Goal: Task Accomplishment & Management: Manage account settings

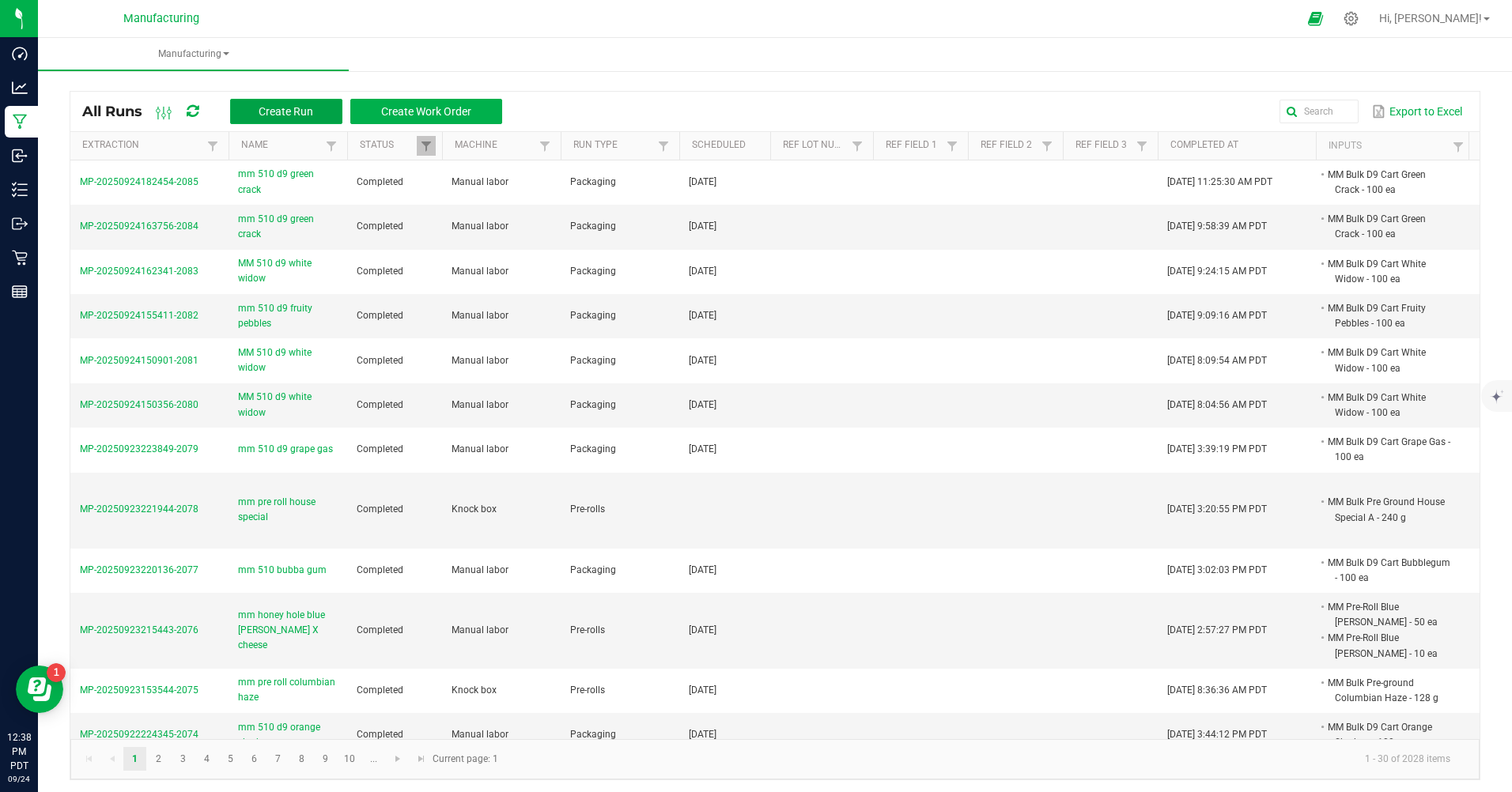
click at [252, 102] on button "Create Run" at bounding box center [286, 111] width 112 height 26
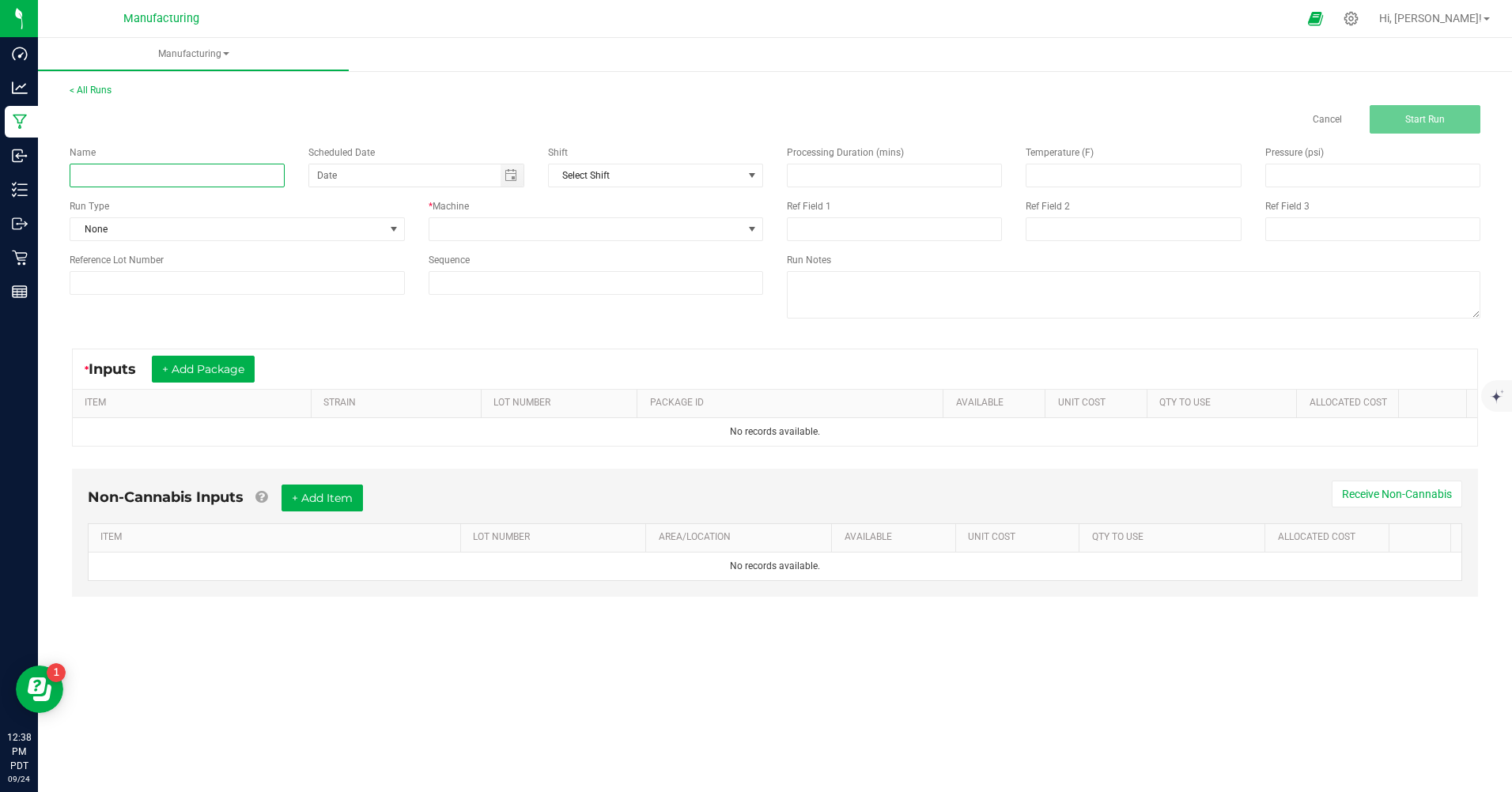
click at [171, 166] on input at bounding box center [177, 175] width 215 height 24
type input "mm 510 d9 orange sherbert"
click at [167, 227] on span "None" at bounding box center [227, 229] width 314 height 23
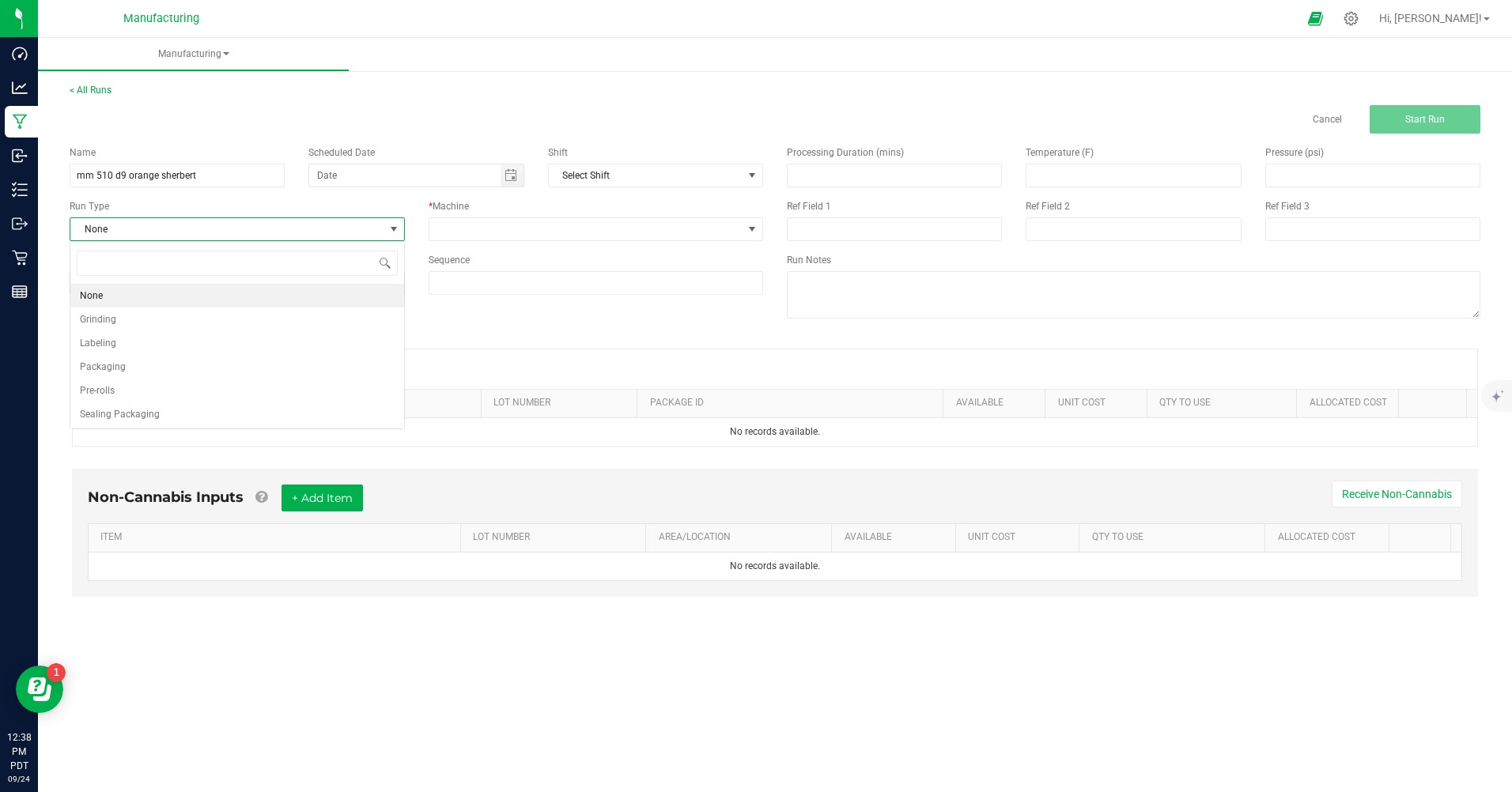
scroll to position [24, 334]
click at [122, 373] on span "Packaging" at bounding box center [102, 367] width 46 height 16
click at [519, 174] on span "Toggle calendar" at bounding box center [512, 175] width 23 height 23
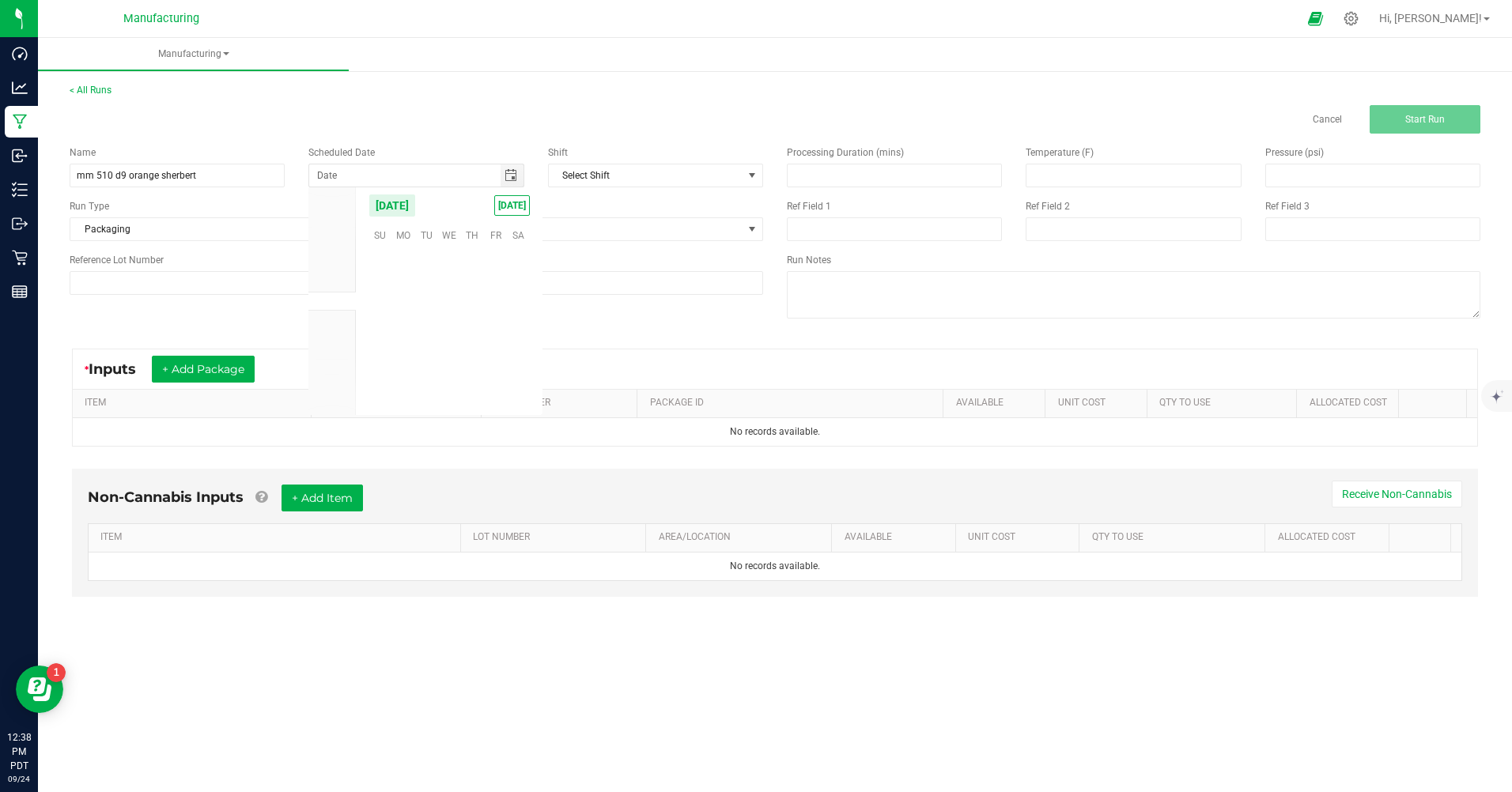
scroll to position [256490, 0]
click at [511, 203] on span "[DATE]" at bounding box center [512, 206] width 35 height 21
type input "[DATE]"
click at [570, 224] on span at bounding box center [585, 229] width 314 height 23
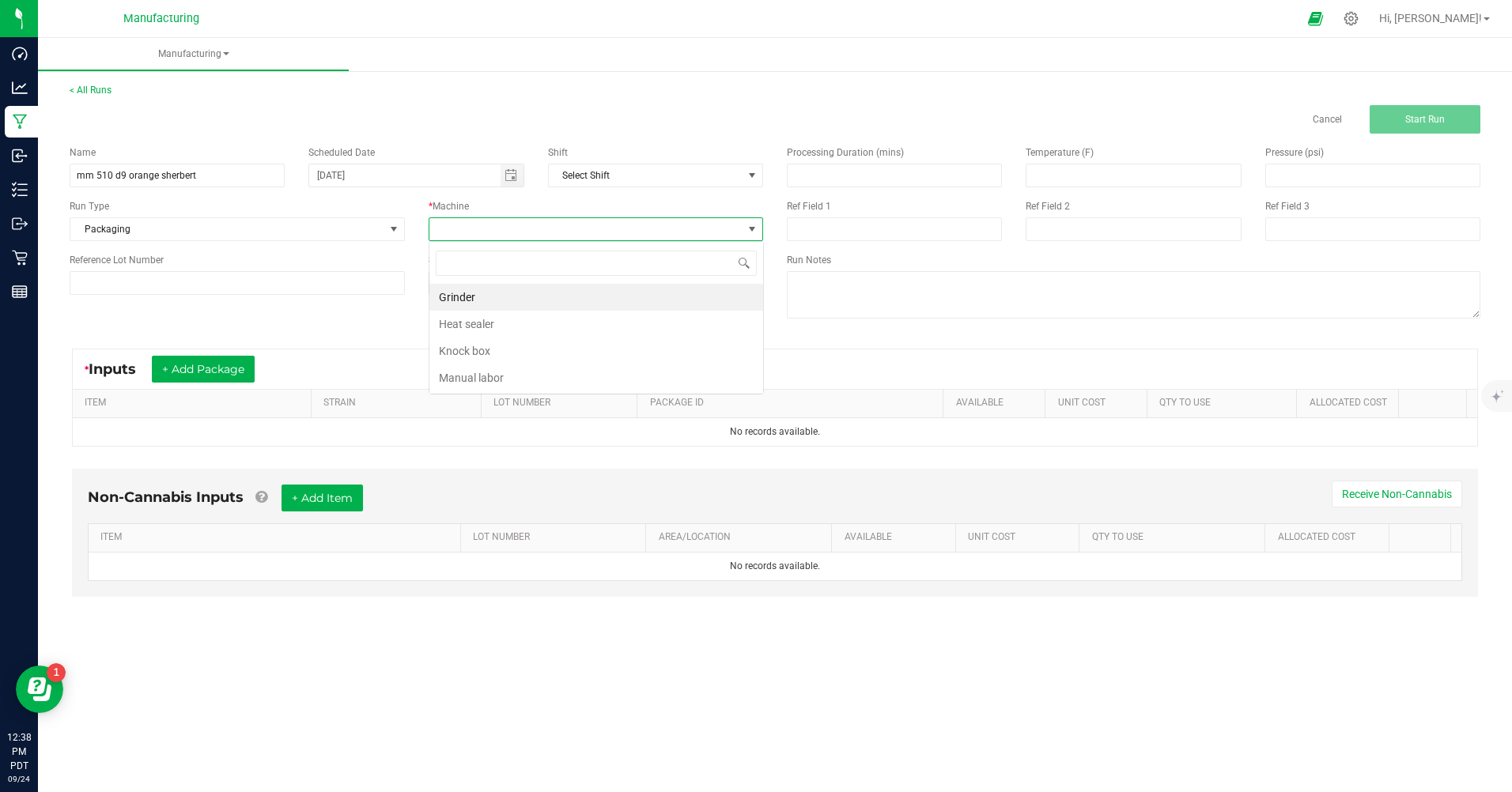
scroll to position [24, 334]
click at [477, 381] on li "Manual labor" at bounding box center [595, 377] width 333 height 27
click at [197, 370] on button "+ Add Package" at bounding box center [203, 369] width 102 height 27
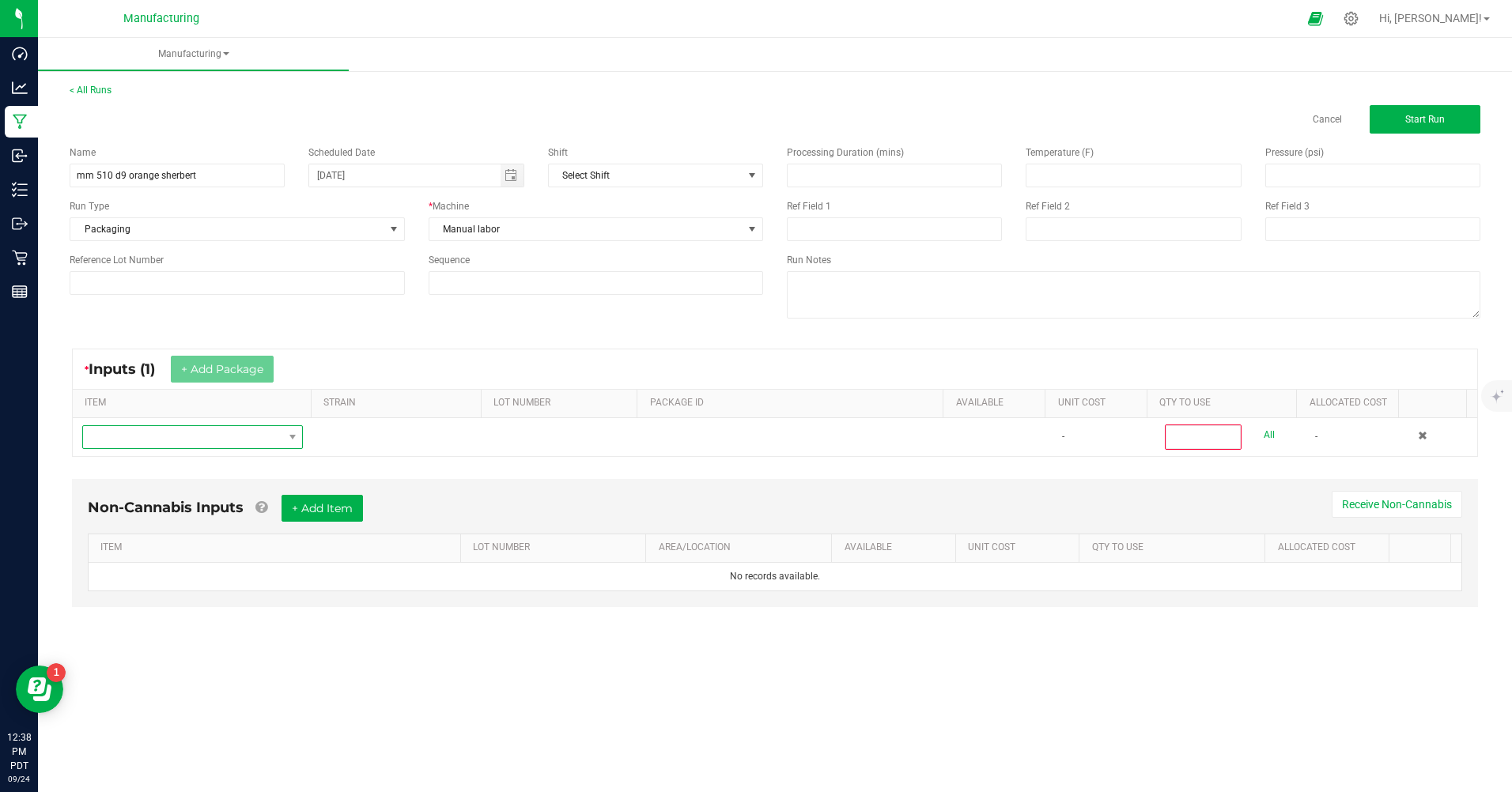
click at [187, 445] on span "NO DATA FOUND" at bounding box center [182, 437] width 200 height 23
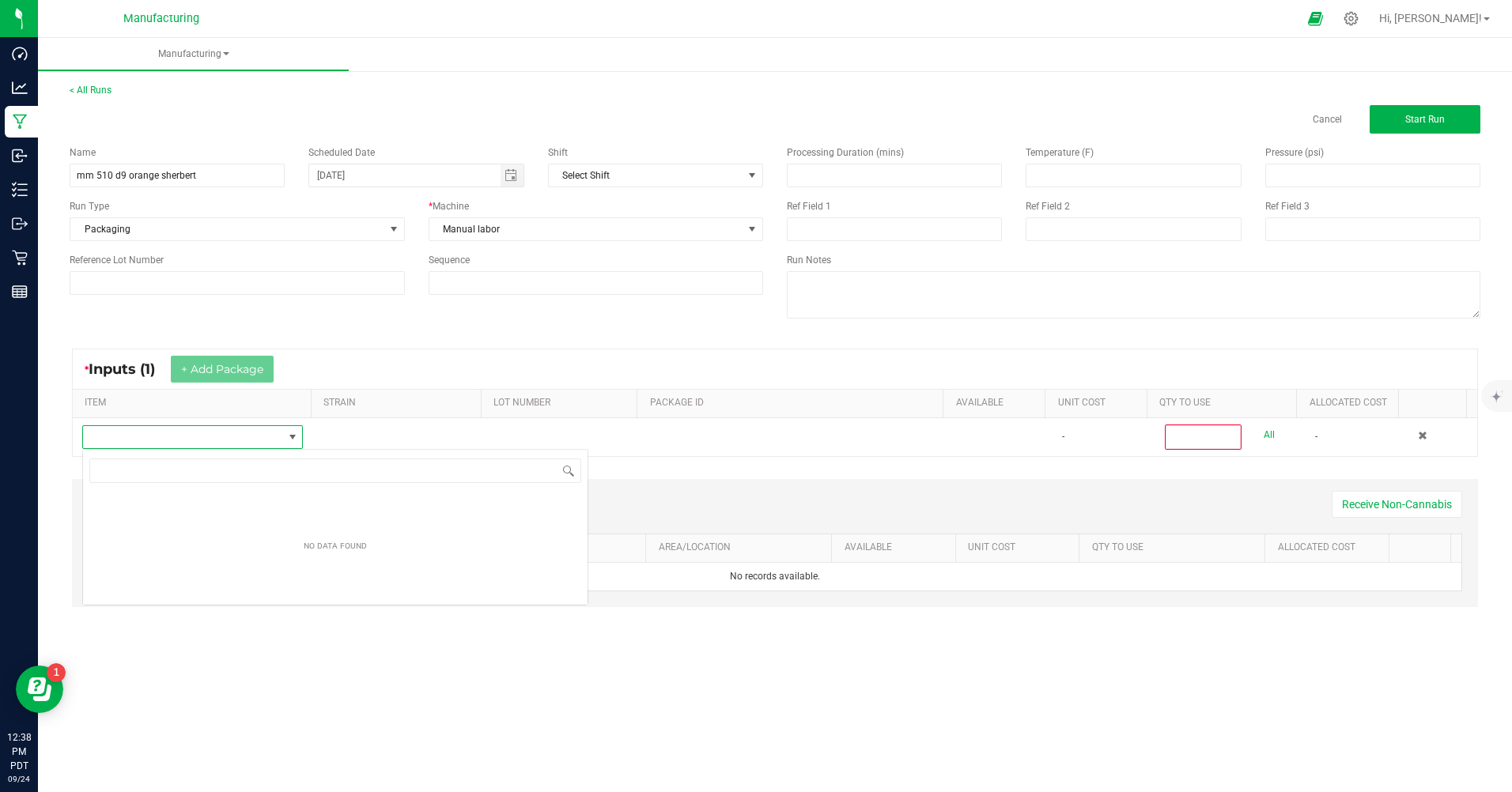
scroll to position [24, 219]
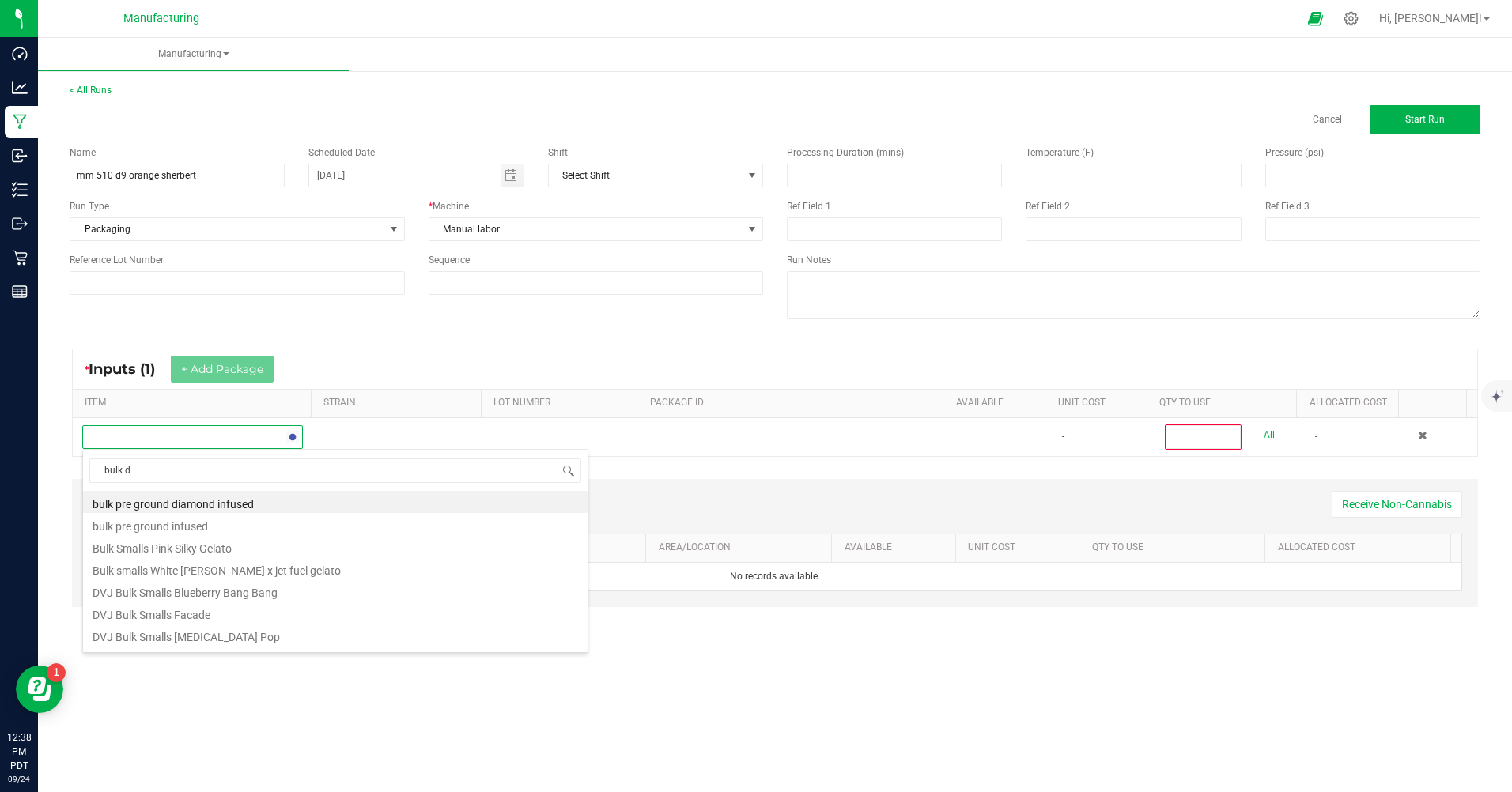
type input "bulk d9"
click at [227, 578] on li "MM Bulk D9 Cart Orange Sherbert" at bounding box center [334, 572] width 505 height 23
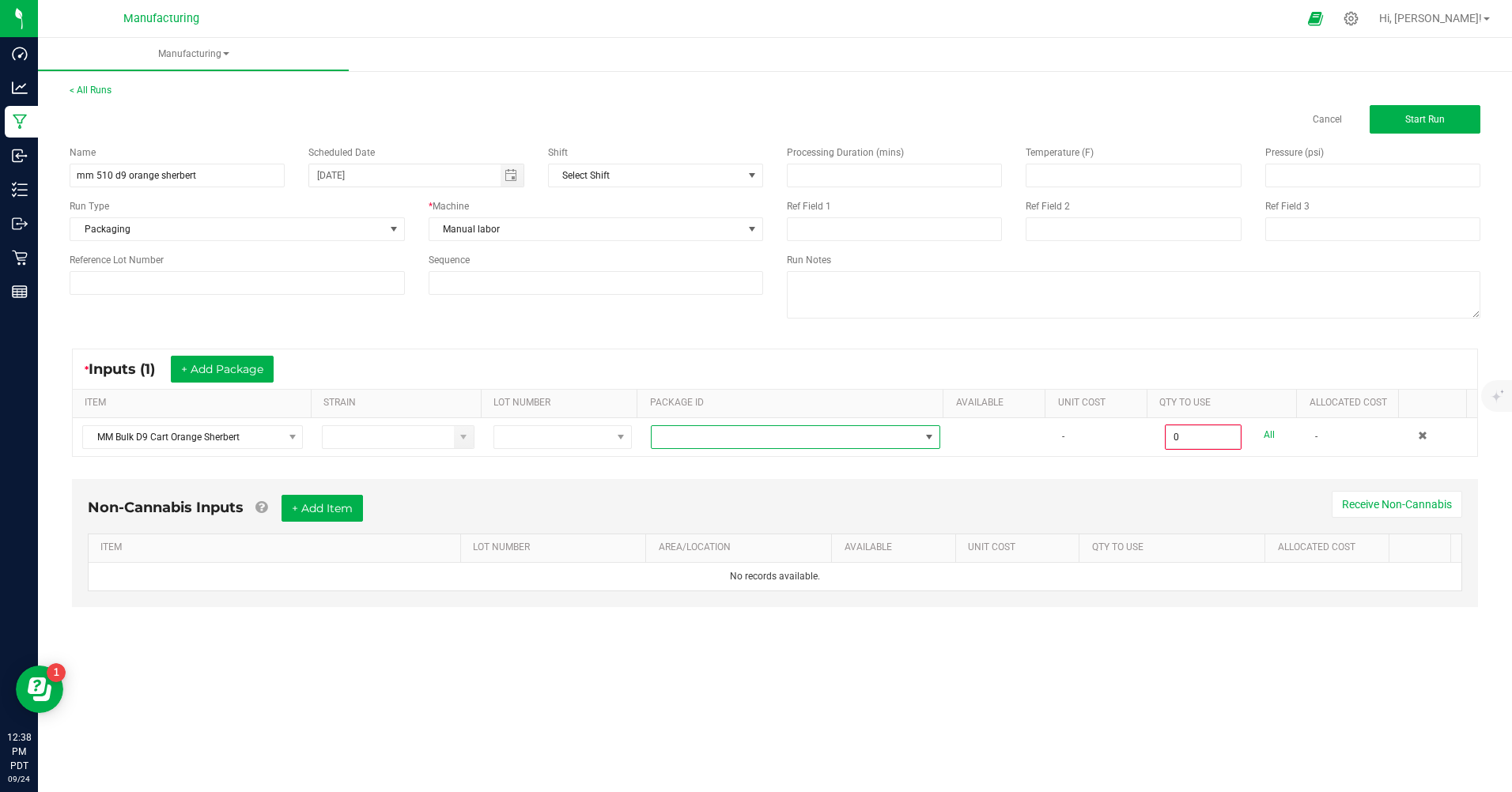
click at [735, 445] on span at bounding box center [785, 437] width 268 height 23
click at [774, 635] on li "CAMMCMF-20250822-178" at bounding box center [789, 639] width 285 height 27
click at [1263, 437] on link "All" at bounding box center [1268, 436] width 11 height 22
type input "100 ea"
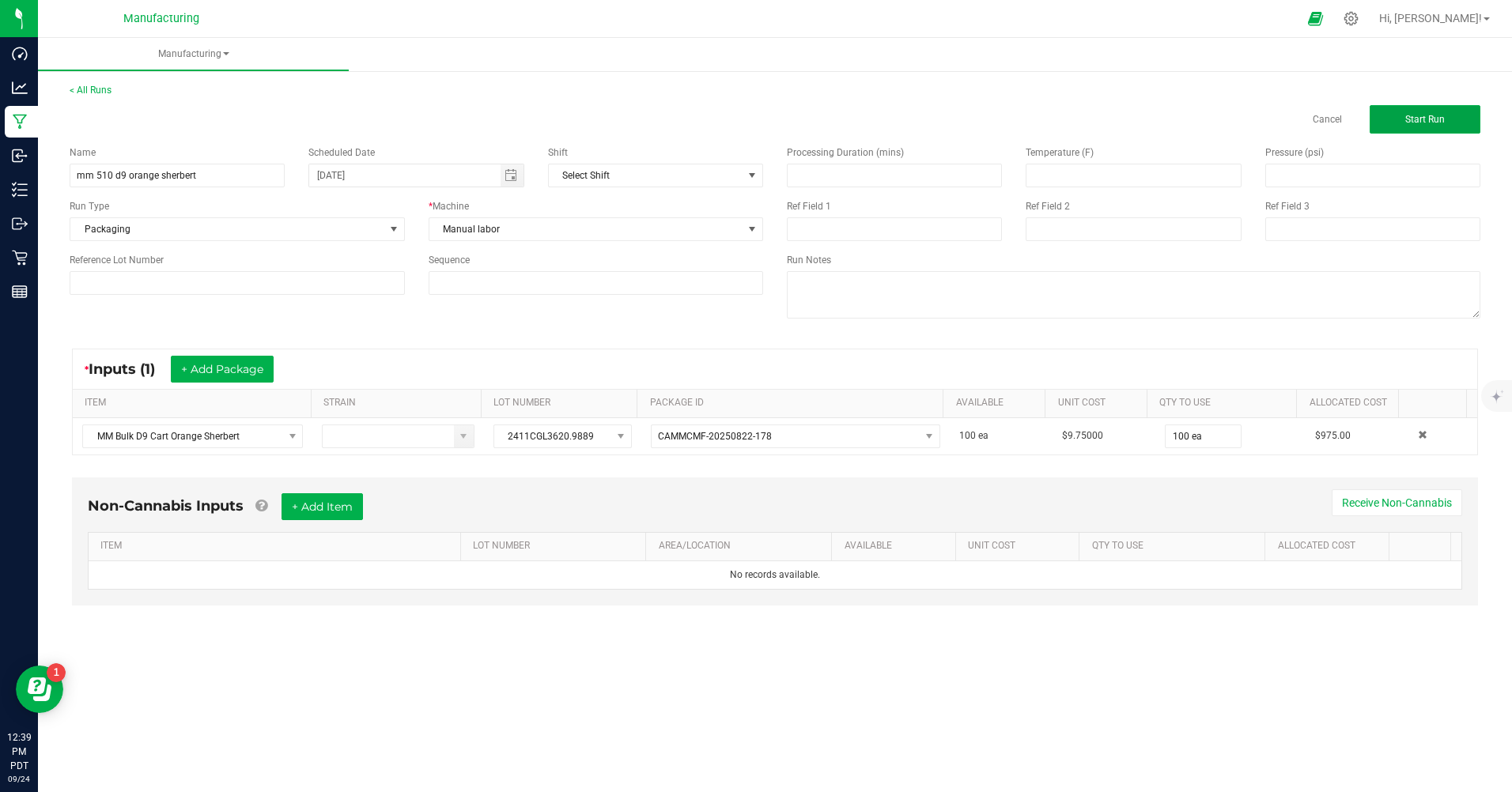
click at [1444, 121] on span "Start Run" at bounding box center [1424, 119] width 39 height 11
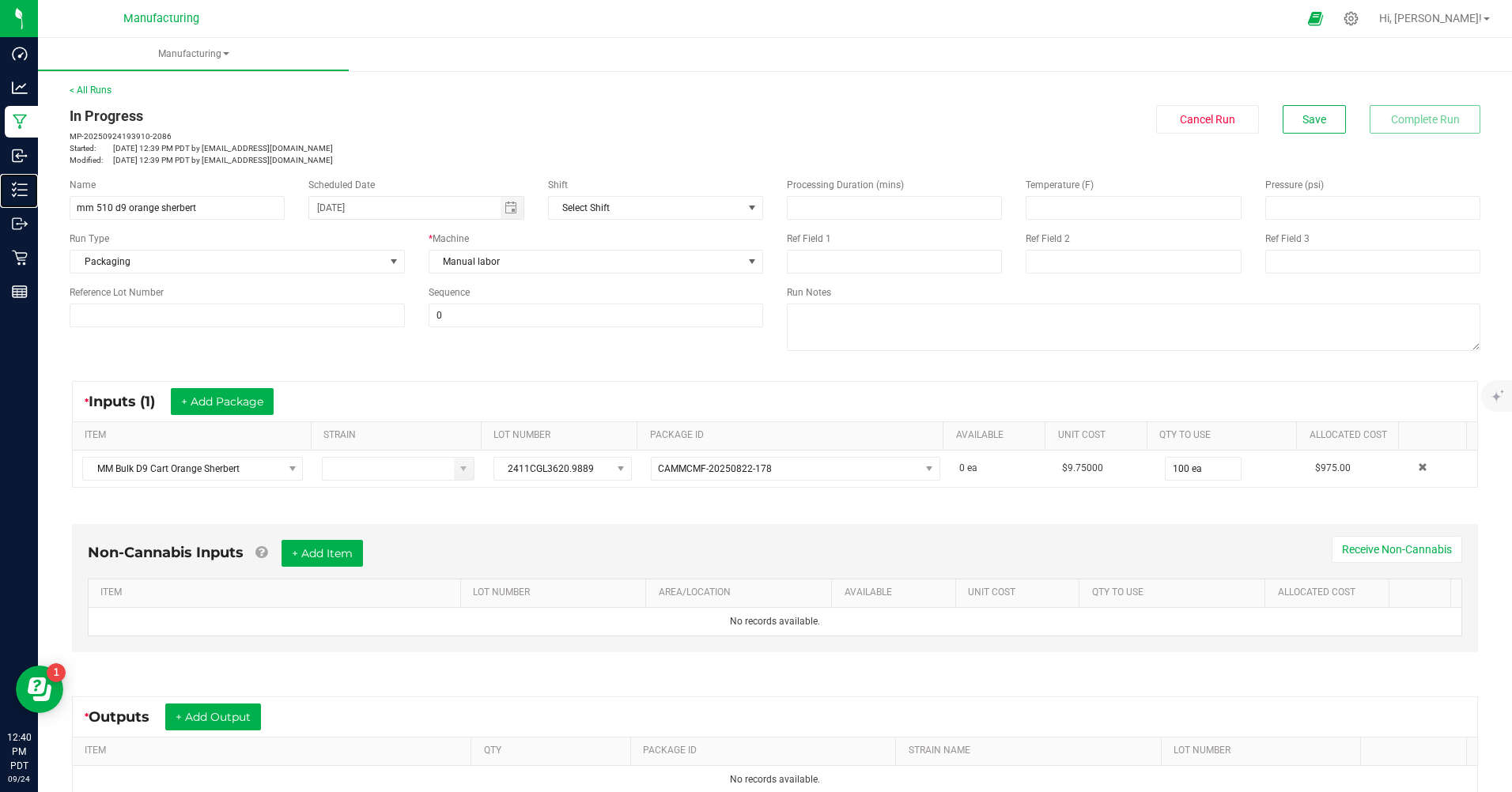
click at [0, 0] on p "Inventory" at bounding box center [0, 0] width 0 height 0
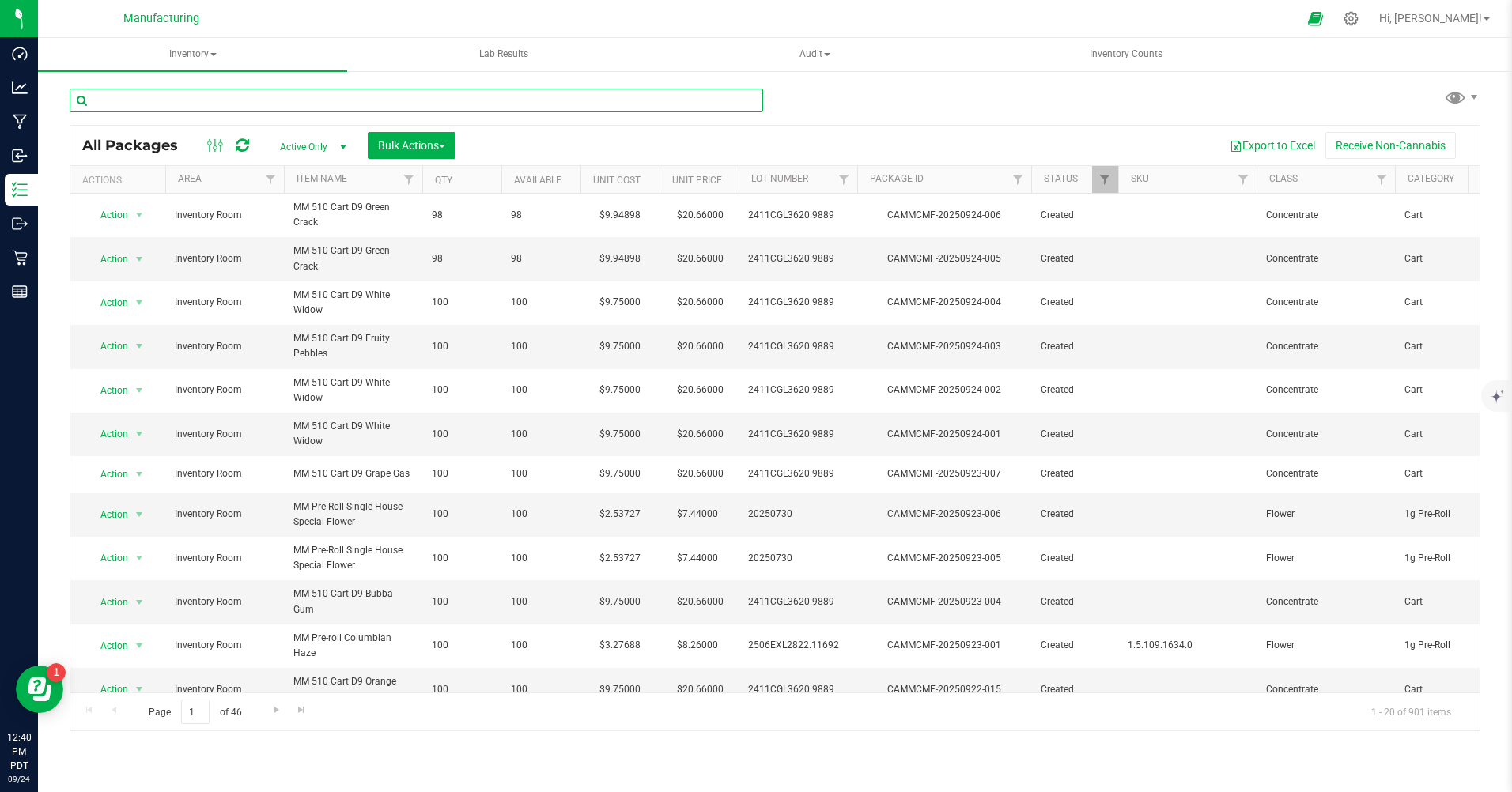
click at [143, 109] on input "text" at bounding box center [416, 100] width 694 height 24
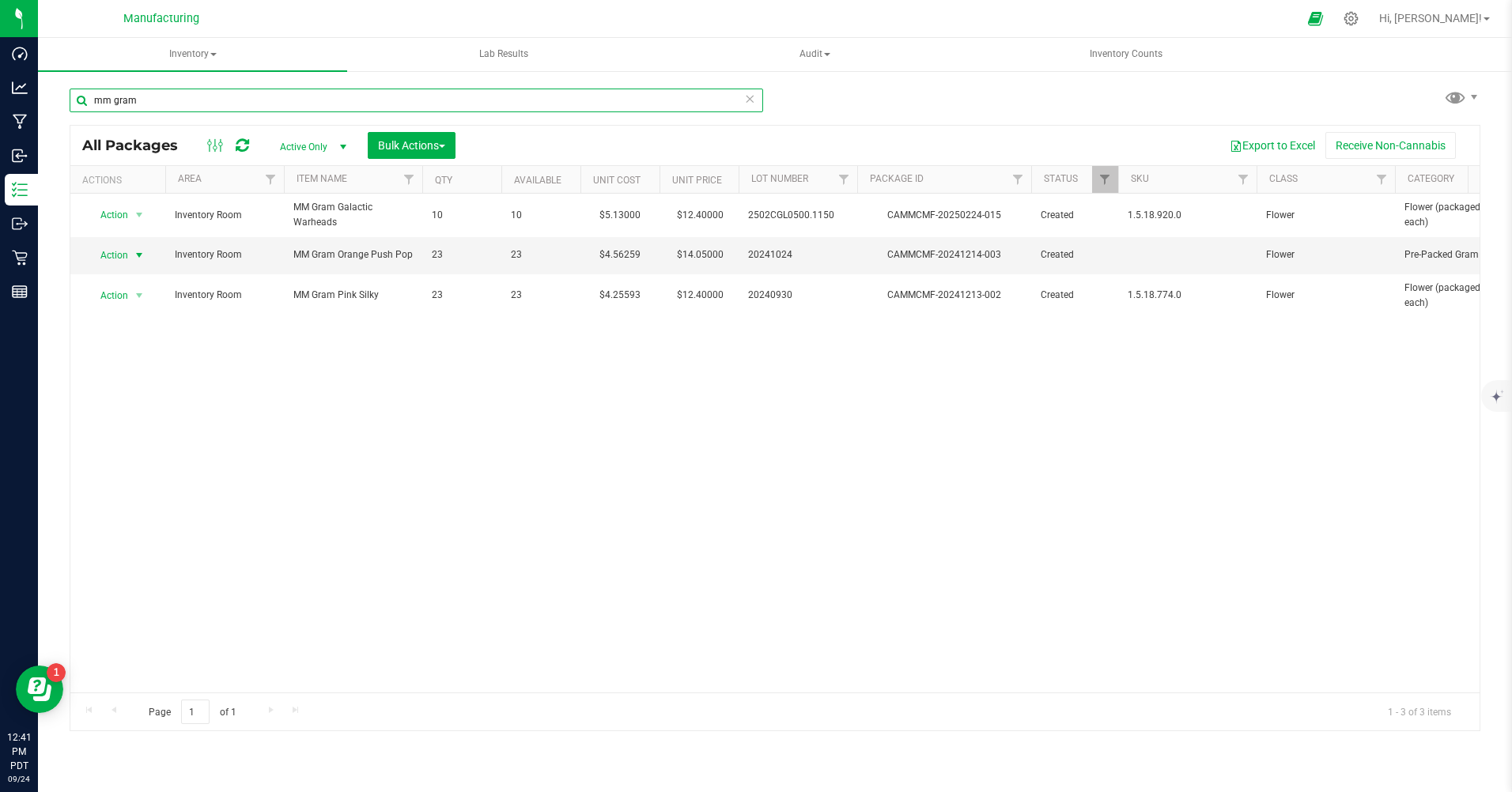
type input "mm gram"
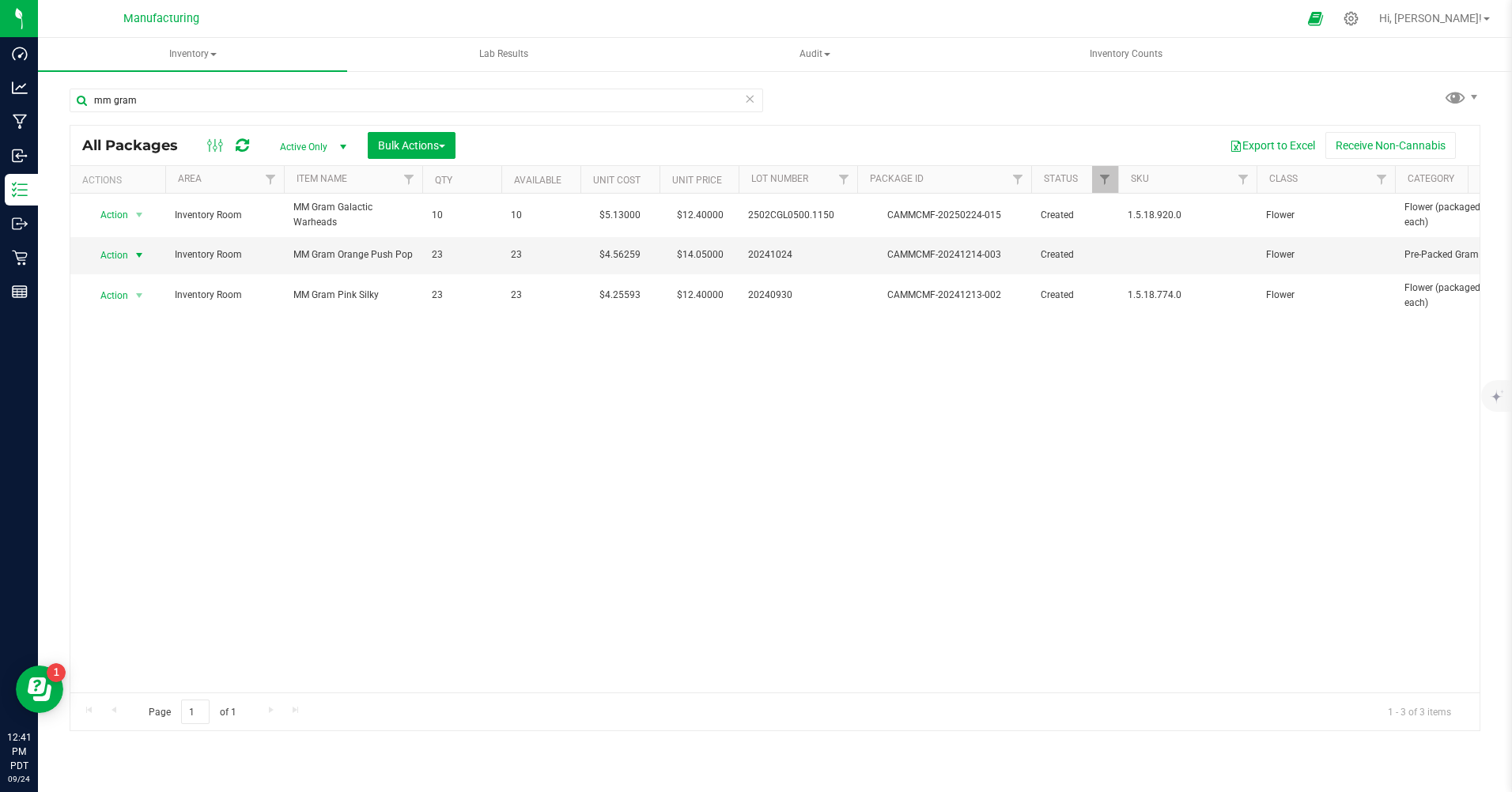
click at [115, 256] on span "Action" at bounding box center [107, 255] width 42 height 23
click at [126, 420] on li "Print package label" at bounding box center [137, 423] width 101 height 24
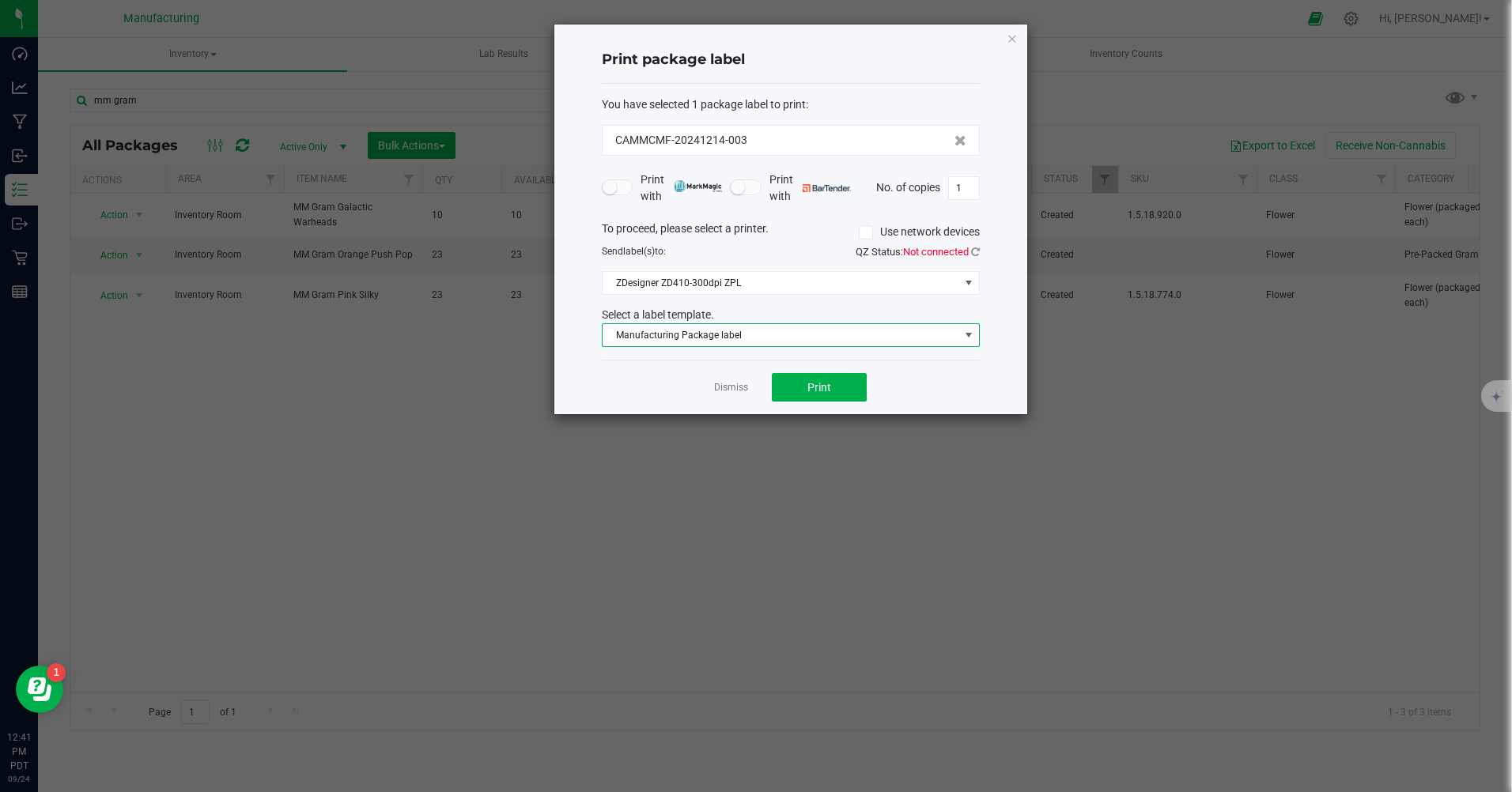
click at [735, 336] on span "Manufacturing Package label" at bounding box center [780, 335] width 356 height 23
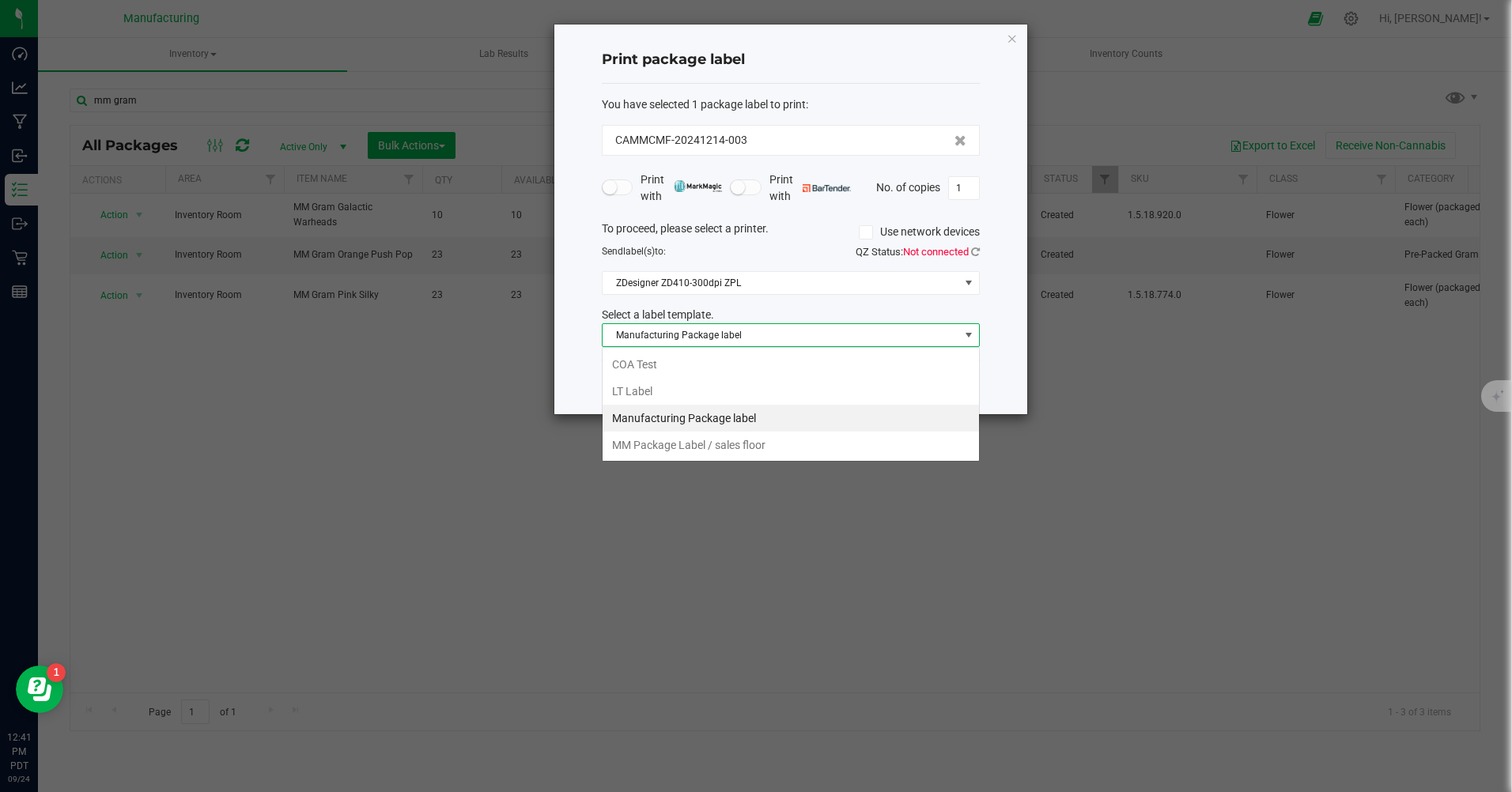
scroll to position [24, 378]
click at [695, 441] on li "MM Package Label / sales floor" at bounding box center [790, 445] width 377 height 27
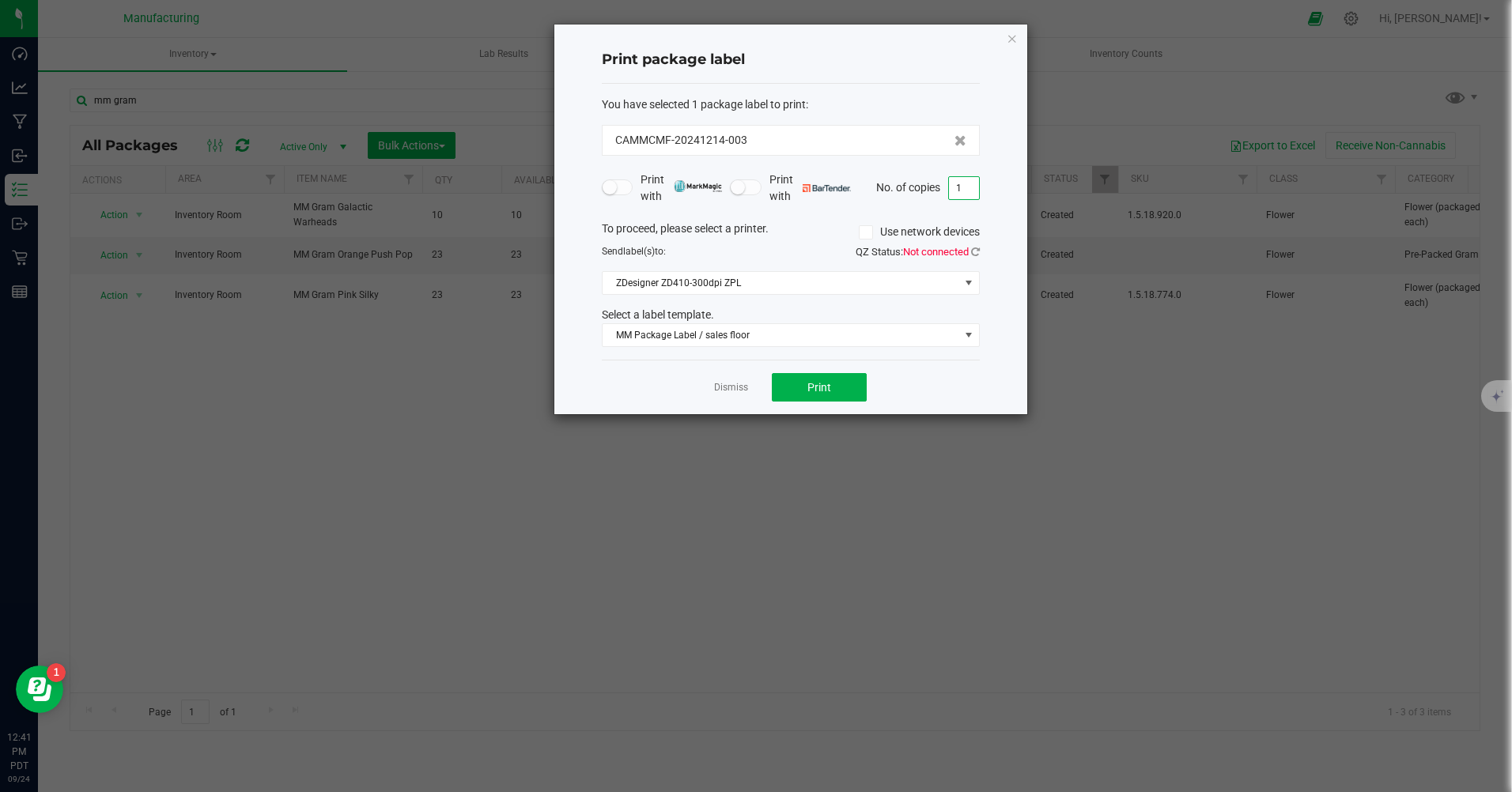
click at [965, 194] on input "1" at bounding box center [963, 188] width 30 height 23
type input "2"
type input "1"
click at [758, 329] on span "MM Package Label / sales floor" at bounding box center [780, 335] width 356 height 23
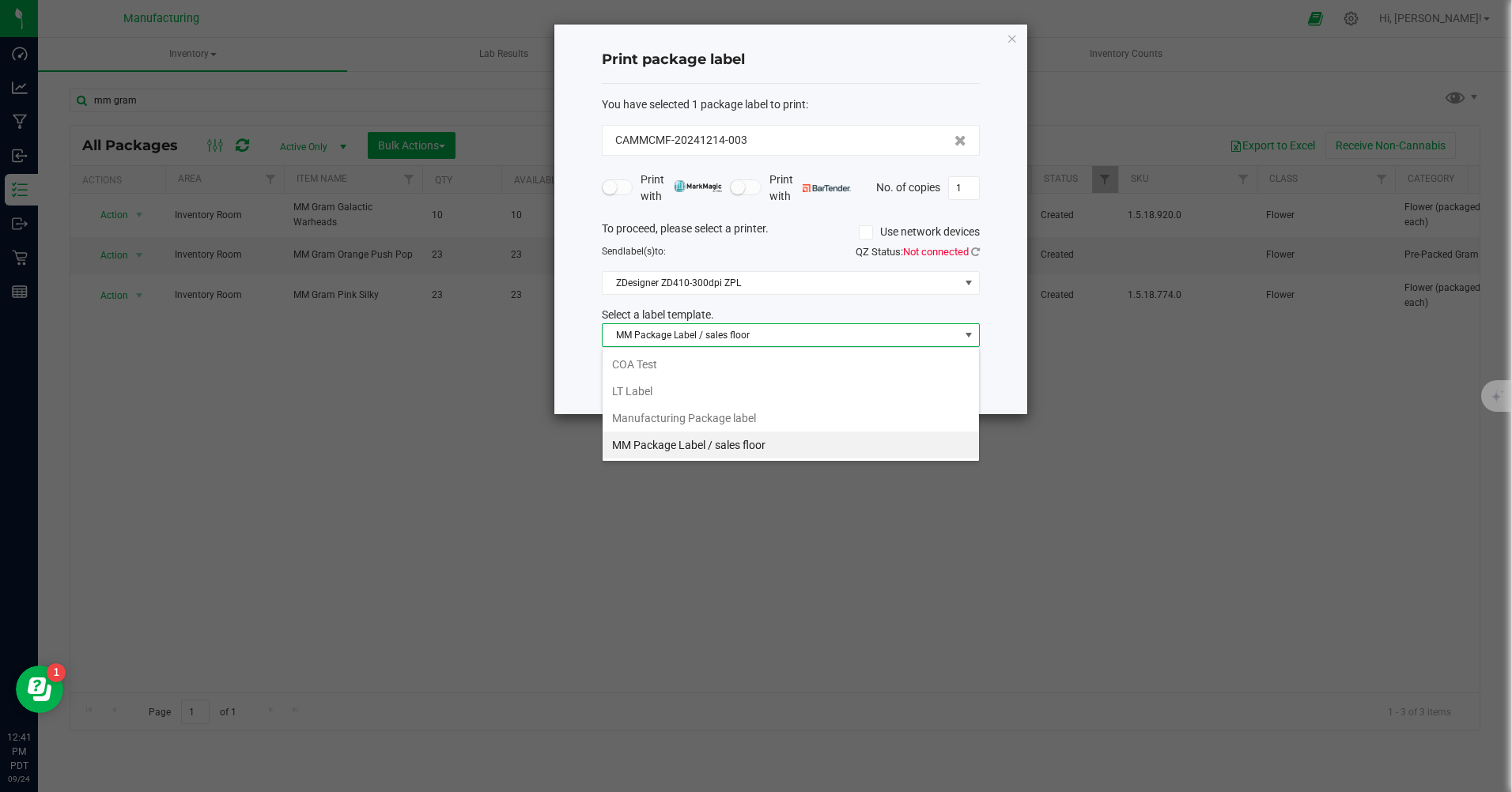
click at [716, 416] on li "Manufacturing Package label" at bounding box center [790, 417] width 377 height 27
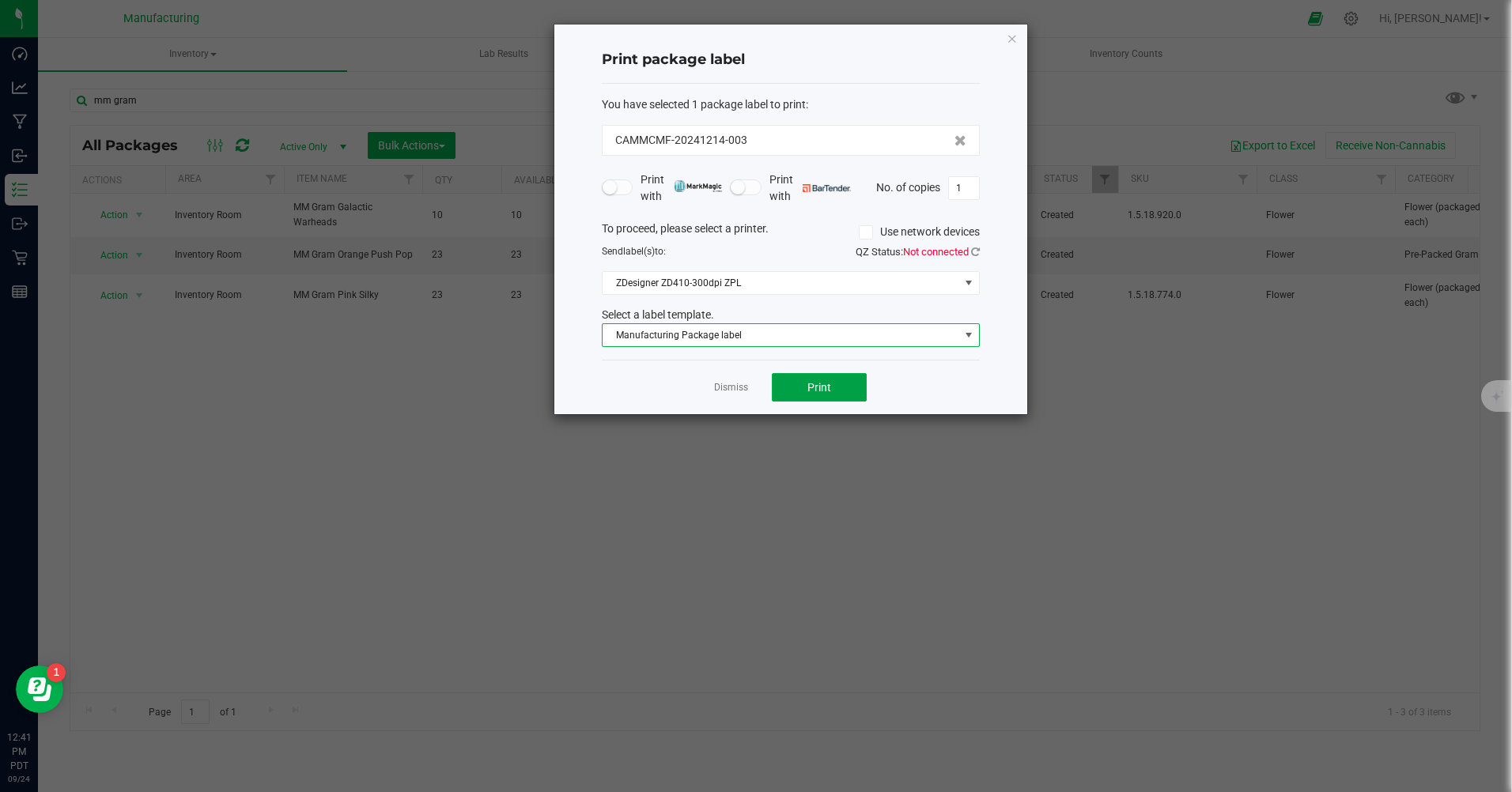
click at [833, 384] on button "Print" at bounding box center [818, 387] width 94 height 29
click at [744, 341] on span "Manufacturing Package label" at bounding box center [780, 335] width 356 height 23
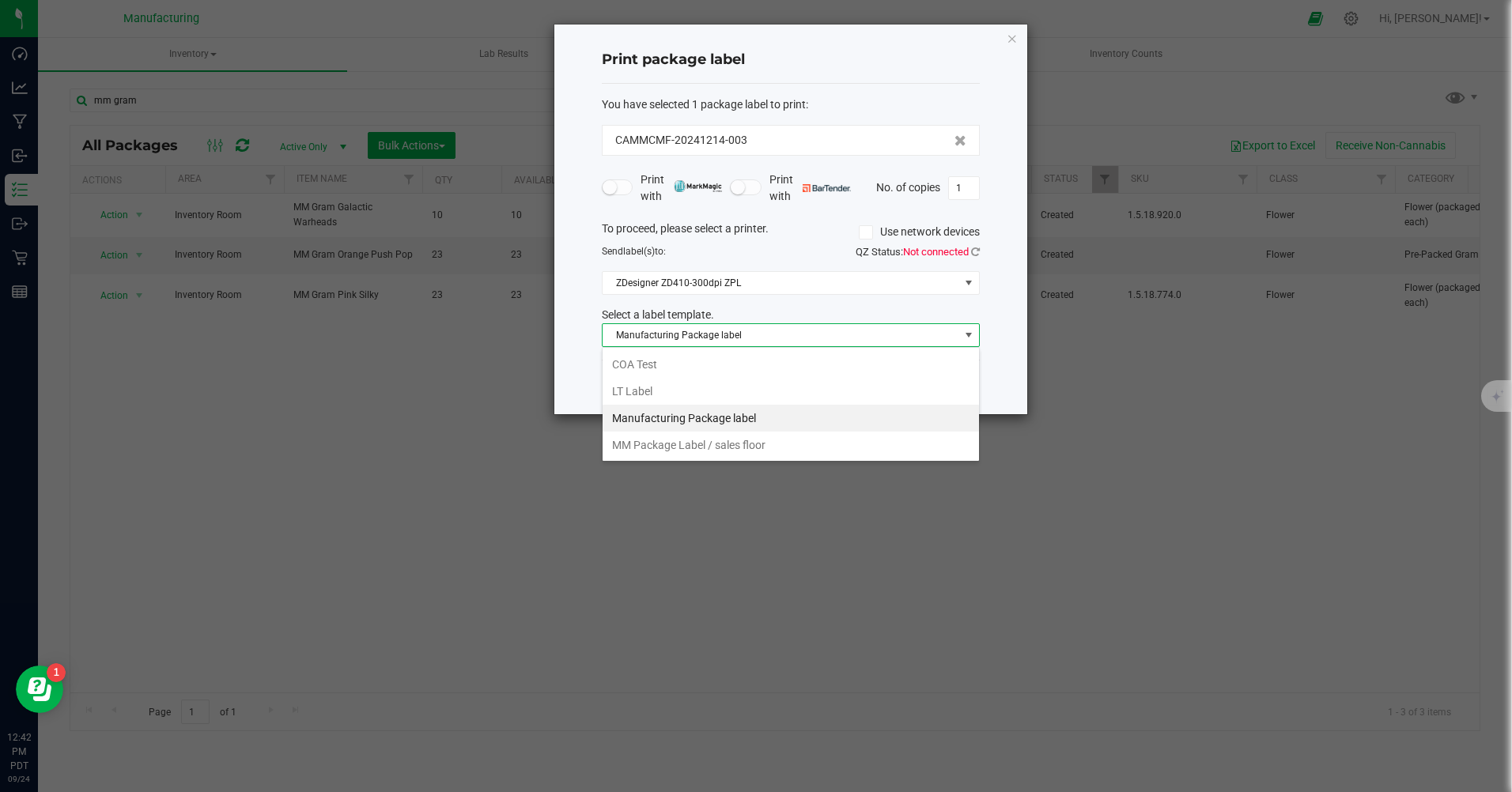
click at [724, 446] on li "MM Package Label / sales floor" at bounding box center [790, 445] width 377 height 27
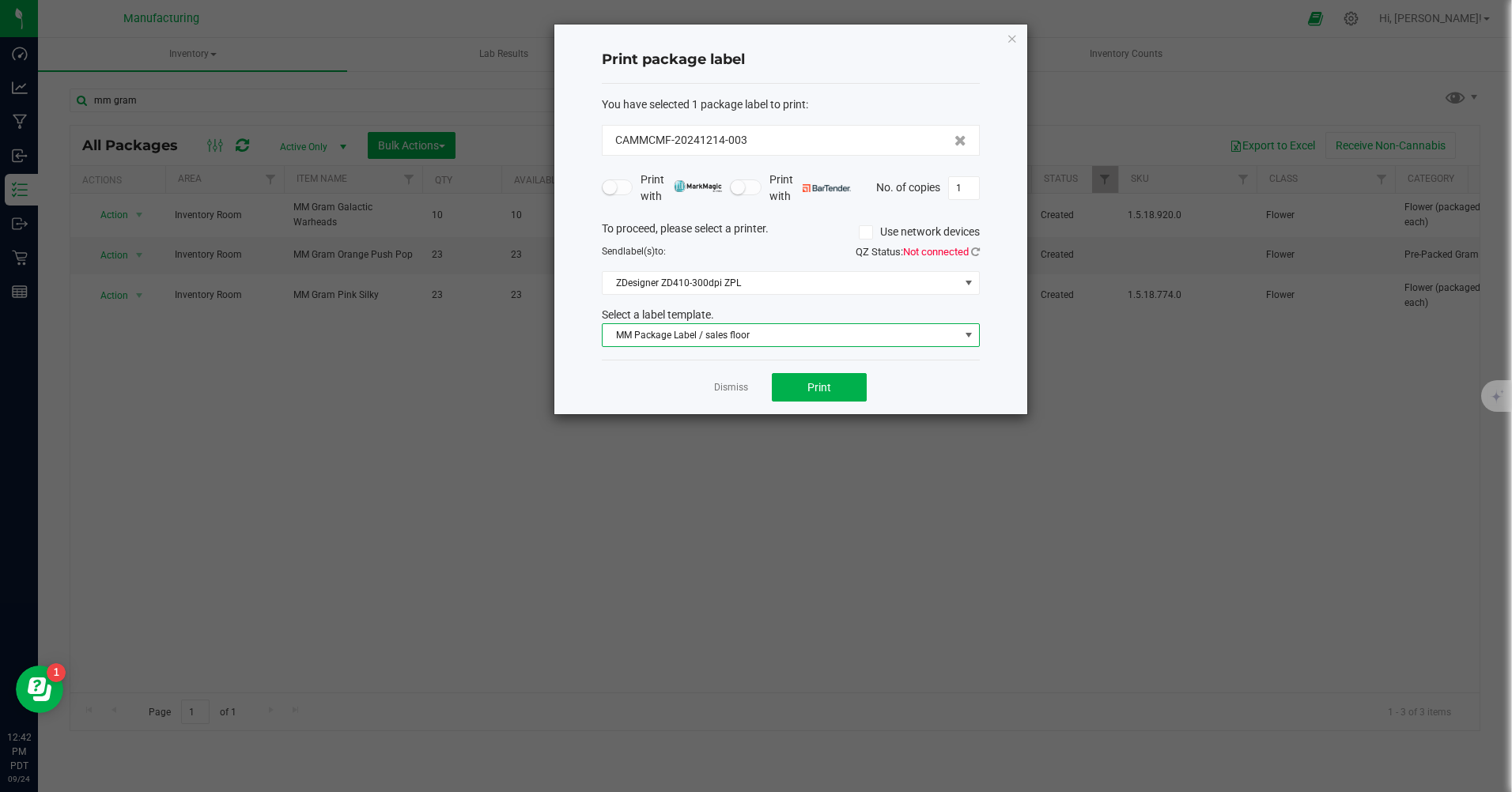
click at [969, 191] on input "1" at bounding box center [963, 188] width 30 height 23
type input "23"
click at [834, 393] on button "Print" at bounding box center [818, 387] width 94 height 29
click at [725, 387] on link "Dismiss" at bounding box center [731, 388] width 34 height 14
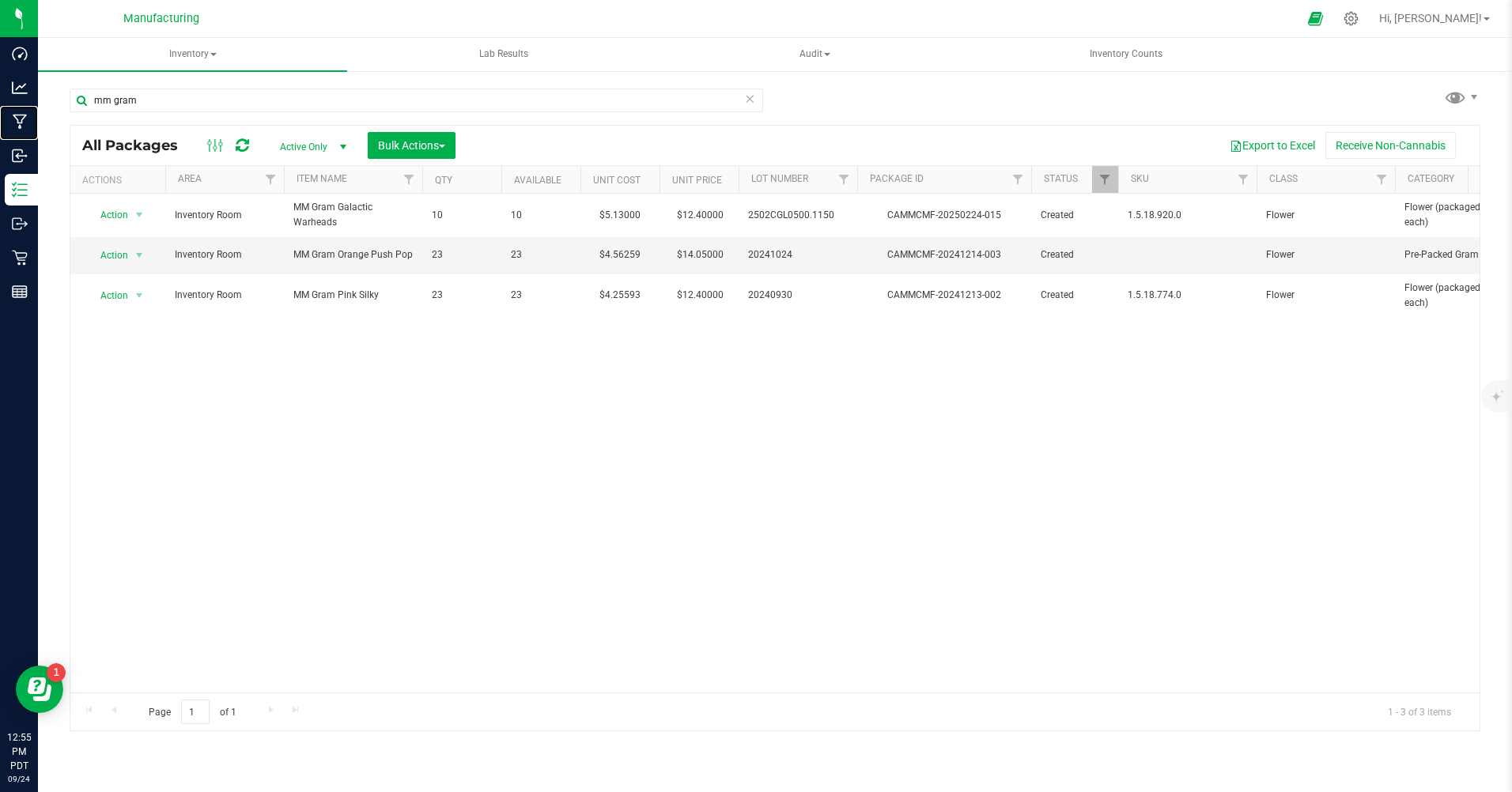
click at [0, 0] on p "Manufacturing" at bounding box center [0, 0] width 0 height 0
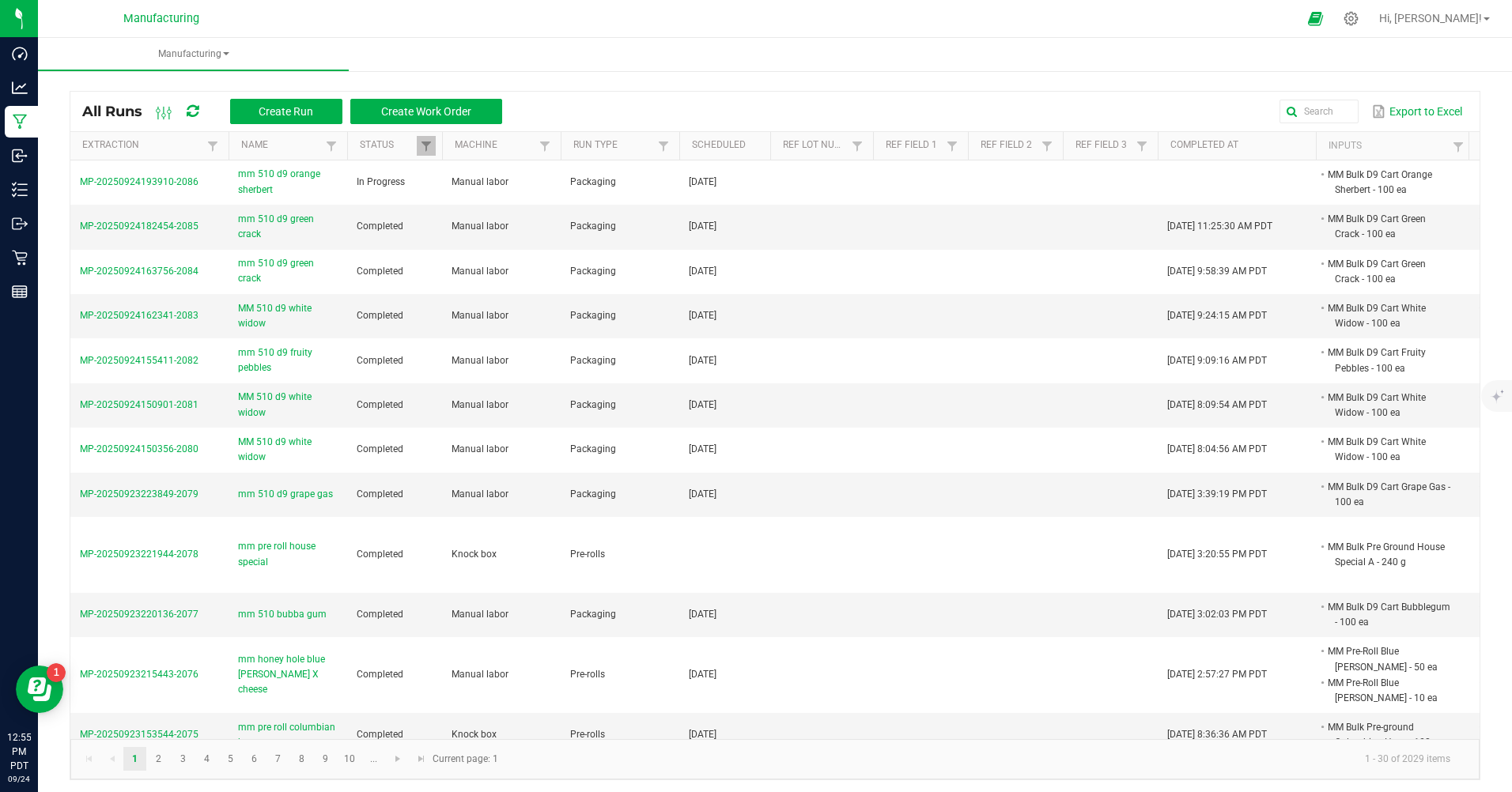
click at [269, 195] on span "mm 510 d9 orange sherbert" at bounding box center [287, 182] width 99 height 30
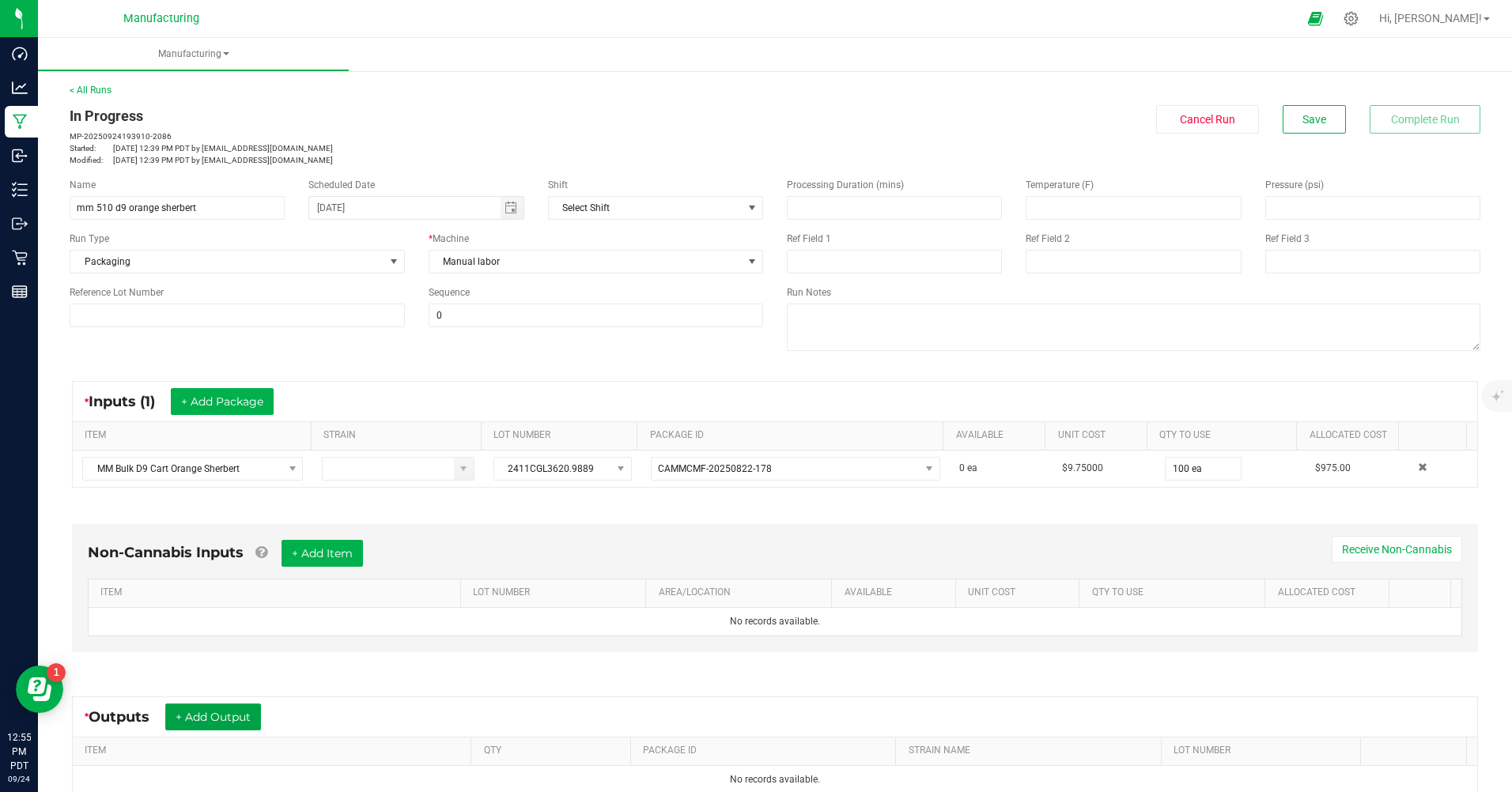
click at [257, 714] on button "+ Add Output" at bounding box center [212, 716] width 95 height 27
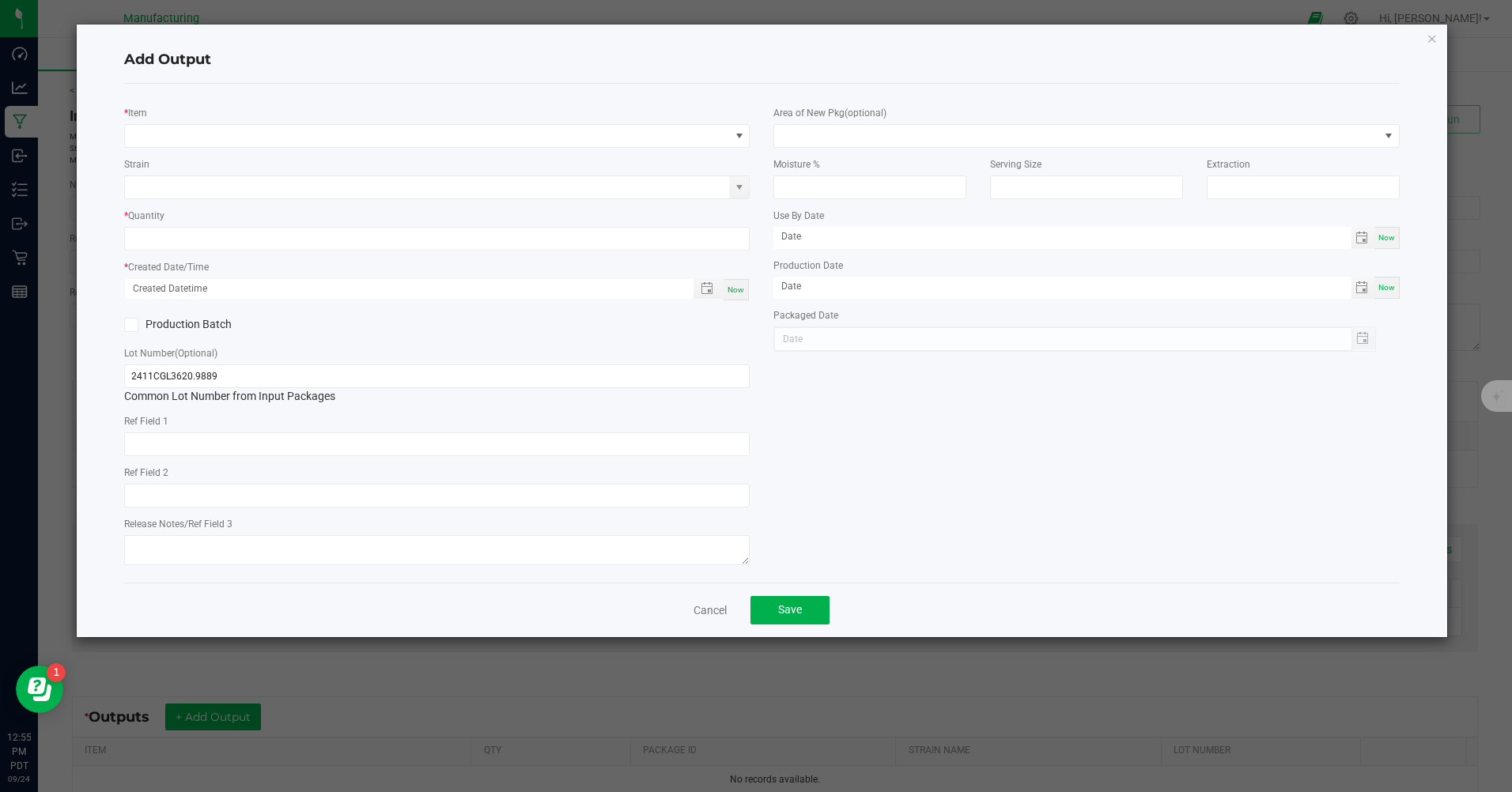
click at [440, 123] on div "* Item" at bounding box center [437, 126] width 626 height 43
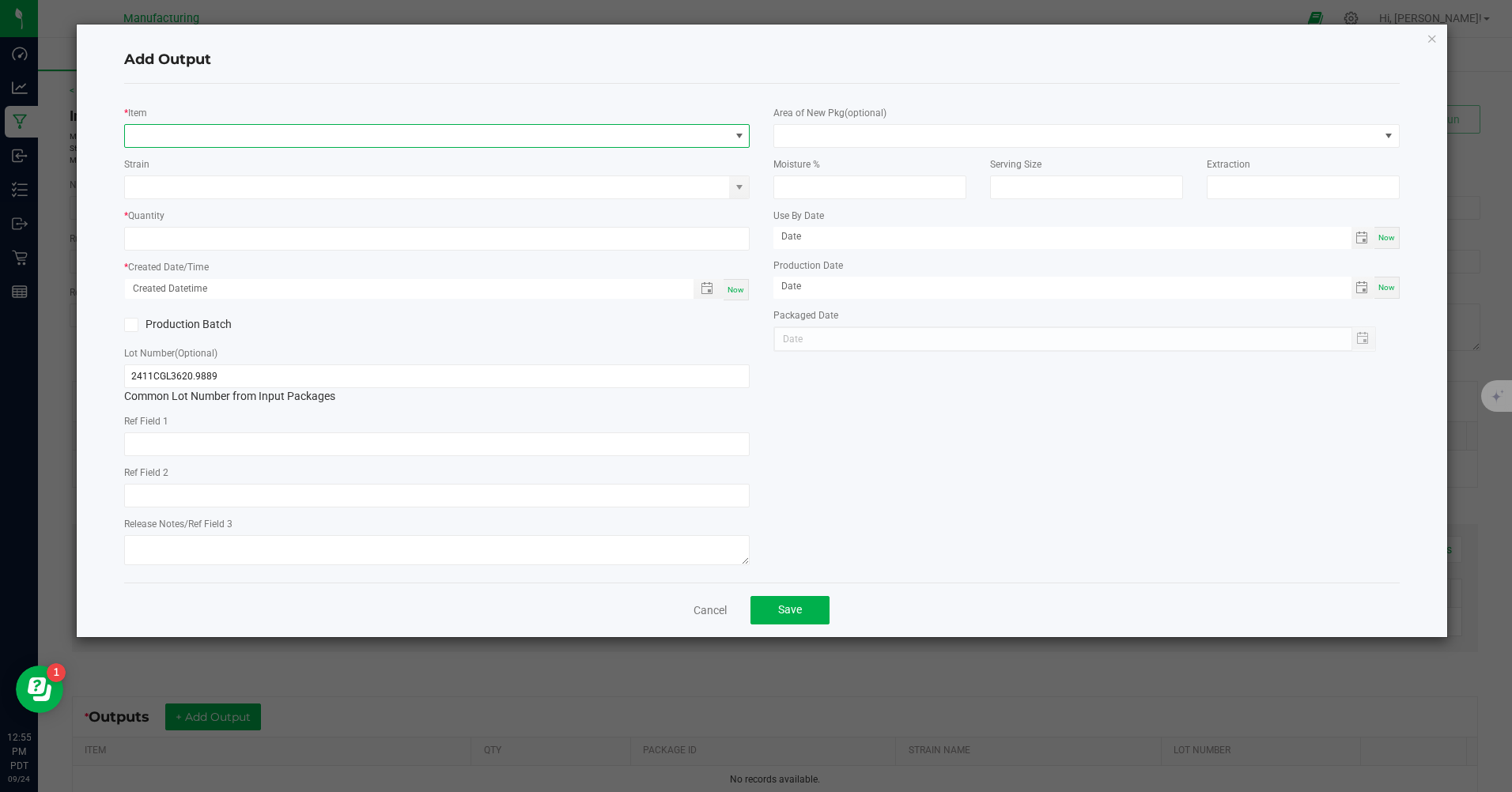
click at [440, 128] on span "NO DATA FOUND" at bounding box center [427, 136] width 604 height 23
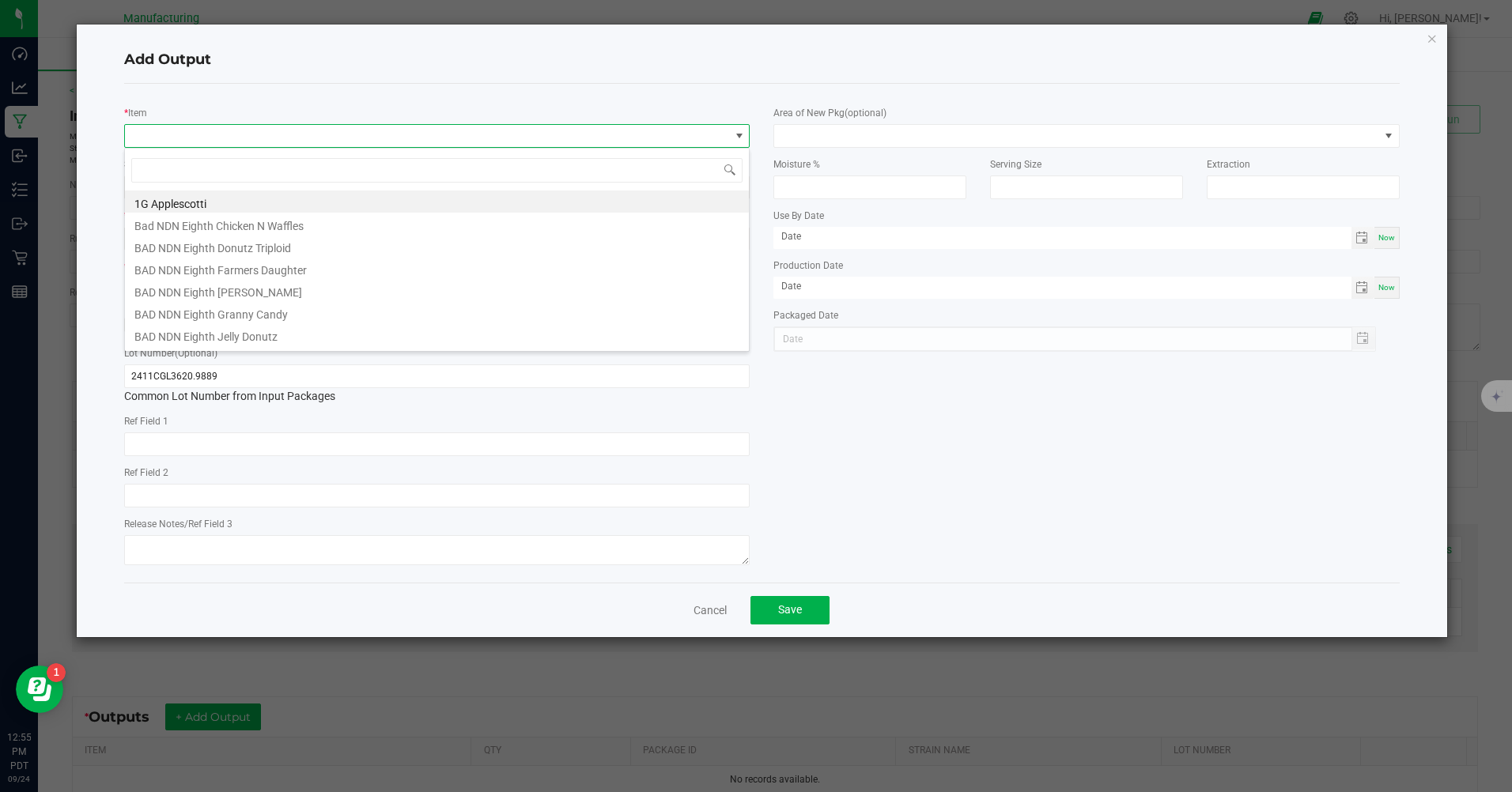
scroll to position [24, 626]
type input "mm 510"
click at [292, 203] on li "MM 510 Cart D9 Orange Sherbert" at bounding box center [437, 198] width 624 height 23
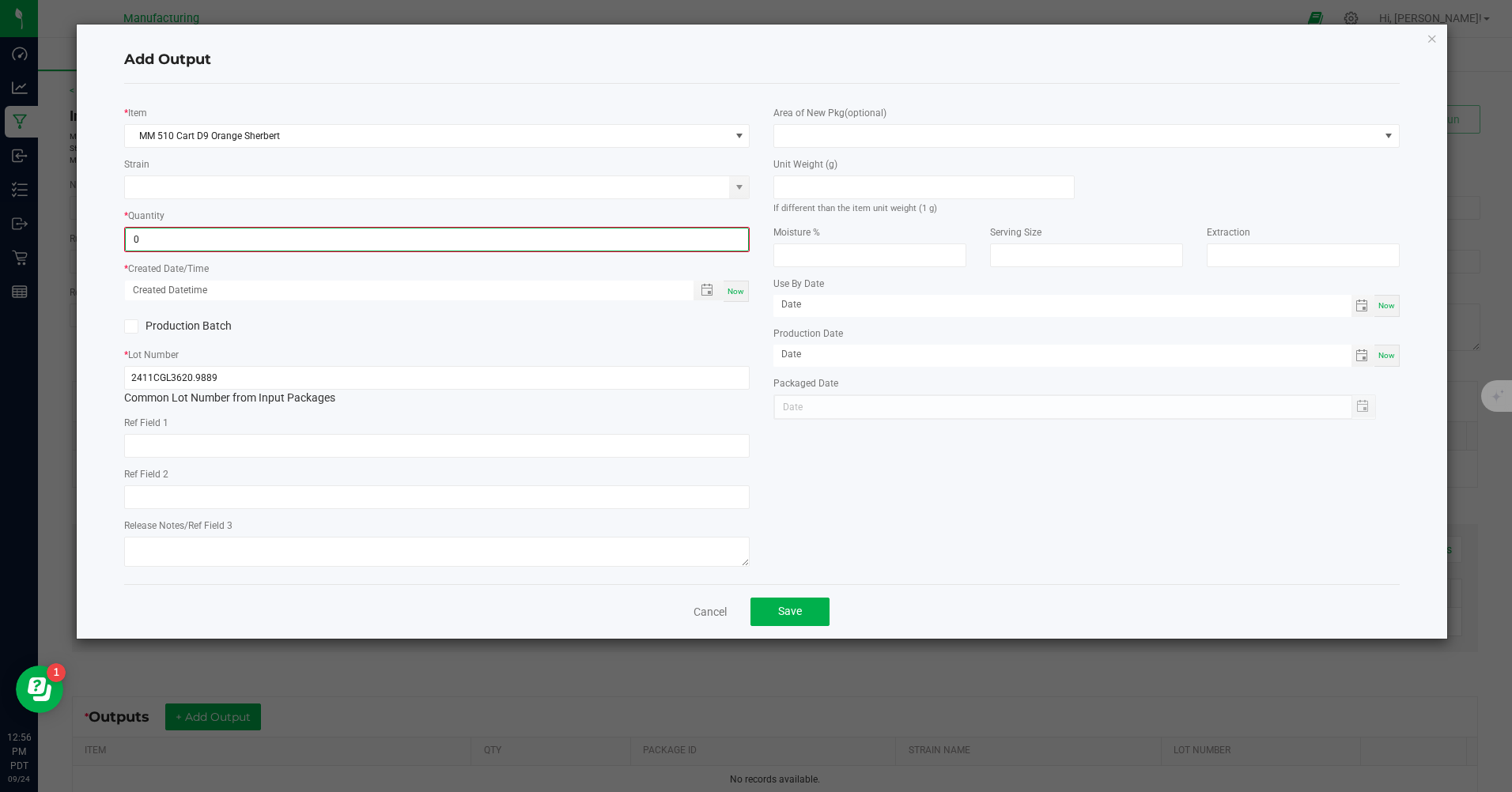
click at [206, 246] on input "0" at bounding box center [437, 239] width 622 height 23
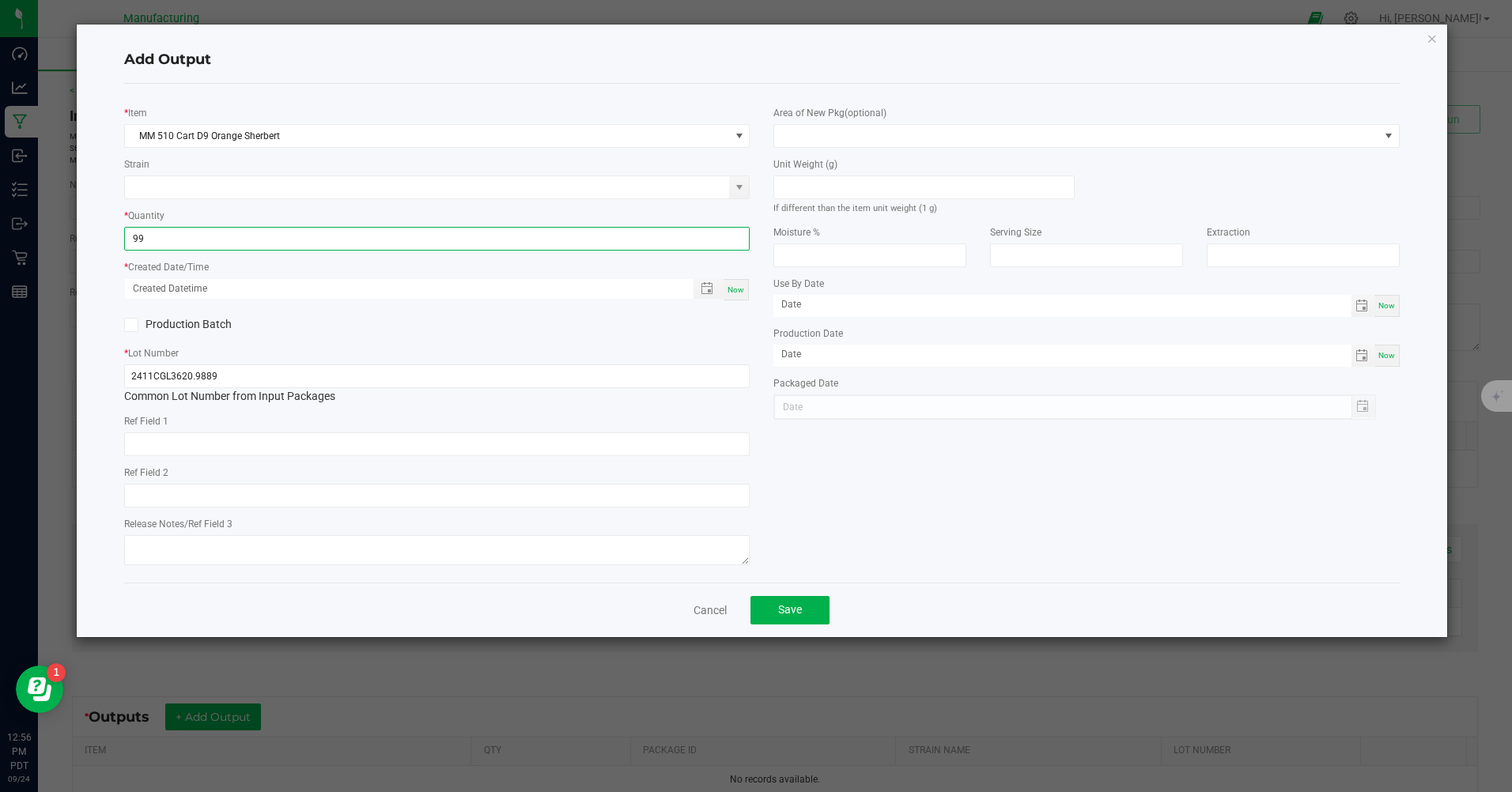
type input "99 ea"
click at [735, 286] on span "Now" at bounding box center [735, 289] width 17 height 9
type input "[DATE] 12:56 PM"
type input "[DATE]"
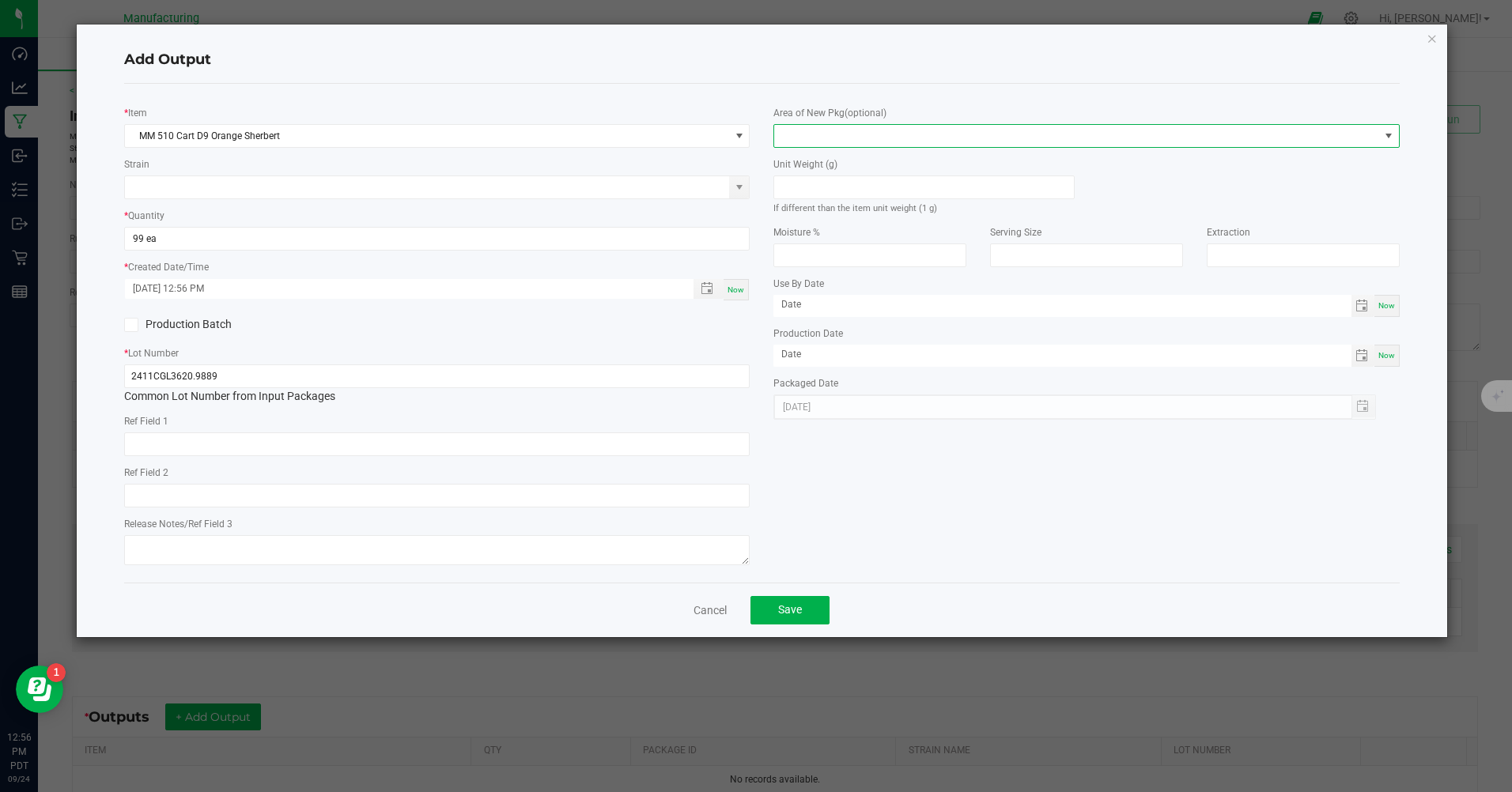
click at [937, 139] on span at bounding box center [1076, 136] width 604 height 23
click at [799, 335] on li "Inventory Room" at bounding box center [1087, 337] width 624 height 27
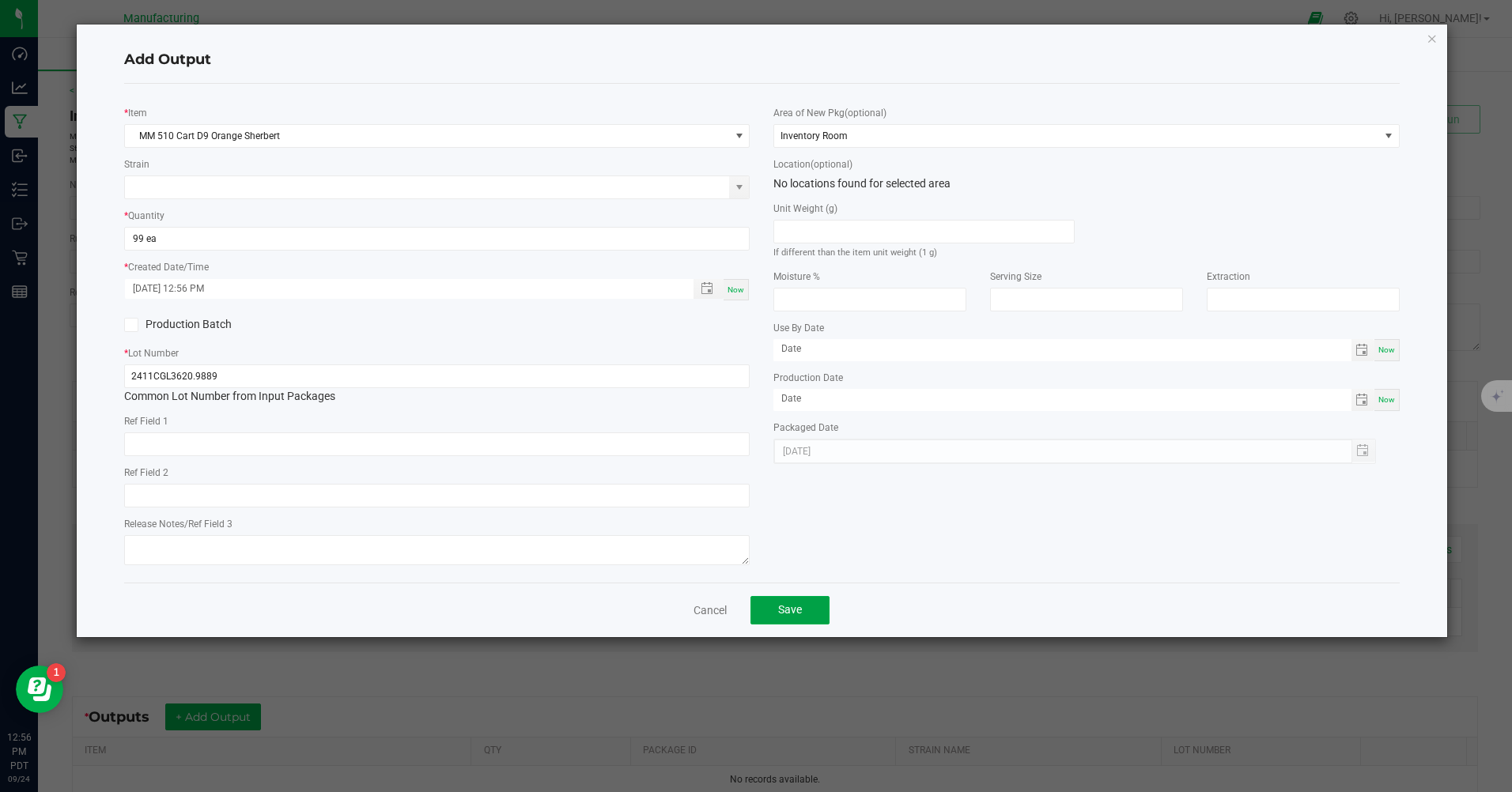
click at [785, 614] on span "Save" at bounding box center [790, 609] width 24 height 13
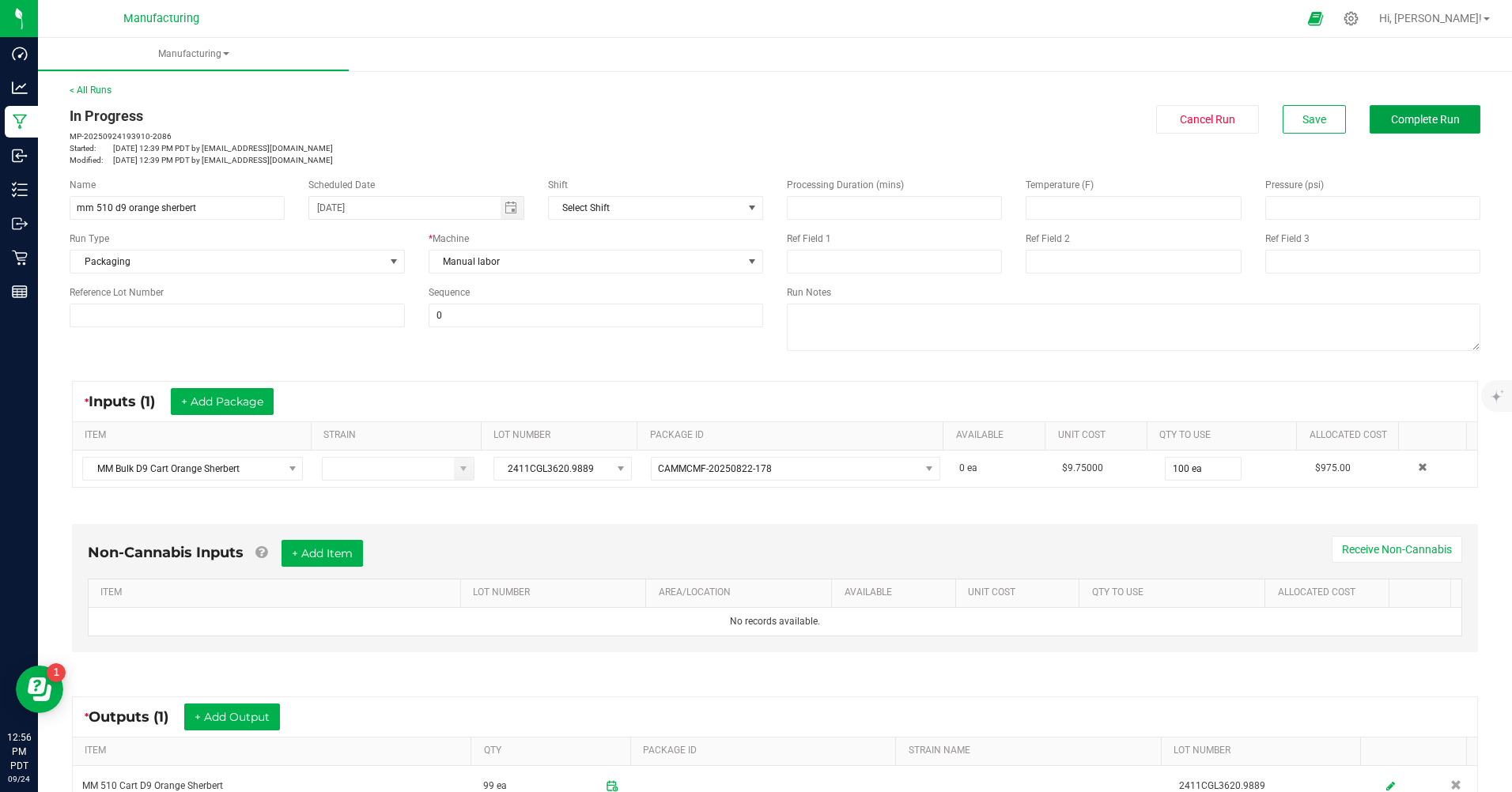
click at [1391, 117] on span "Complete Run" at bounding box center [1425, 119] width 69 height 13
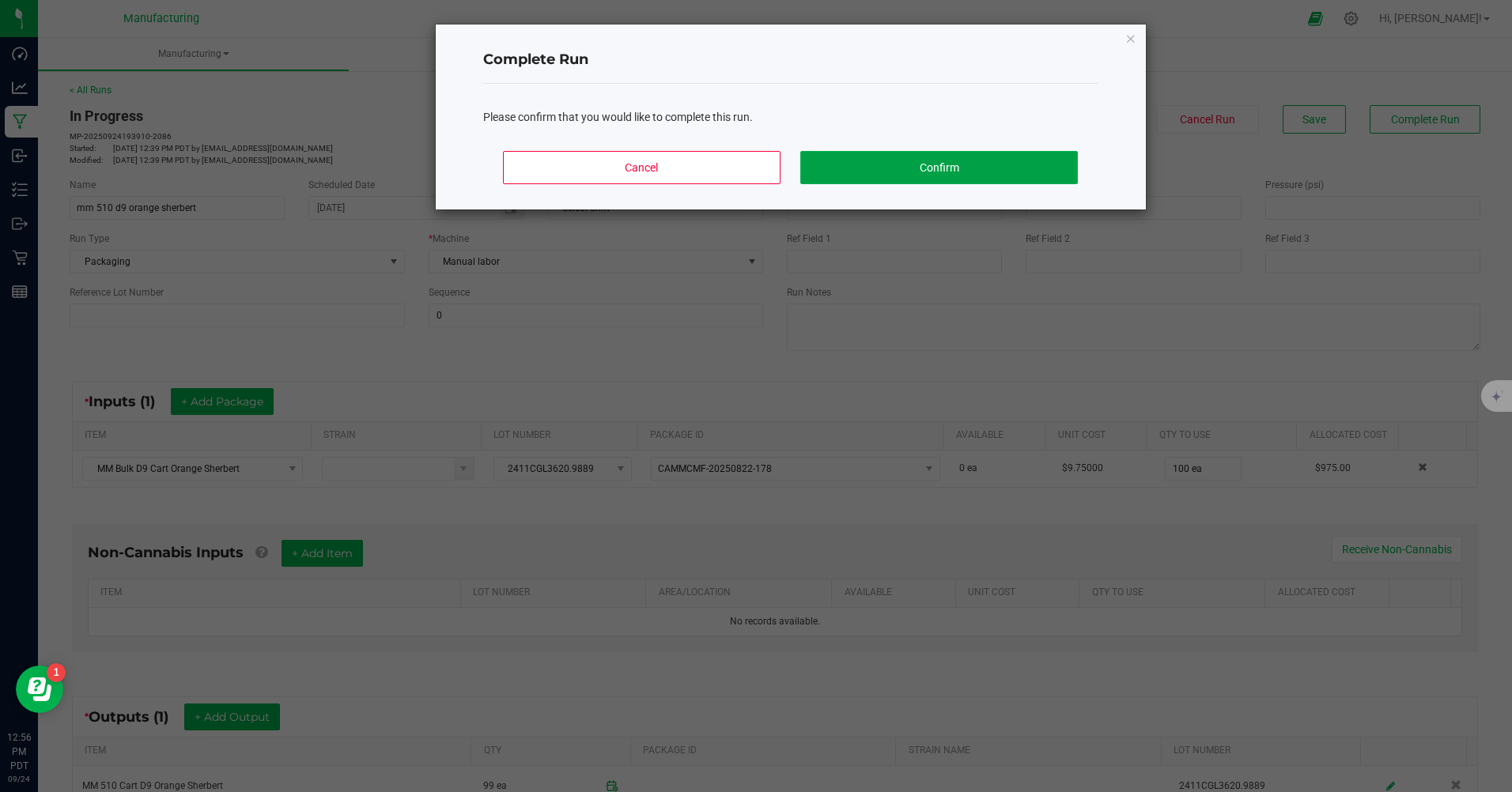
click at [944, 163] on button "Confirm" at bounding box center [937, 168] width 276 height 33
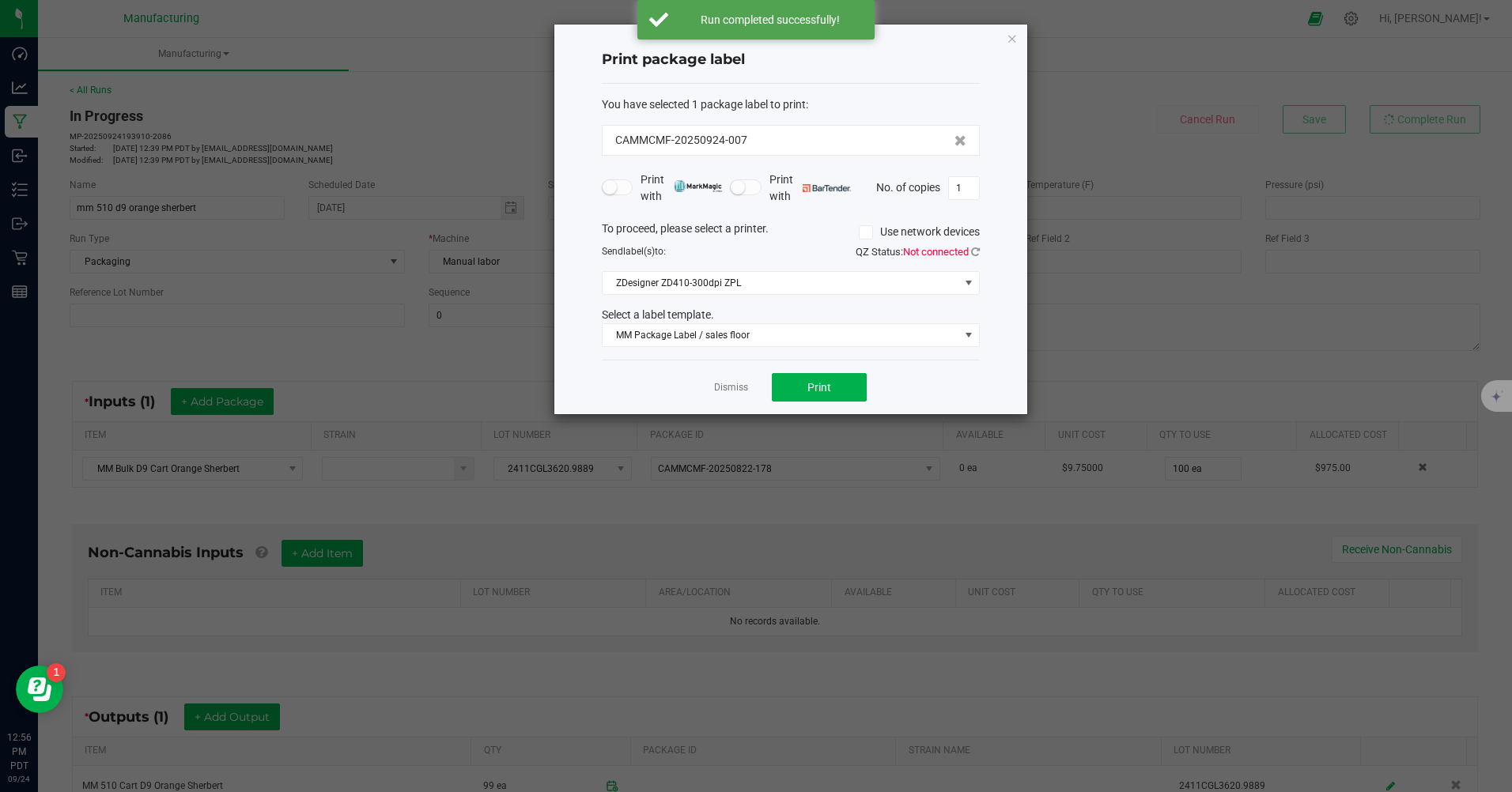
click at [956, 183] on input "1" at bounding box center [963, 188] width 30 height 23
click at [840, 385] on button "Print" at bounding box center [818, 387] width 94 height 29
click at [969, 187] on input "99" at bounding box center [963, 188] width 30 height 23
type input "1"
click at [953, 394] on div "Dismiss Print" at bounding box center [791, 387] width 378 height 54
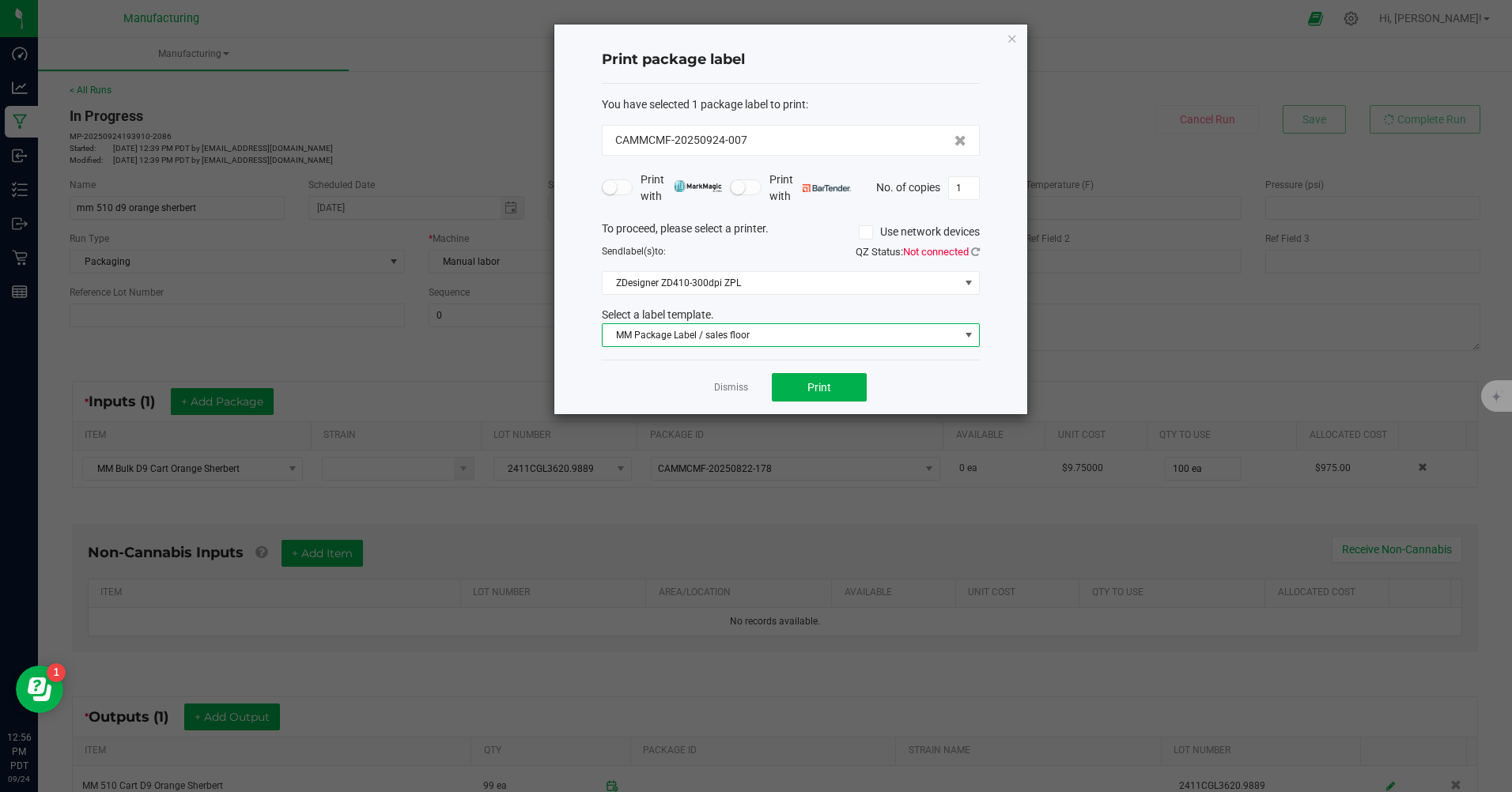
click at [974, 337] on span at bounding box center [968, 335] width 13 height 13
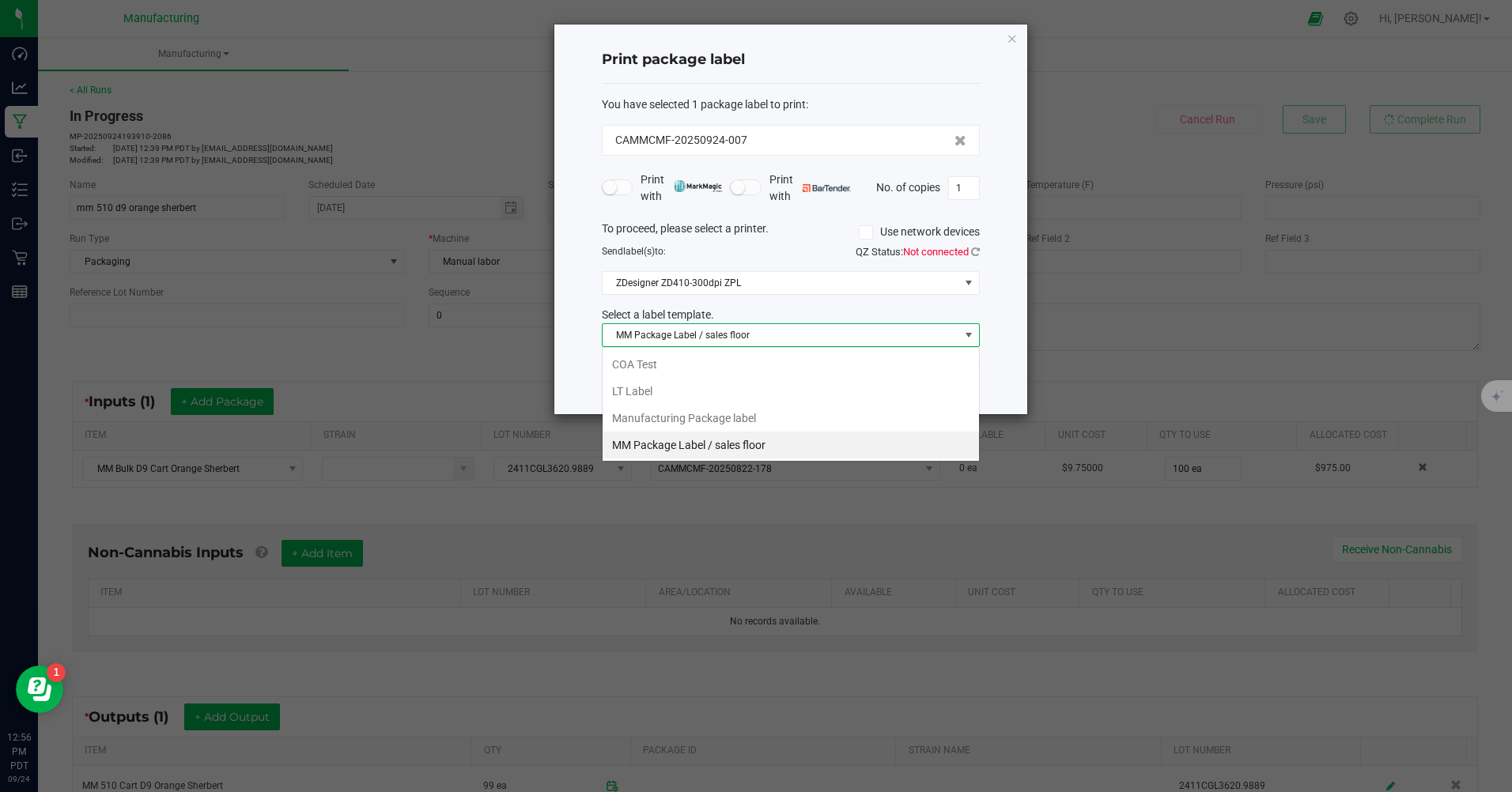
scroll to position [24, 378]
click at [619, 416] on li "Manufacturing Package label" at bounding box center [790, 417] width 377 height 27
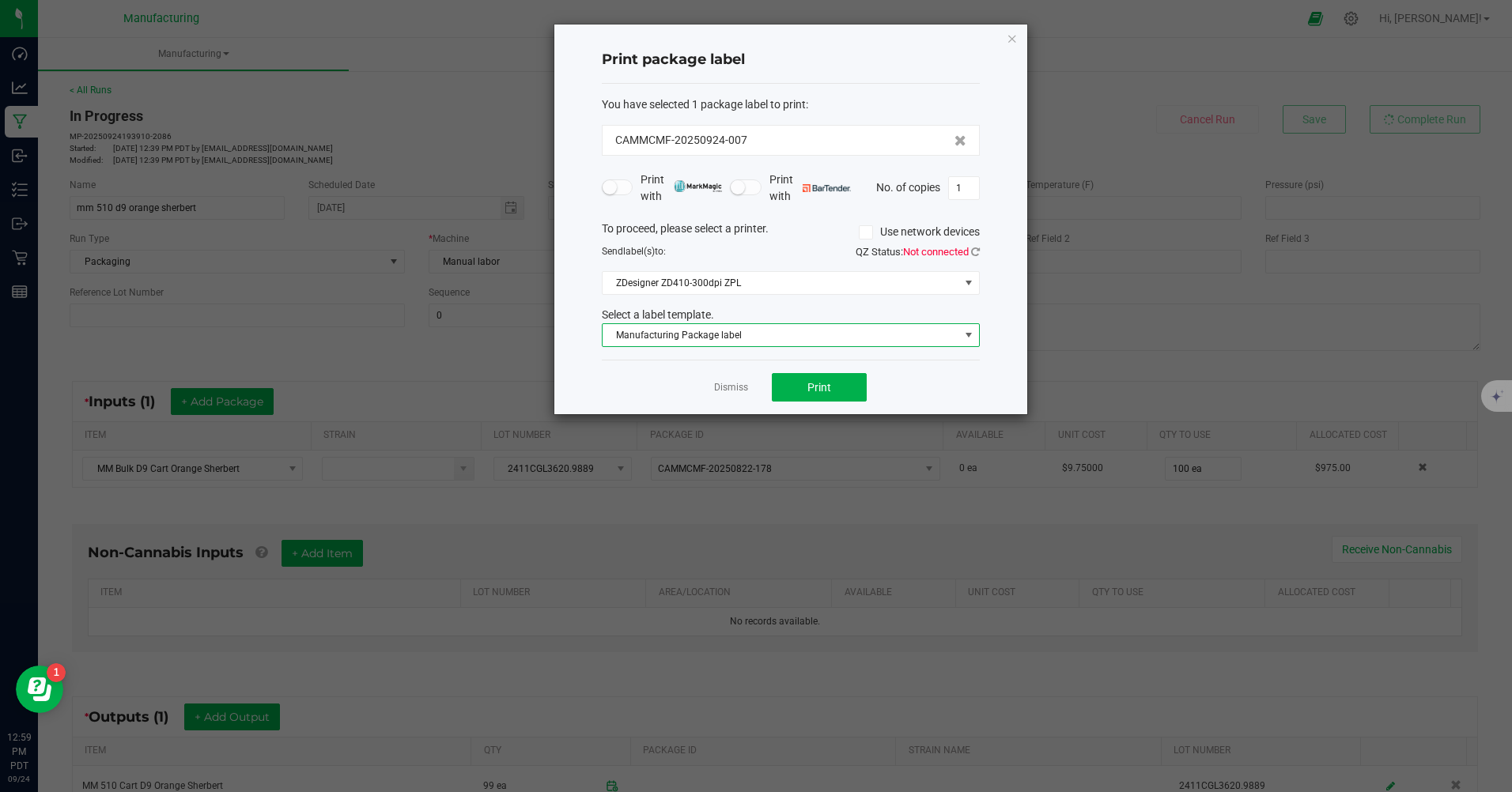
click at [959, 367] on div "Dismiss Print" at bounding box center [791, 387] width 378 height 54
click at [1013, 37] on icon "button" at bounding box center [1011, 37] width 11 height 19
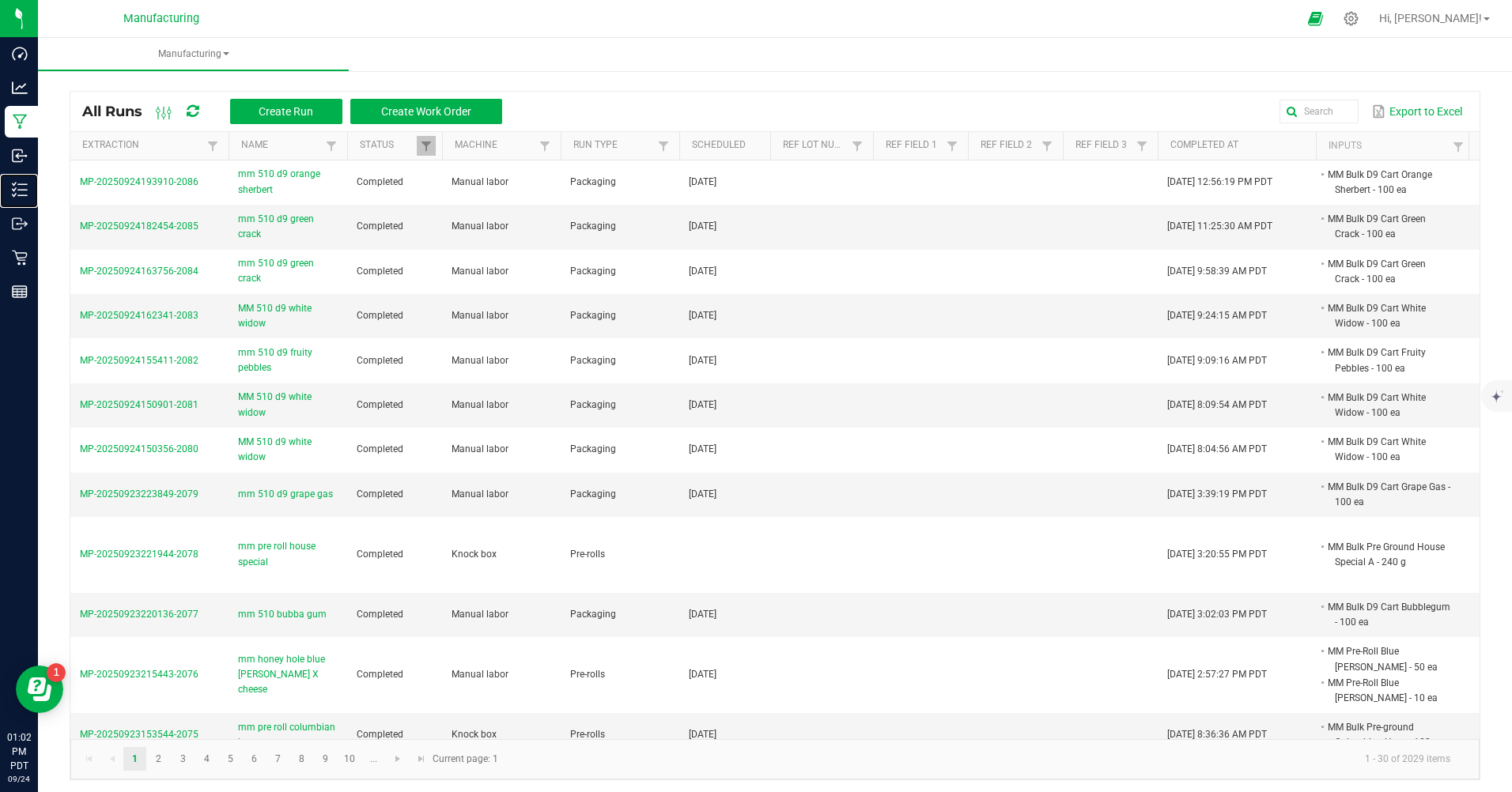
click at [0, 0] on p "Inventory" at bounding box center [0, 0] width 0 height 0
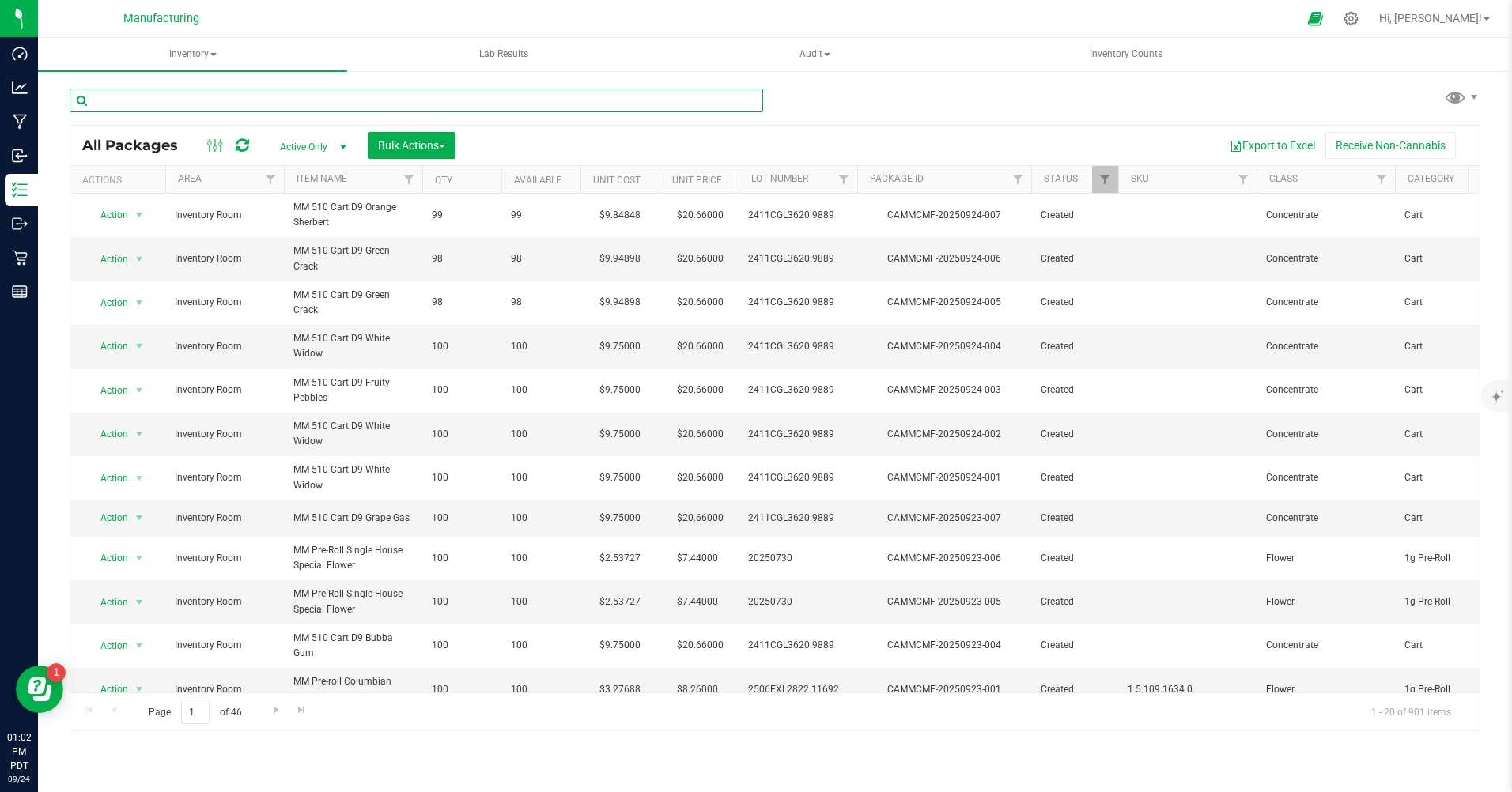
click at [196, 102] on input "text" at bounding box center [416, 100] width 694 height 24
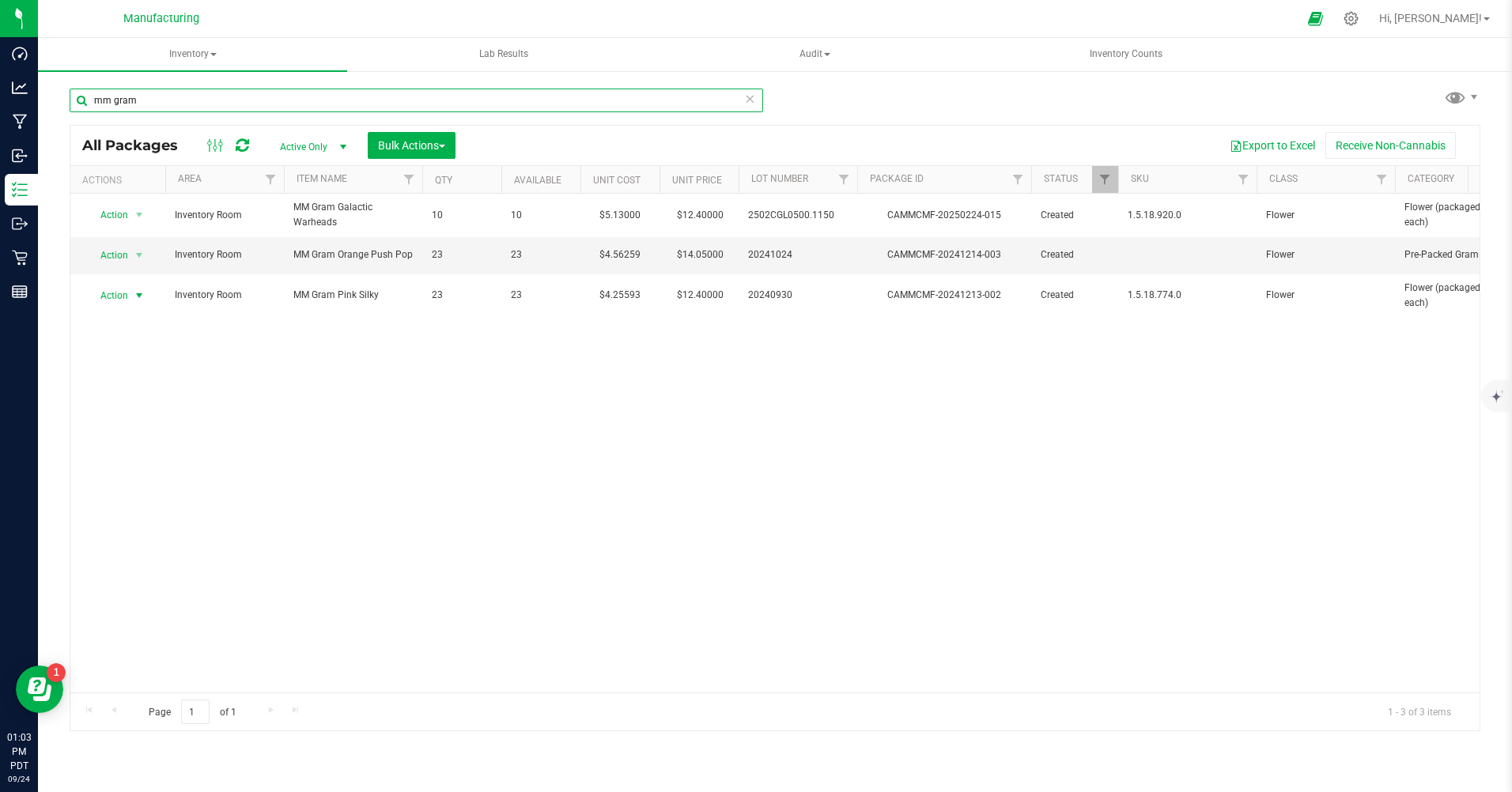
type input "mm gram"
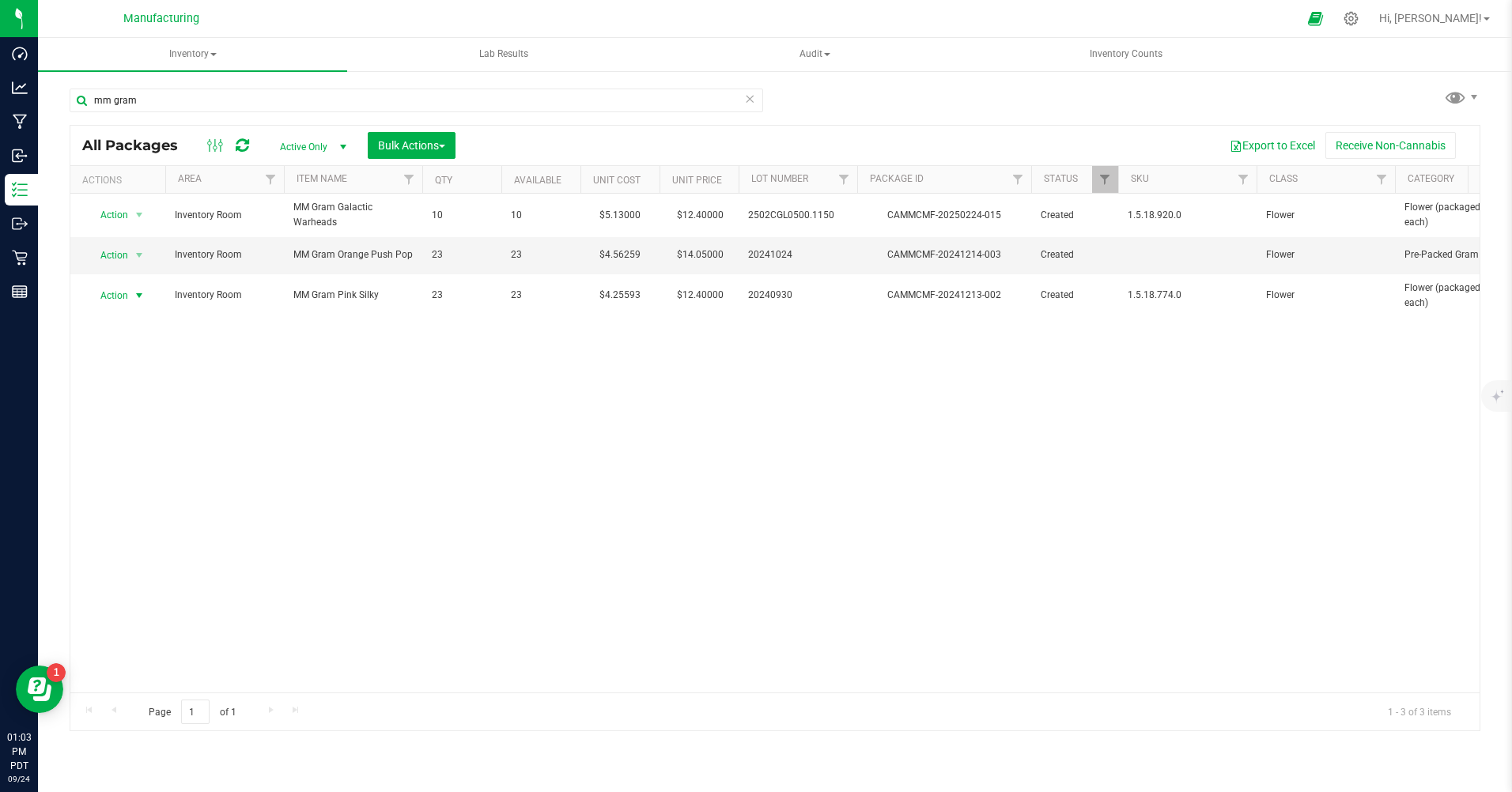
click at [117, 292] on span "Action" at bounding box center [107, 295] width 42 height 23
click at [134, 464] on li "Print package label" at bounding box center [137, 463] width 101 height 24
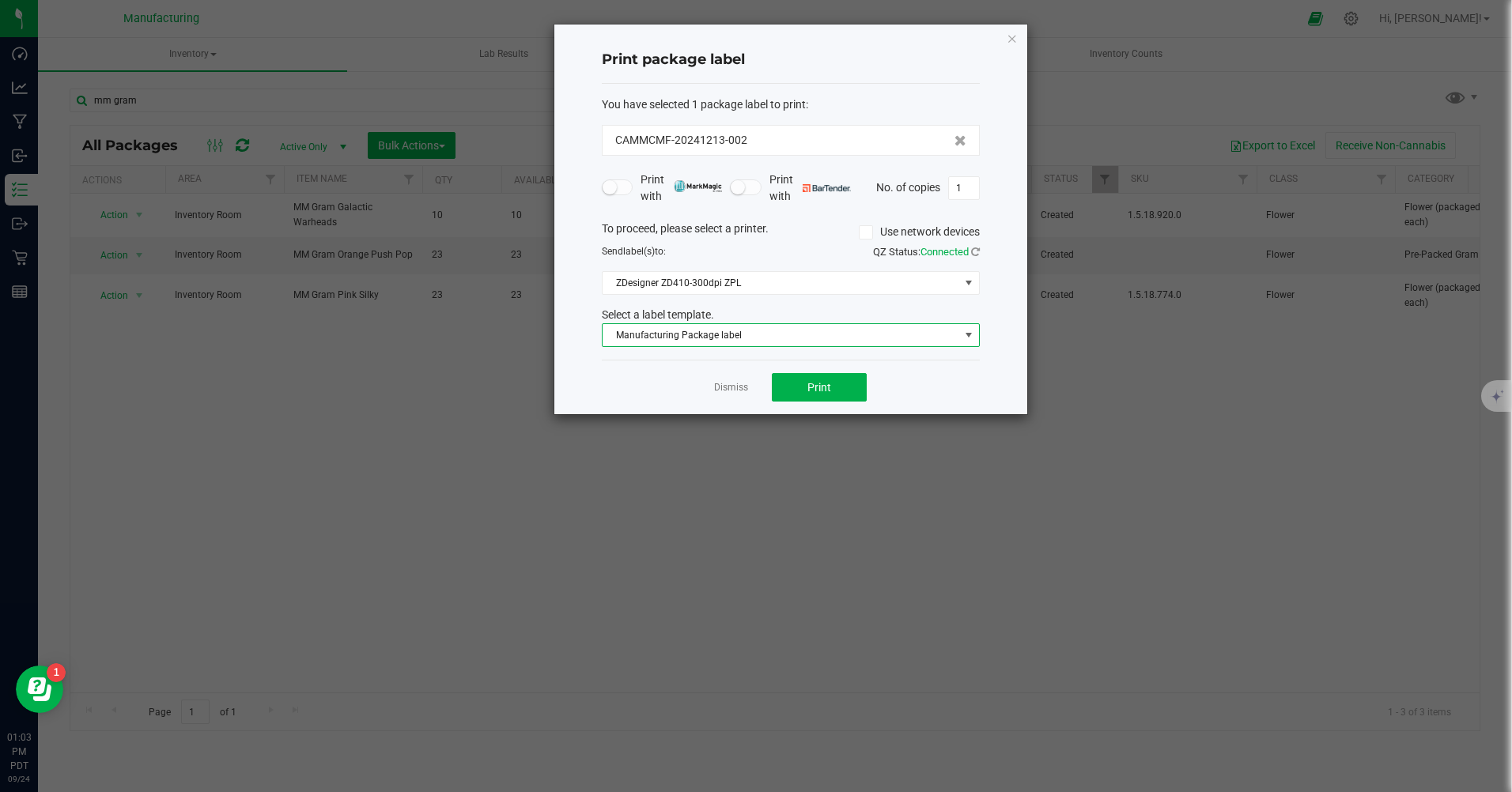
click at [712, 331] on span "Manufacturing Package label" at bounding box center [780, 335] width 356 height 23
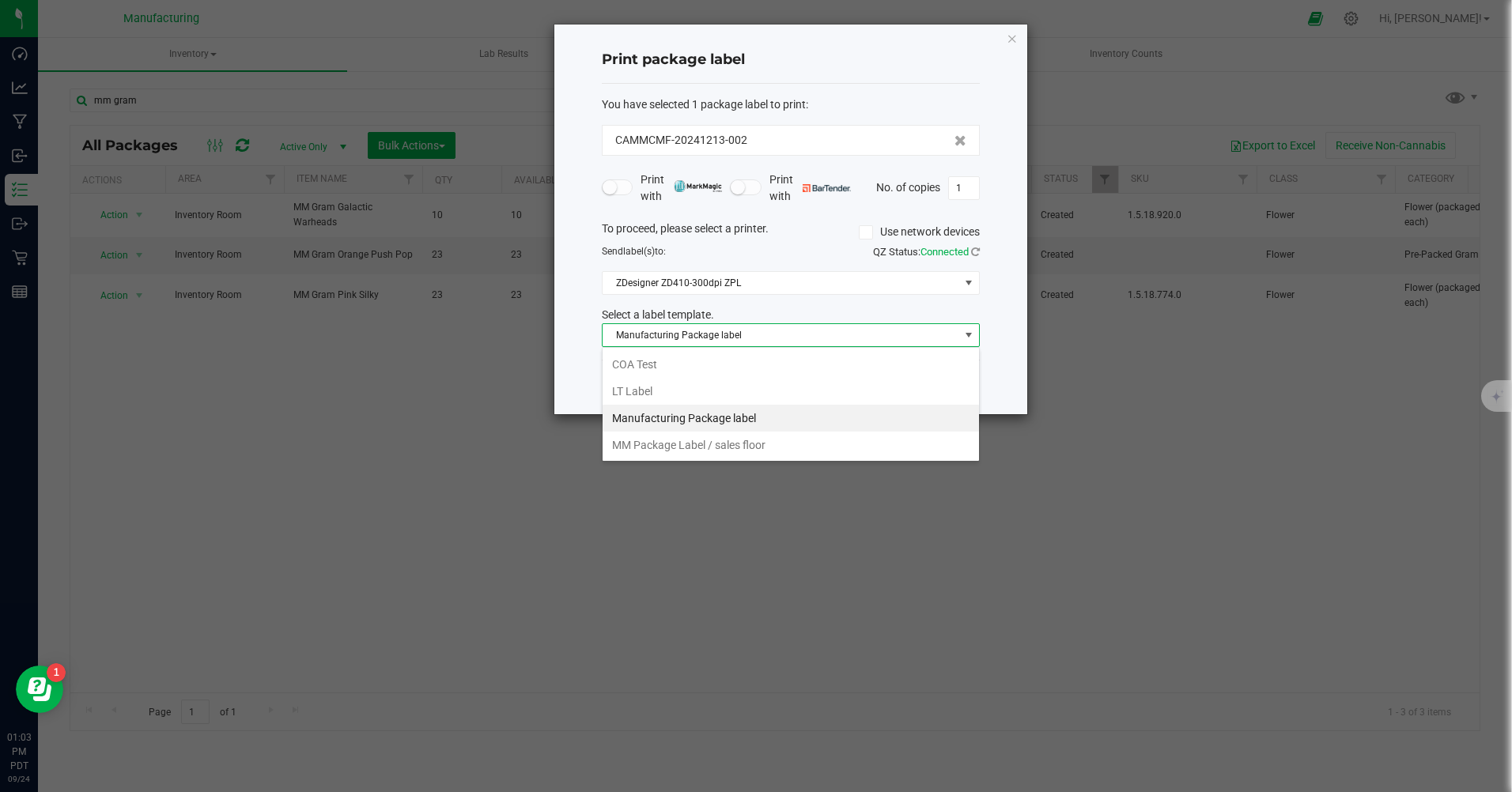
scroll to position [24, 378]
click at [678, 443] on li "MM Package Label / sales floor" at bounding box center [790, 445] width 377 height 27
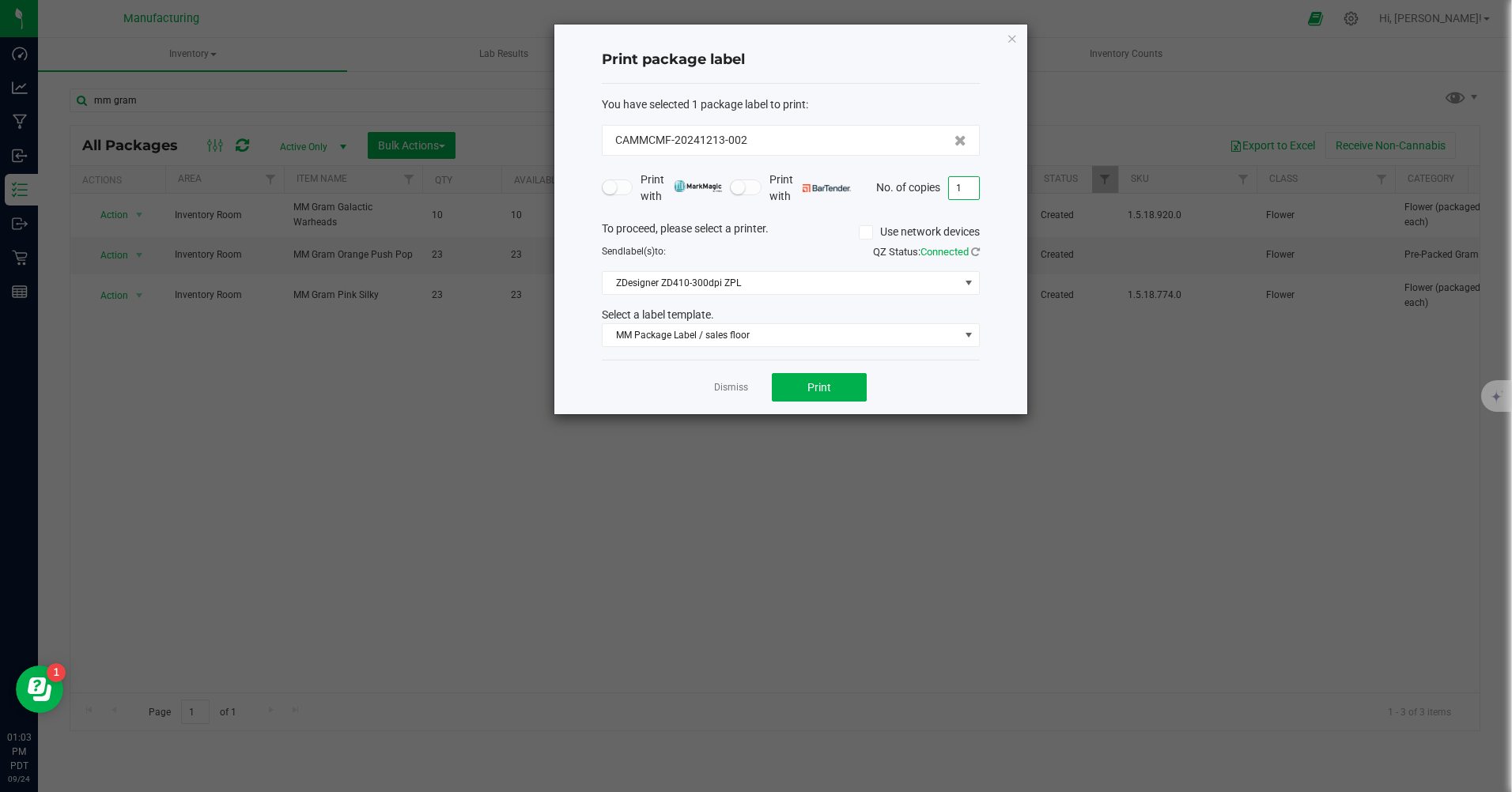
click at [968, 189] on input "1" at bounding box center [963, 188] width 30 height 23
type input "23"
click at [840, 388] on button "Print" at bounding box center [818, 387] width 94 height 29
click at [1009, 37] on icon "button" at bounding box center [1011, 37] width 11 height 19
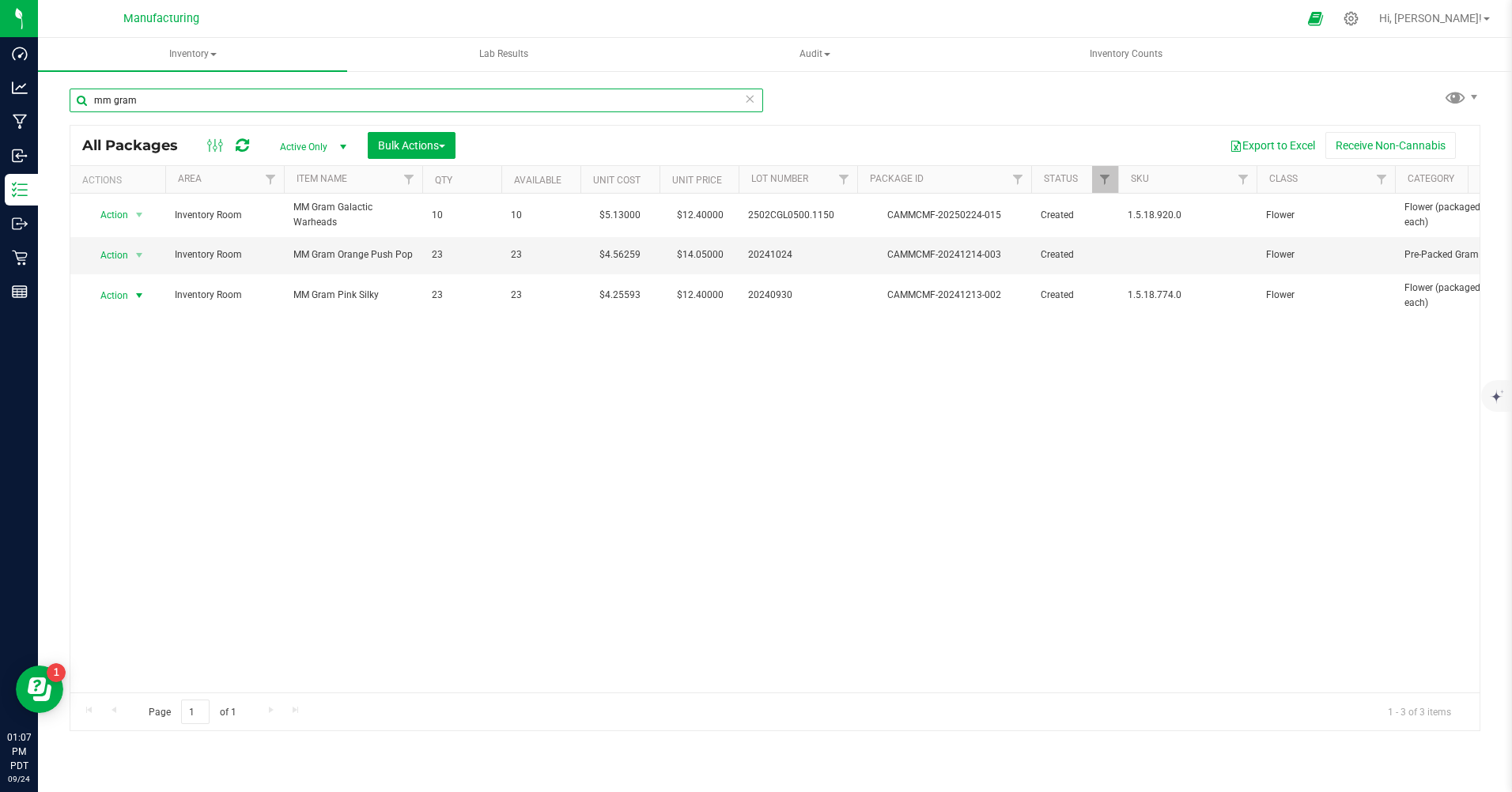
click at [183, 103] on input "mm gram" at bounding box center [416, 100] width 694 height 24
type input "m"
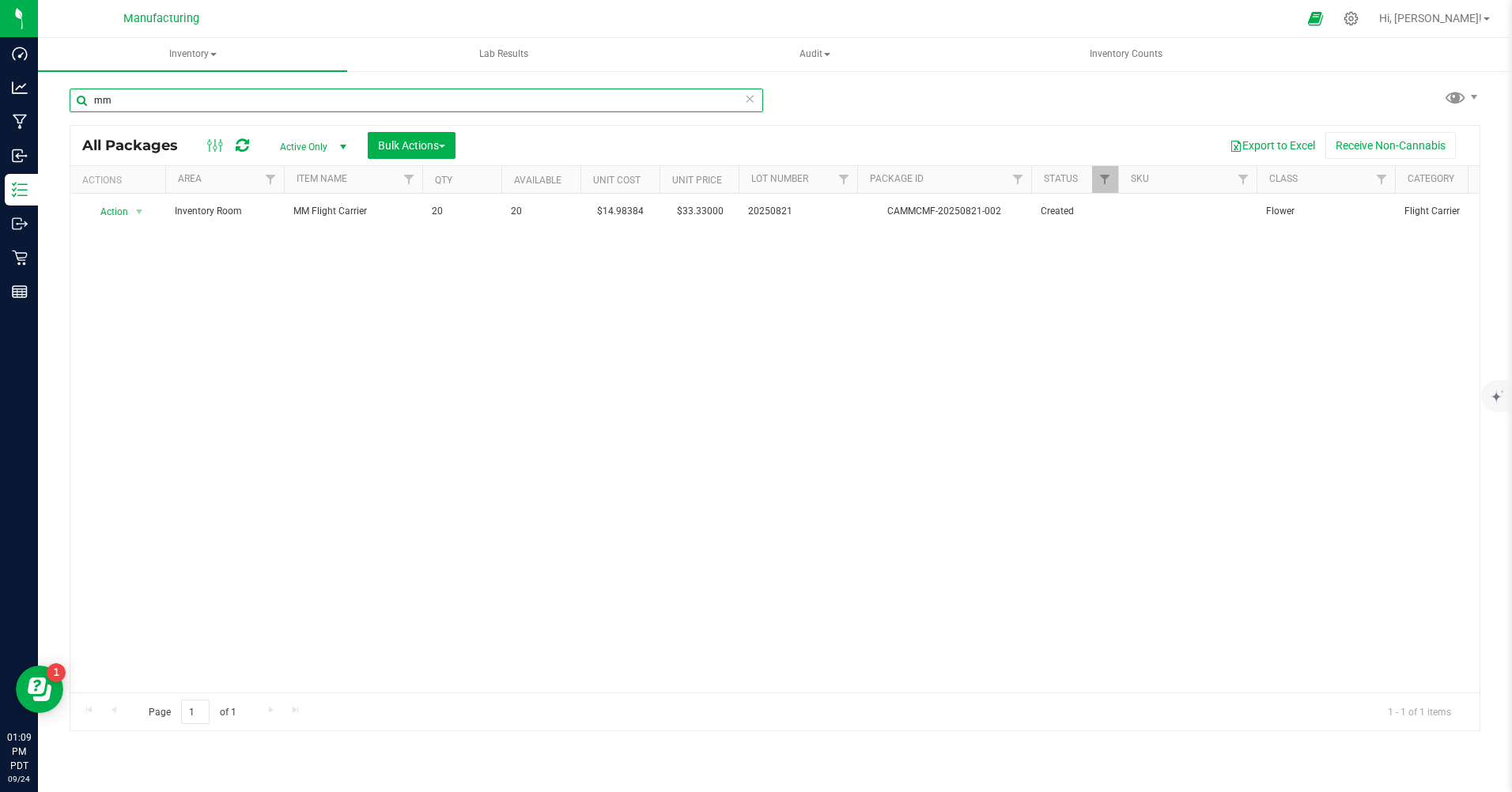
type input "m"
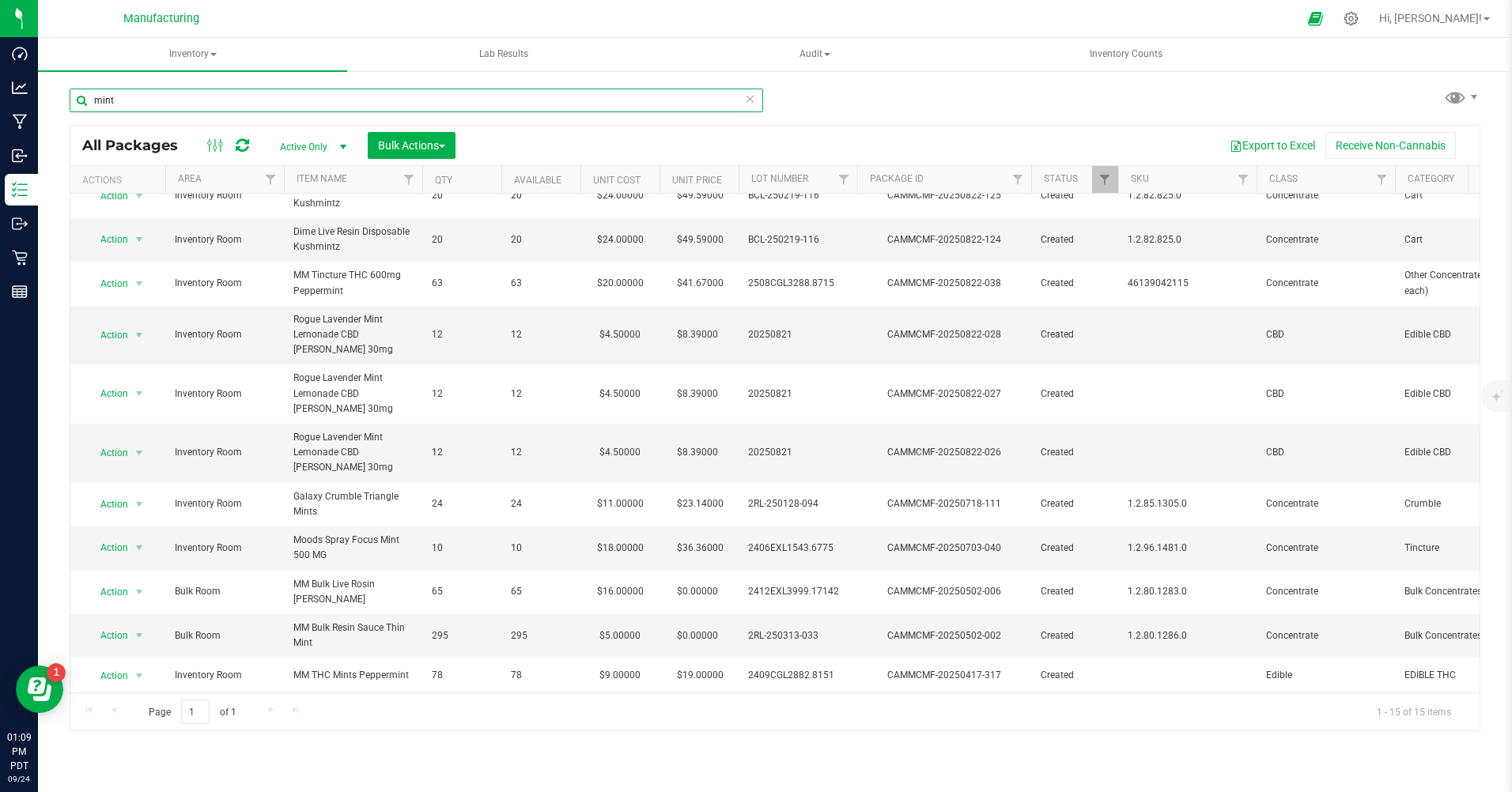
scroll to position [200, 0]
type input "m"
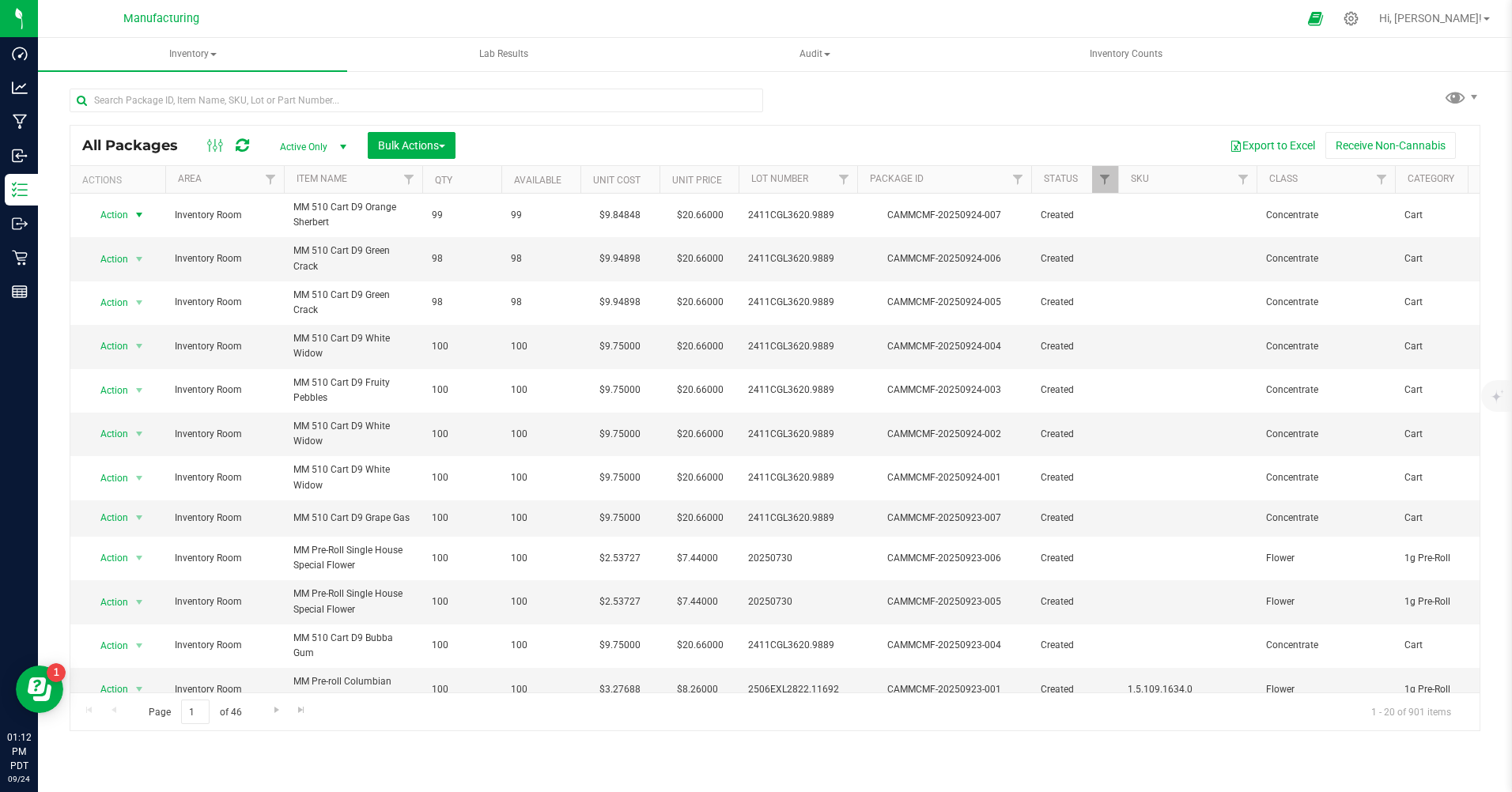
click at [126, 221] on span "Action" at bounding box center [107, 214] width 42 height 23
click at [144, 385] on li "Print package label" at bounding box center [137, 383] width 101 height 24
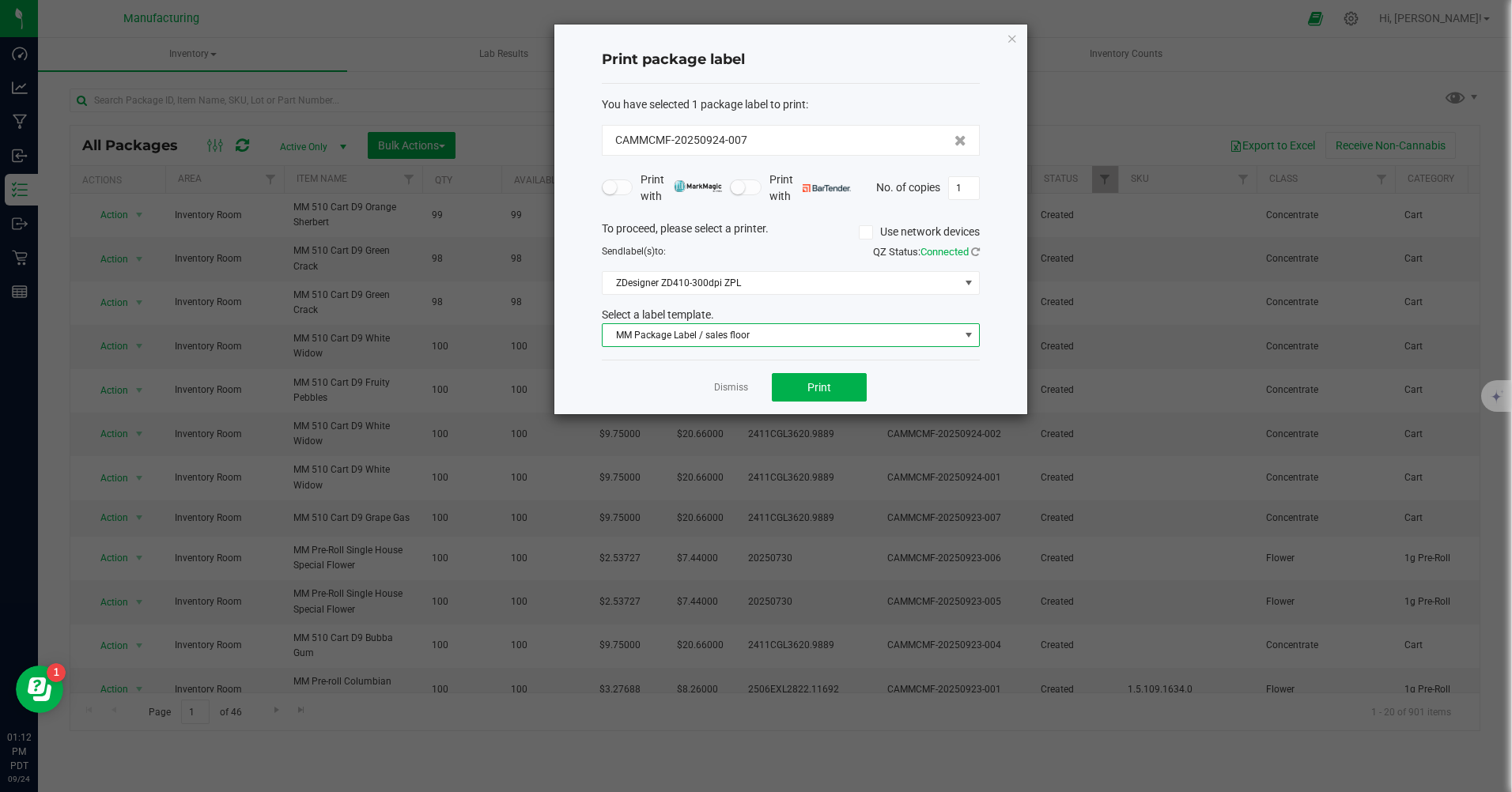
click at [727, 342] on span "MM Package Label / sales floor" at bounding box center [780, 335] width 356 height 23
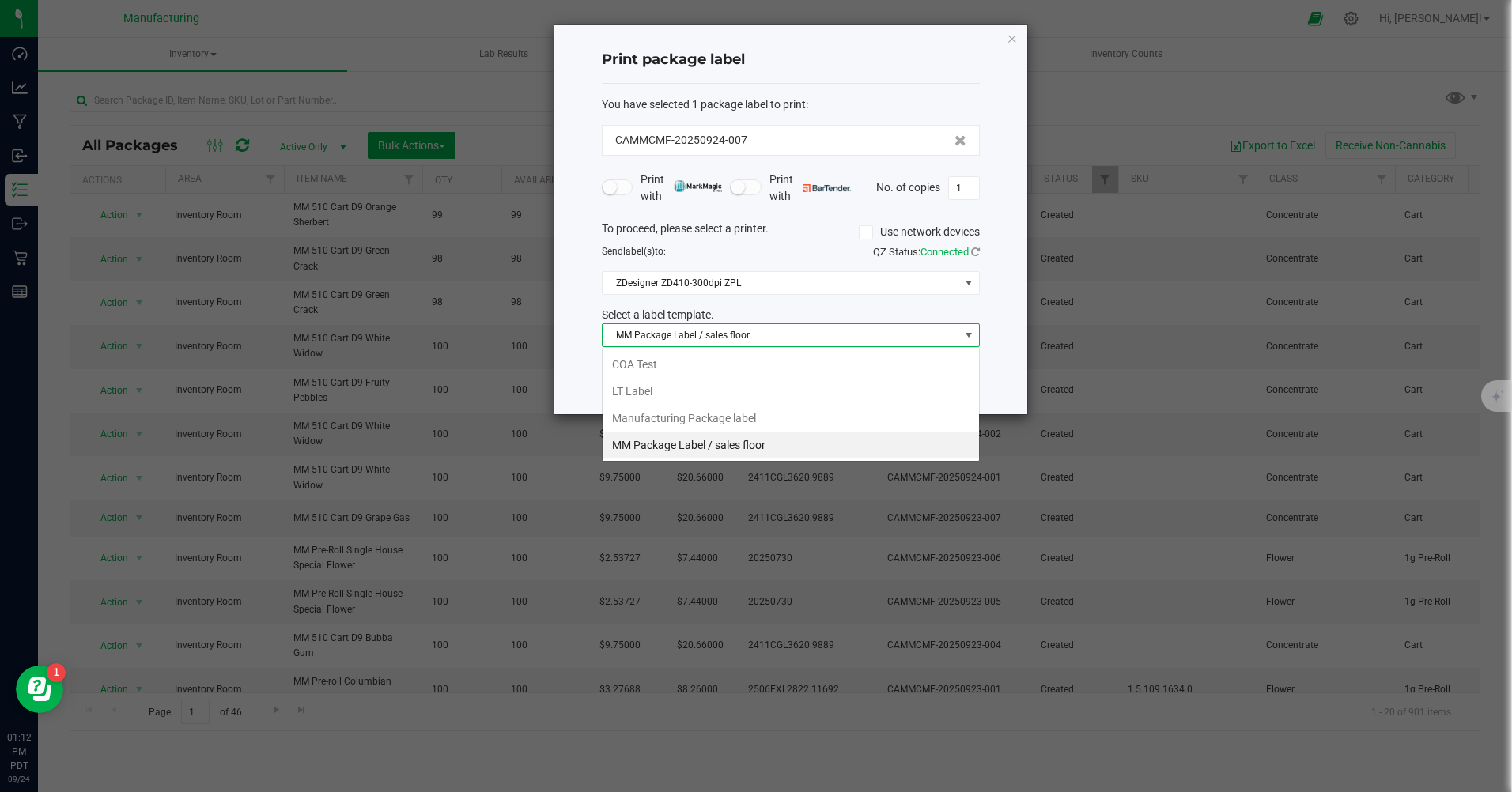
scroll to position [24, 378]
click at [655, 417] on li "Manufacturing Package label" at bounding box center [790, 417] width 377 height 27
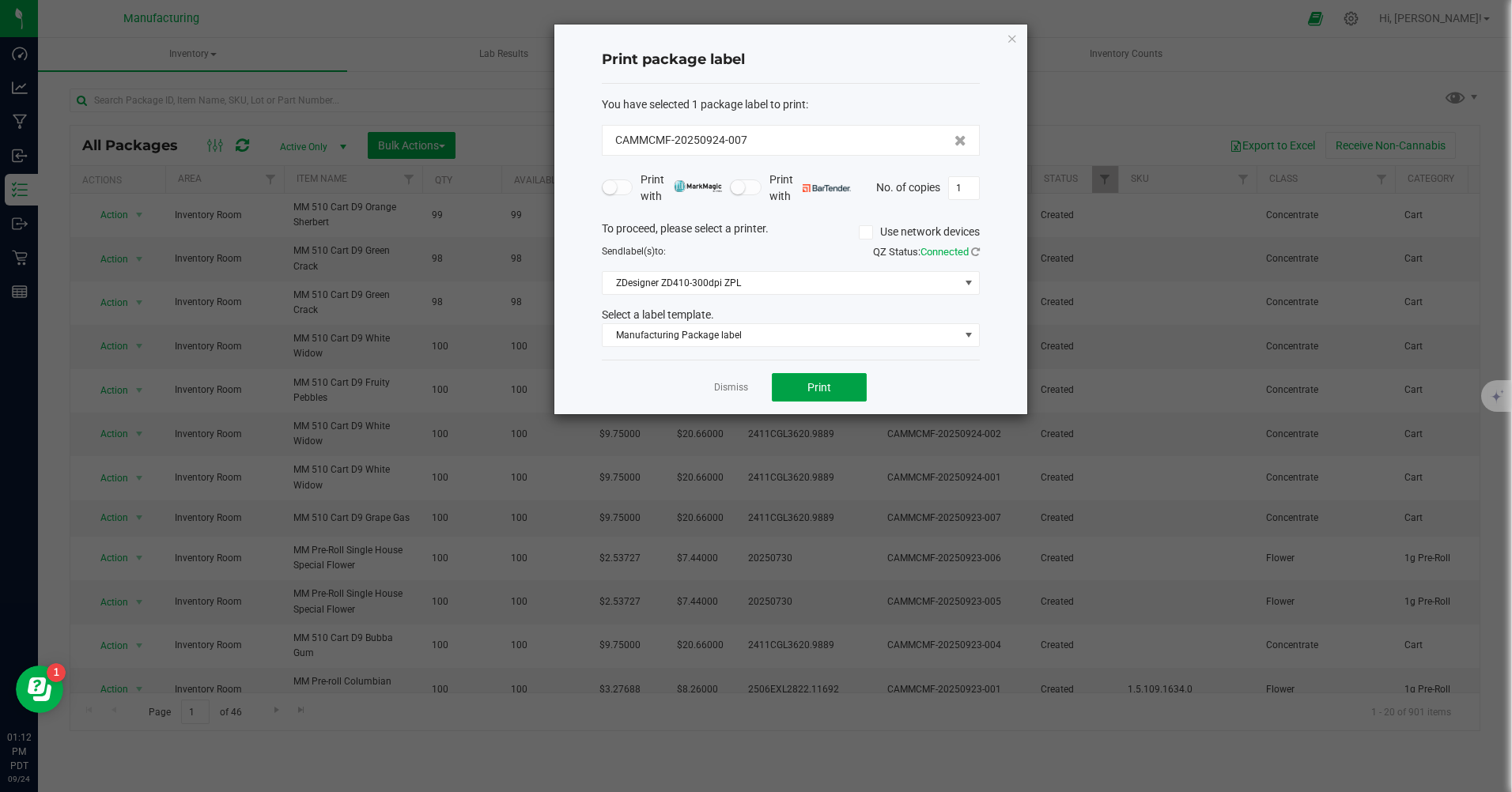
click at [844, 390] on button "Print" at bounding box center [818, 387] width 94 height 29
click at [1010, 38] on icon "button" at bounding box center [1011, 37] width 11 height 19
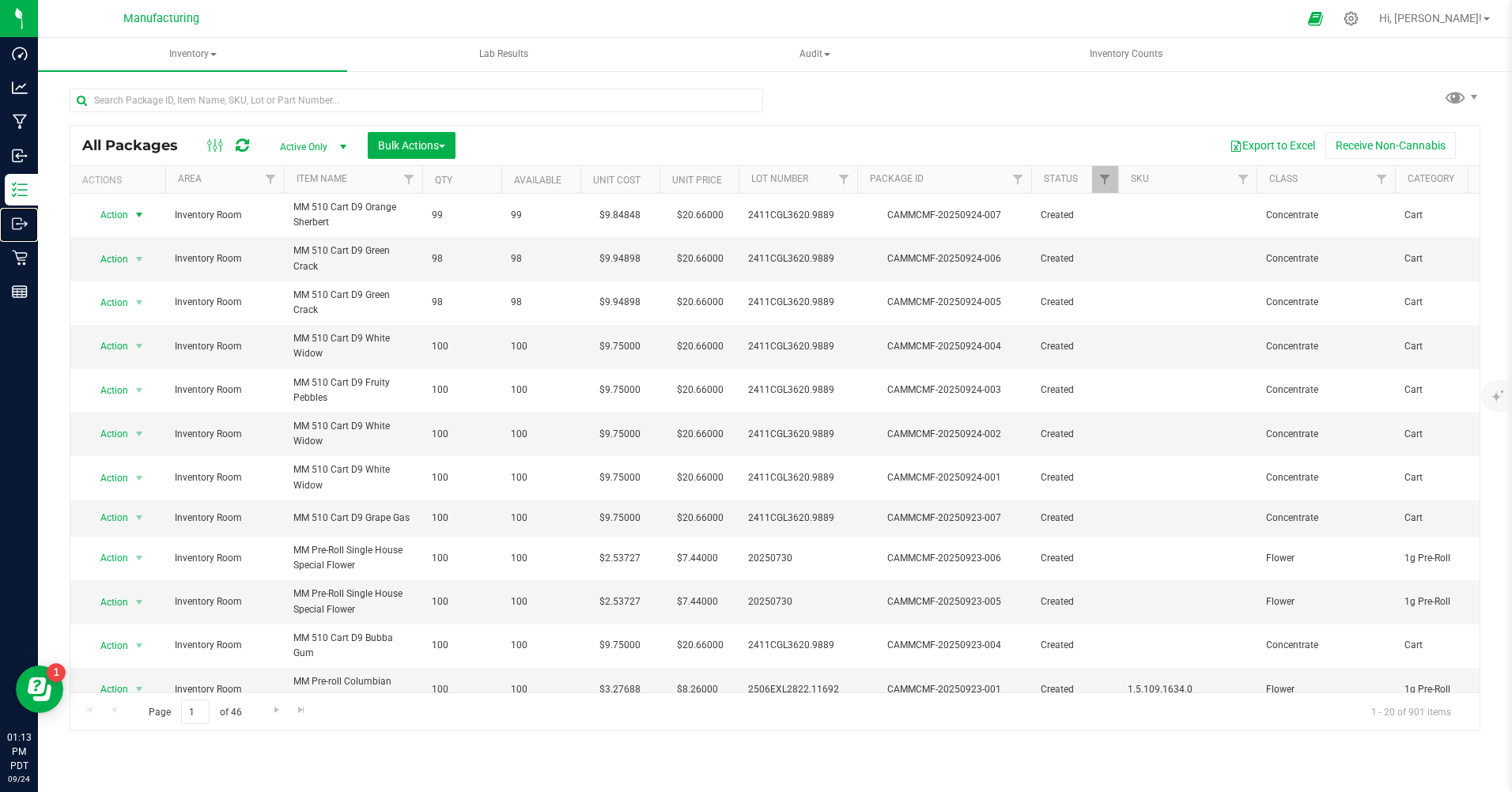
click at [0, 0] on p "Outbound" at bounding box center [0, 0] width 0 height 0
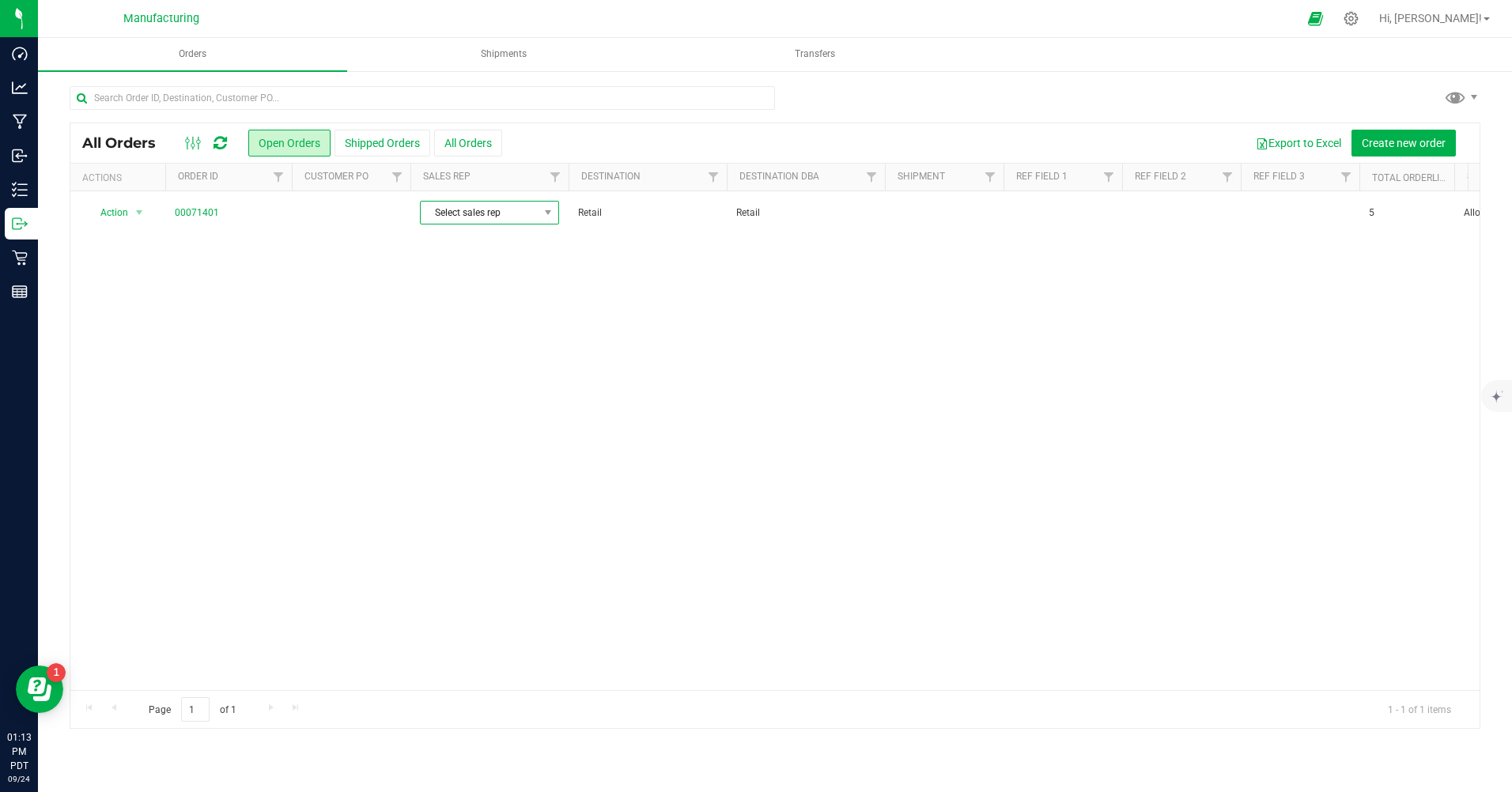
click at [502, 217] on span "Select sales rep" at bounding box center [480, 213] width 118 height 23
click at [483, 391] on li "[PERSON_NAME]" at bounding box center [495, 388] width 148 height 27
click at [487, 217] on span "[PERSON_NAME]" at bounding box center [480, 213] width 118 height 23
click at [452, 358] on li "[PERSON_NAME]" at bounding box center [495, 361] width 148 height 27
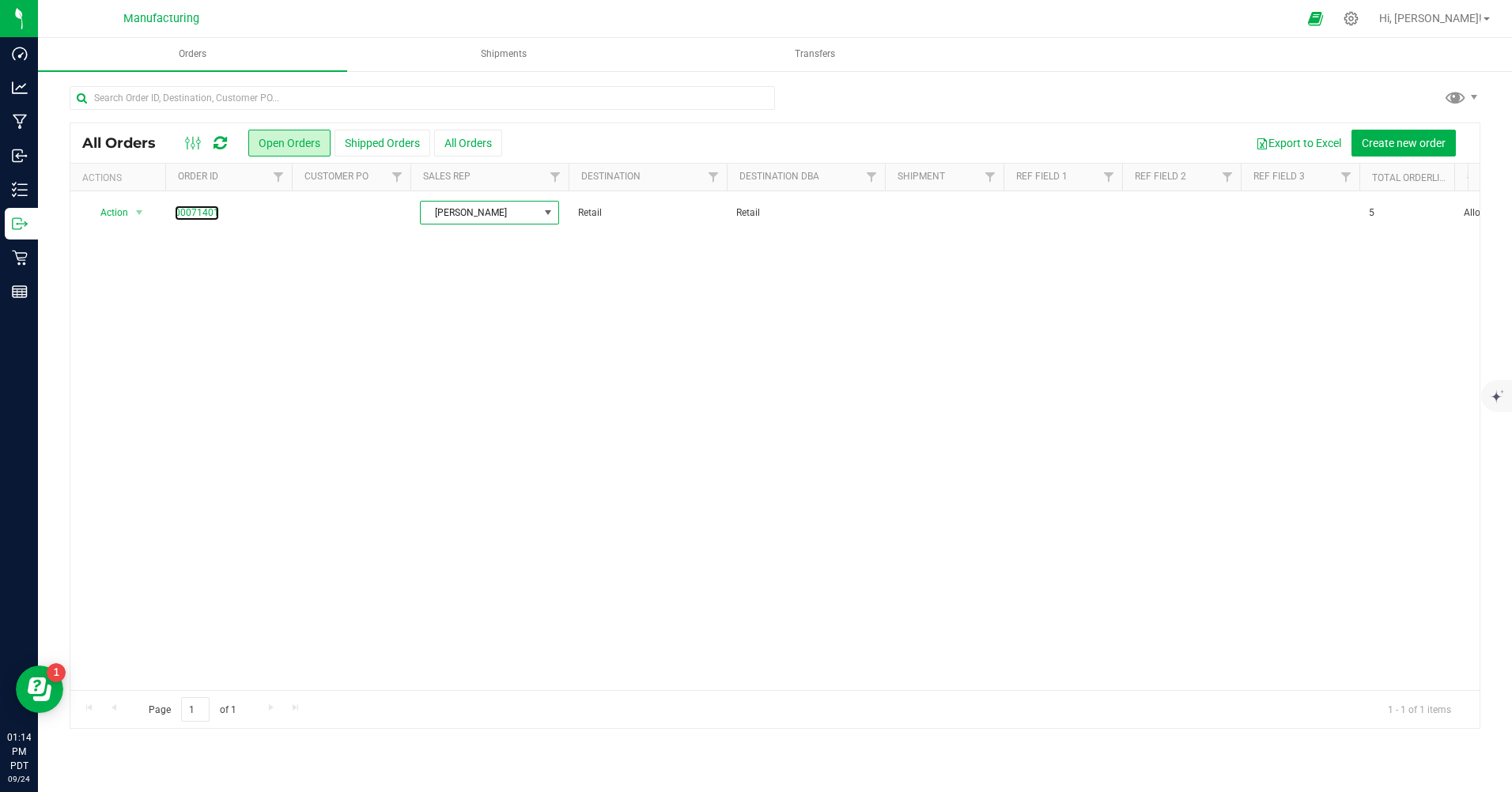
click at [204, 211] on link "00071401" at bounding box center [197, 213] width 44 height 15
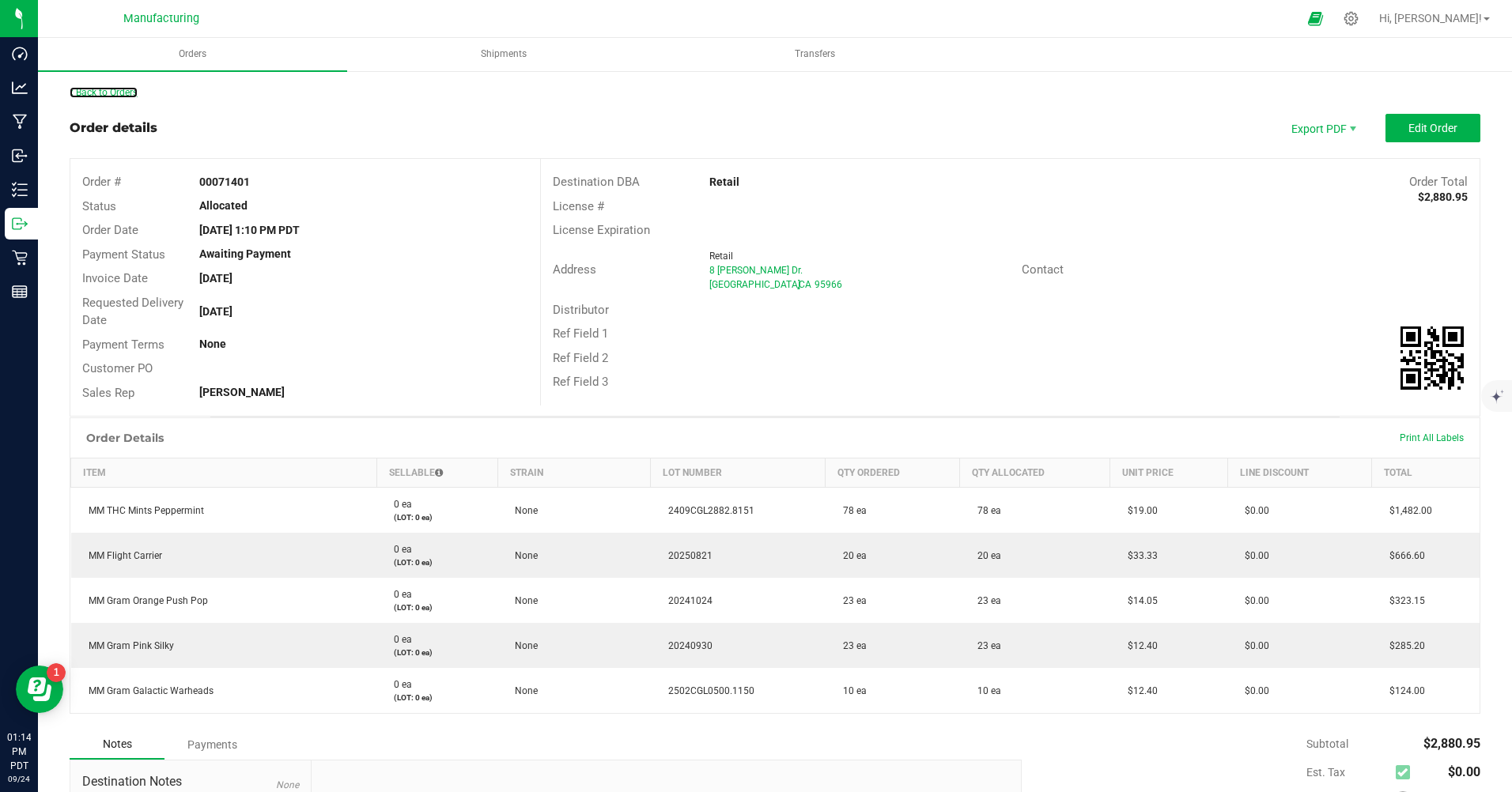
click at [112, 93] on link "Back to Orders" at bounding box center [103, 91] width 68 height 11
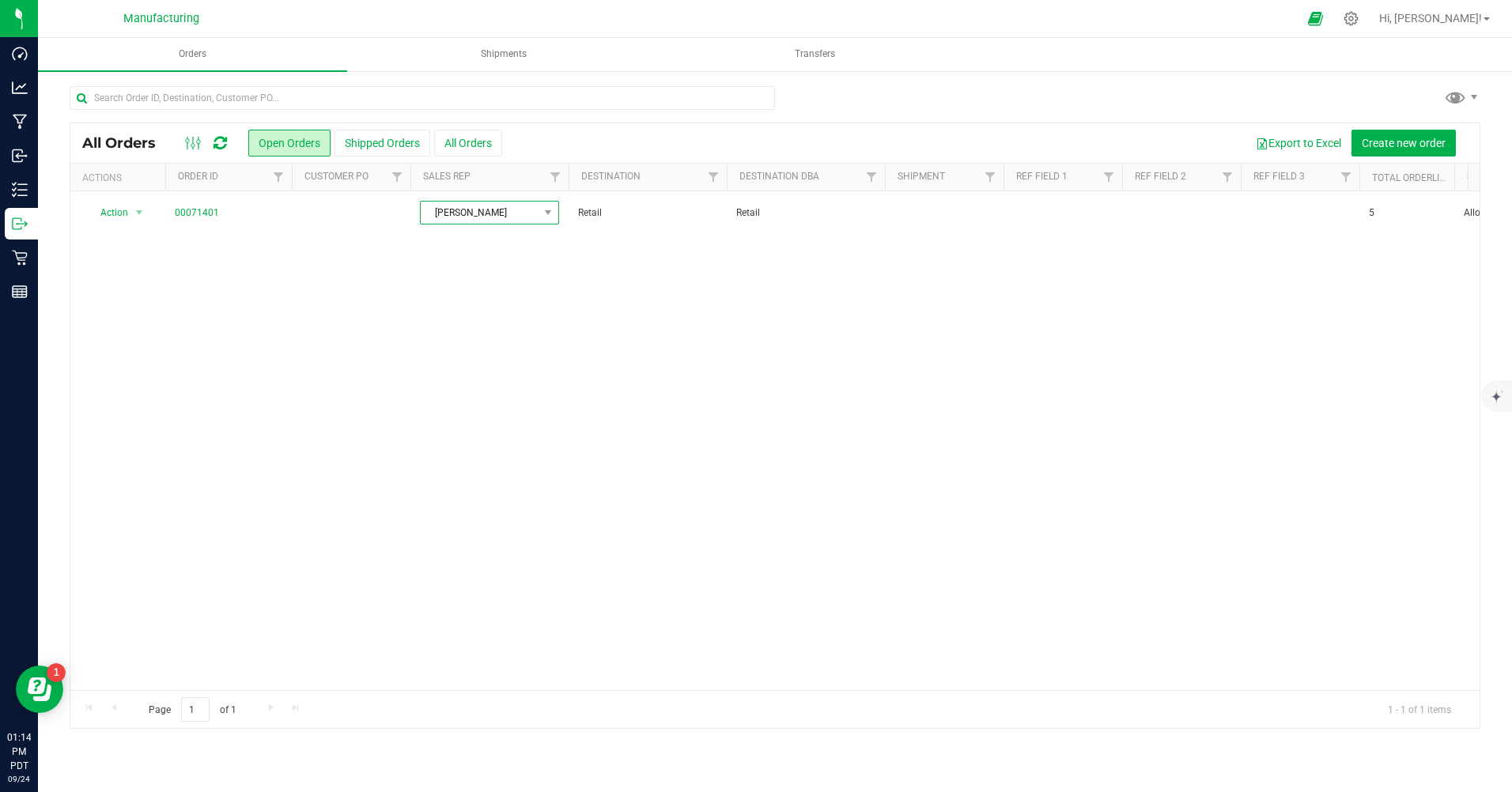
click at [469, 212] on span "[PERSON_NAME]" at bounding box center [480, 213] width 118 height 23
click at [479, 390] on li "[PERSON_NAME]" at bounding box center [495, 388] width 148 height 27
click at [199, 208] on link "00071401" at bounding box center [197, 213] width 44 height 15
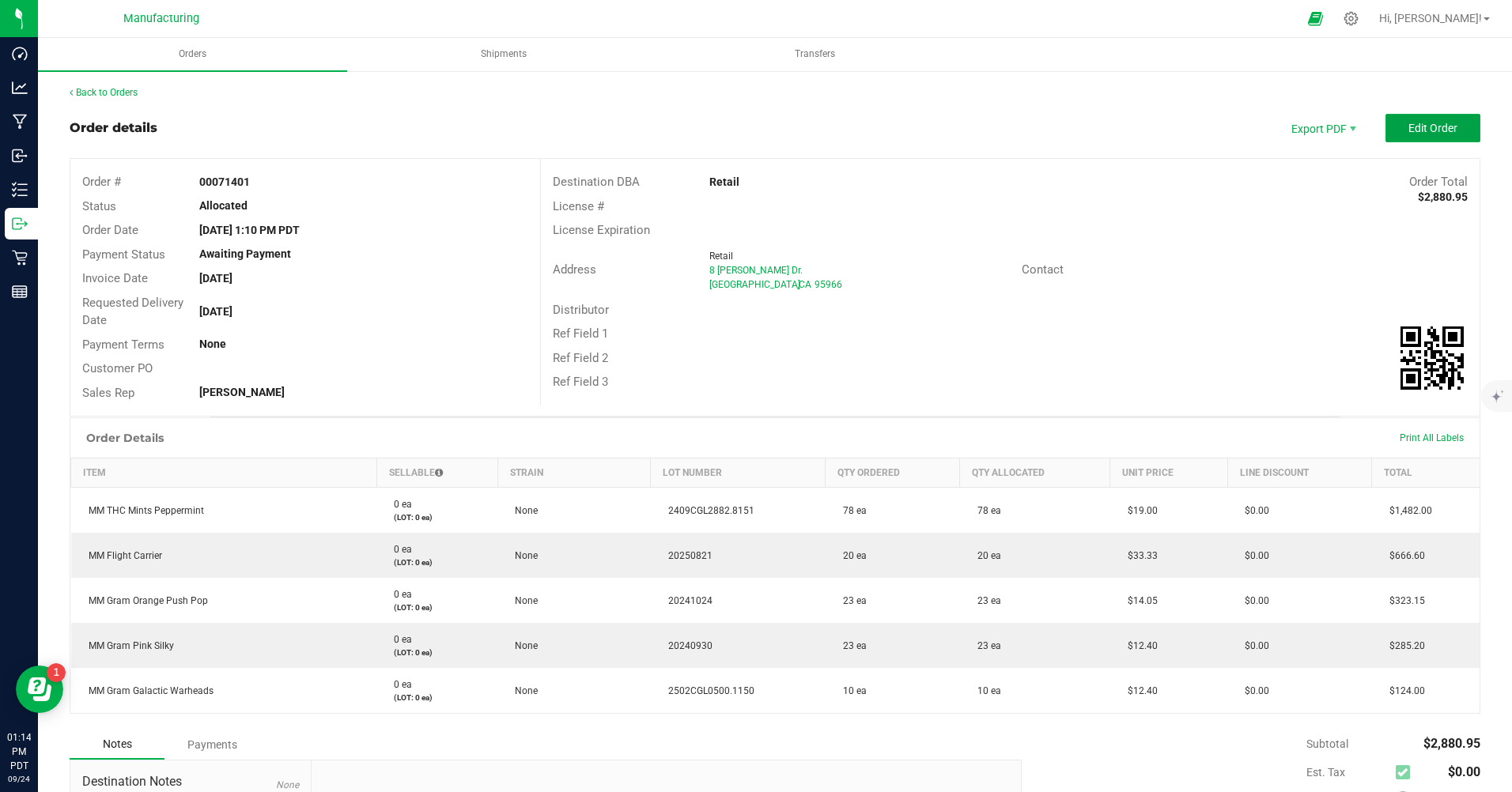
click at [1388, 132] on button "Edit Order" at bounding box center [1432, 128] width 94 height 29
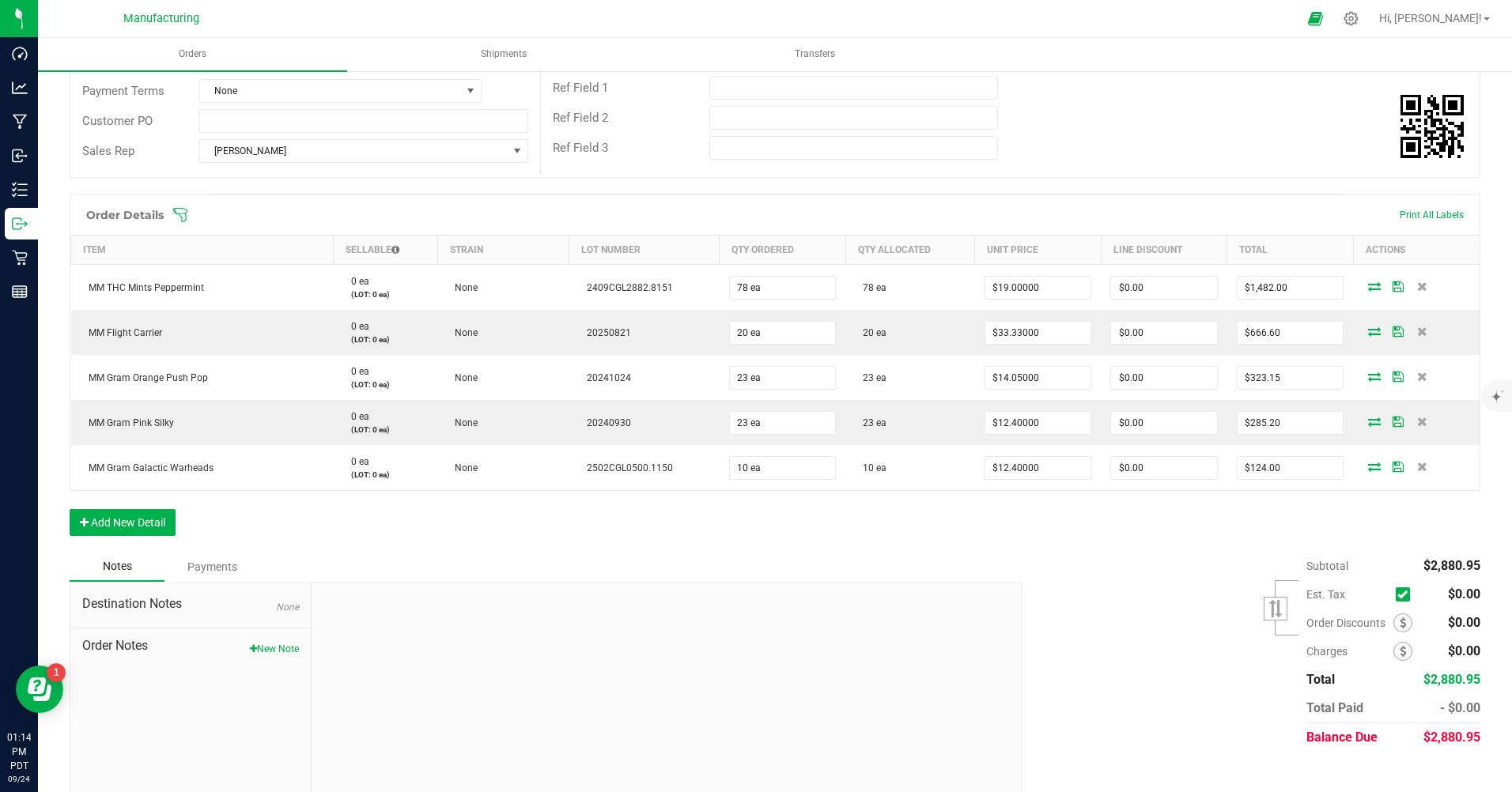
scroll to position [280, 0]
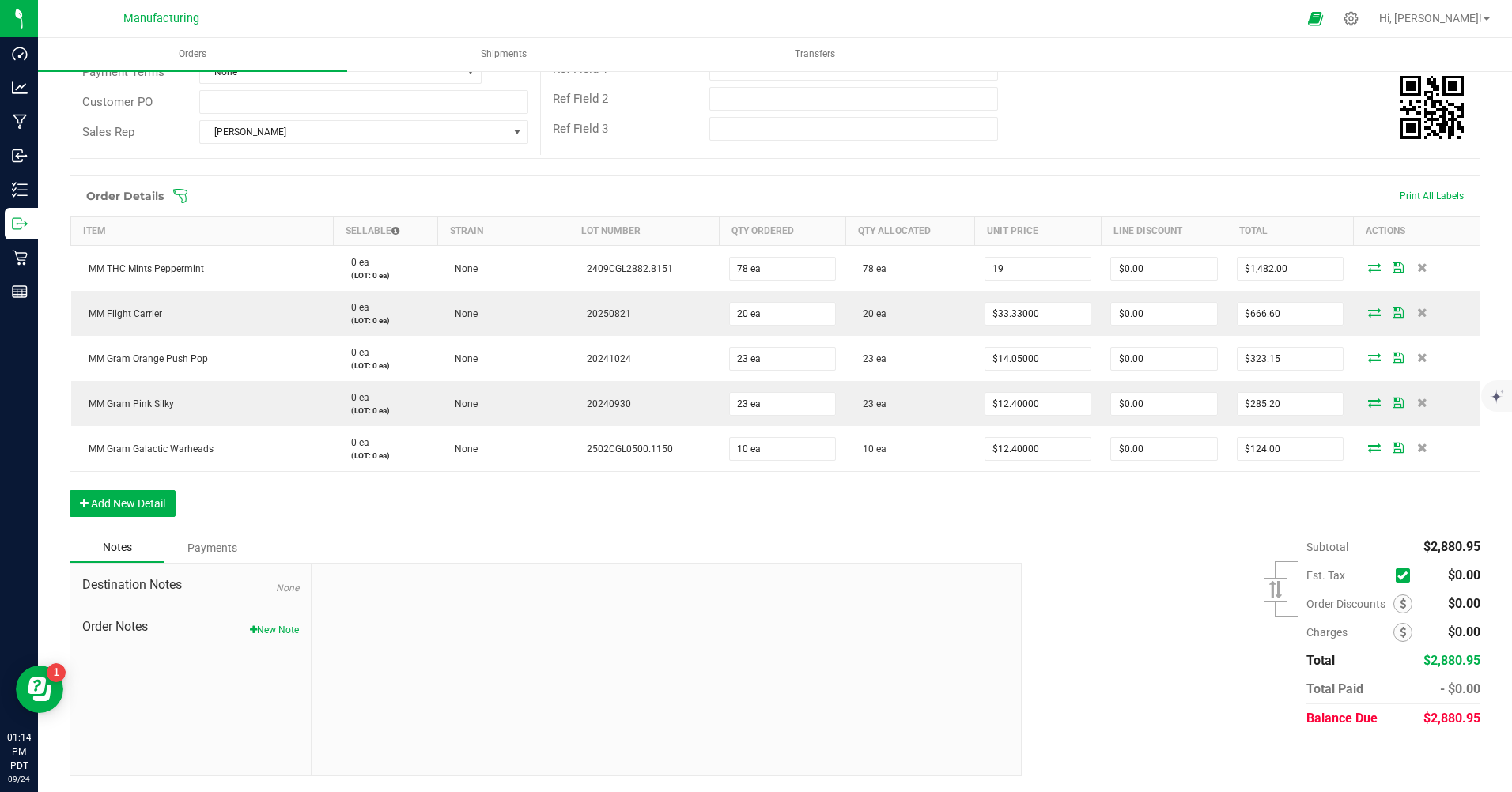
click at [1040, 268] on input "19" at bounding box center [1038, 269] width 106 height 23
type input "$9.00000"
type input "$702.00"
click at [1050, 308] on input "33.33" at bounding box center [1038, 314] width 106 height 23
type input "$14.98000"
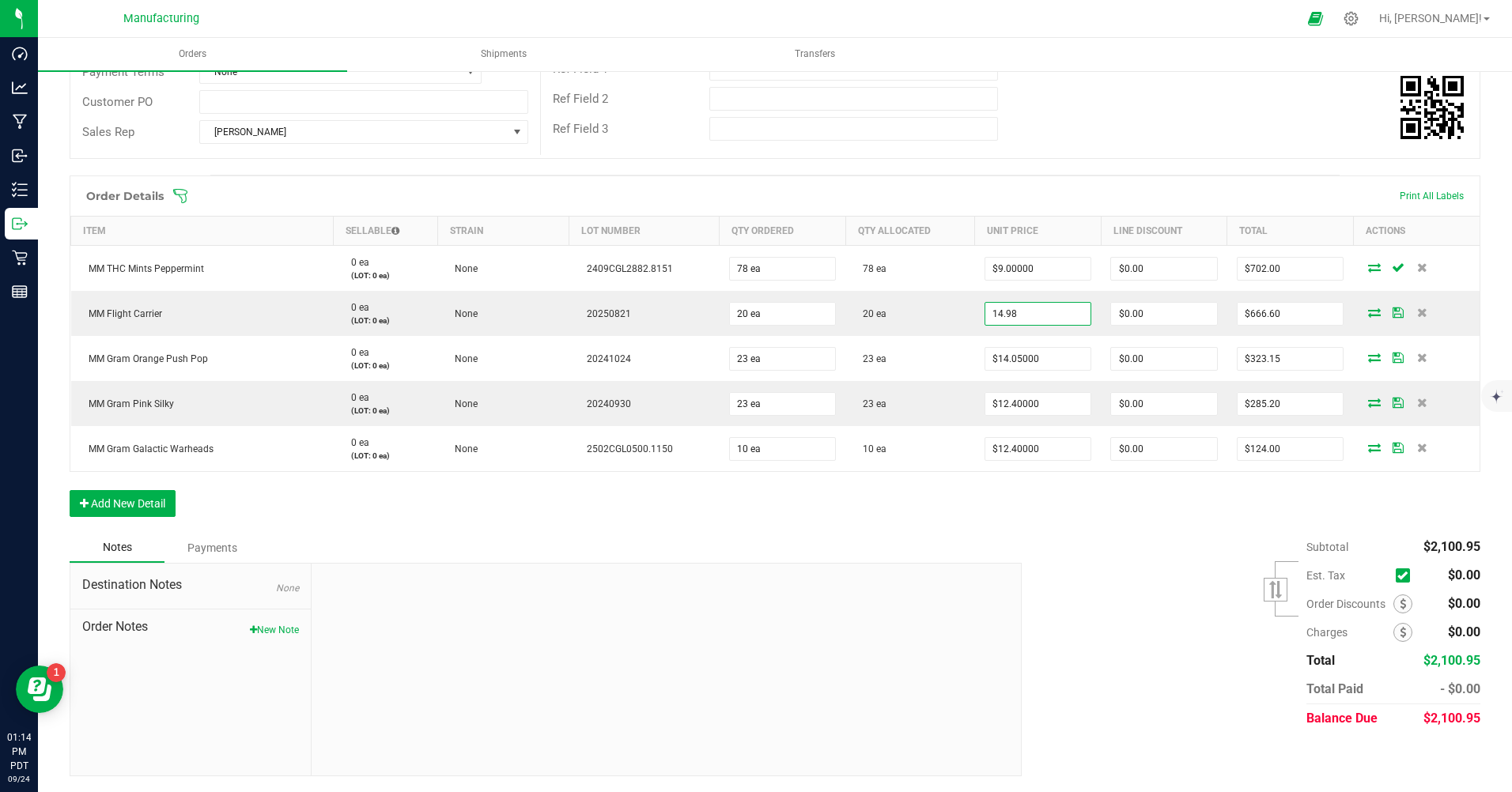
type input "$299.60"
click at [1049, 353] on input "14.05" at bounding box center [1038, 359] width 106 height 23
type input "$4.56000"
type input "$104.88"
click at [1037, 398] on input "12.4" at bounding box center [1038, 403] width 106 height 23
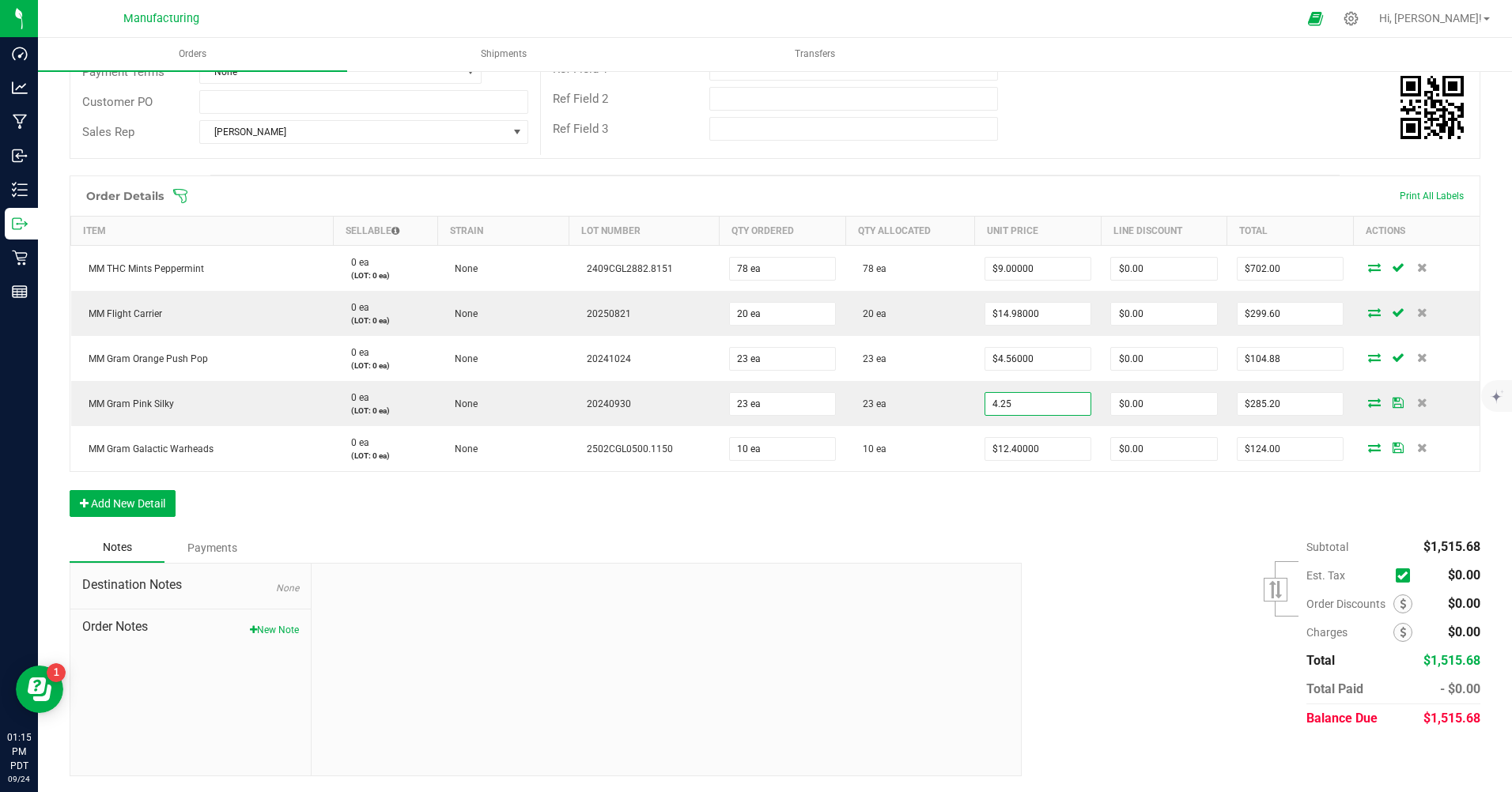
type input "$4.25000"
type input "$97.75"
click at [1023, 455] on input "12.4" at bounding box center [1038, 449] width 106 height 23
type input "$5.13000"
type input "$51.30"
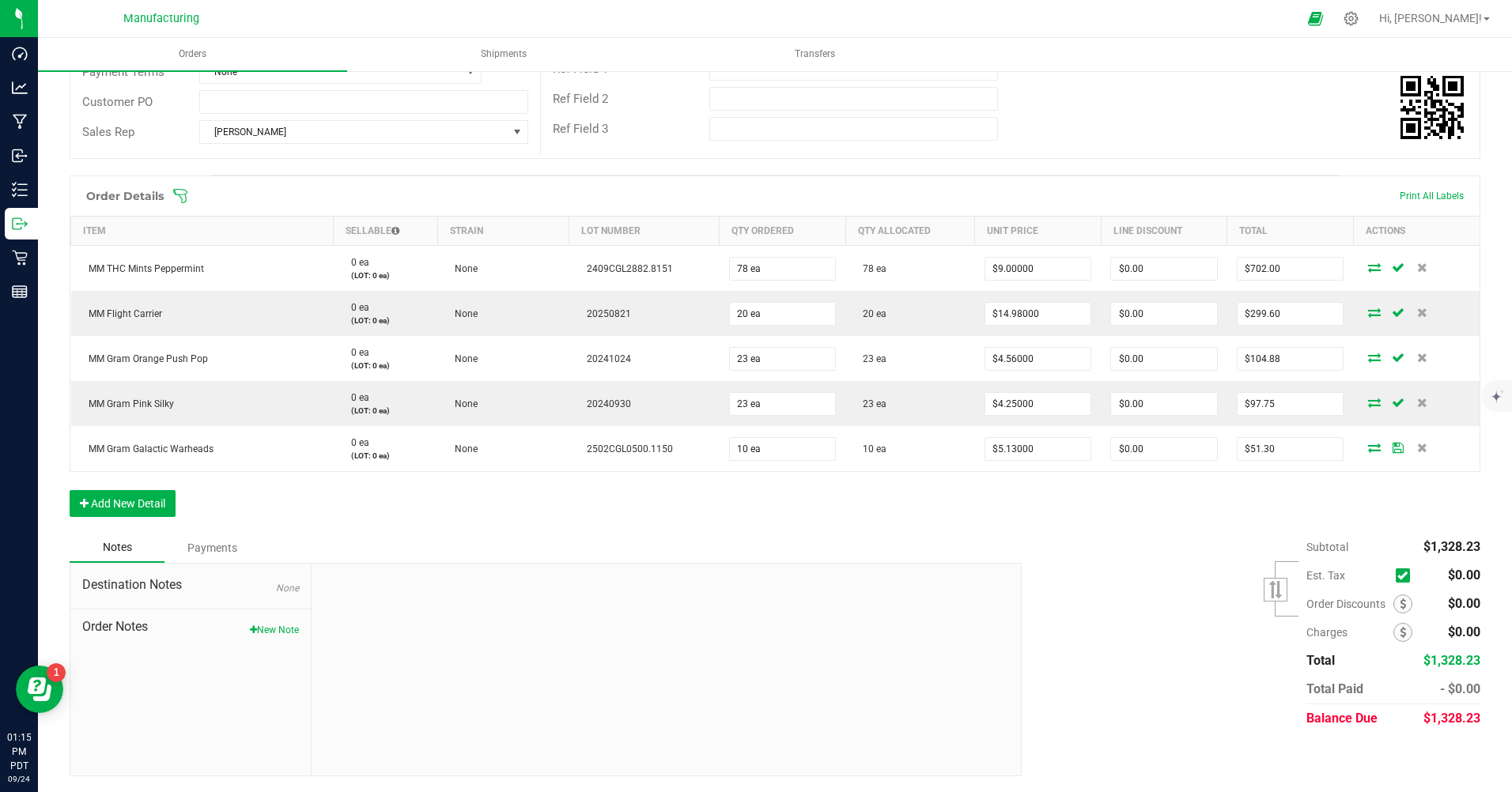
click at [1017, 504] on div "Order Details Print All Labels Item Sellable Strain Lot Number Qty Ordered Qty …" at bounding box center [775, 353] width 1411 height 357
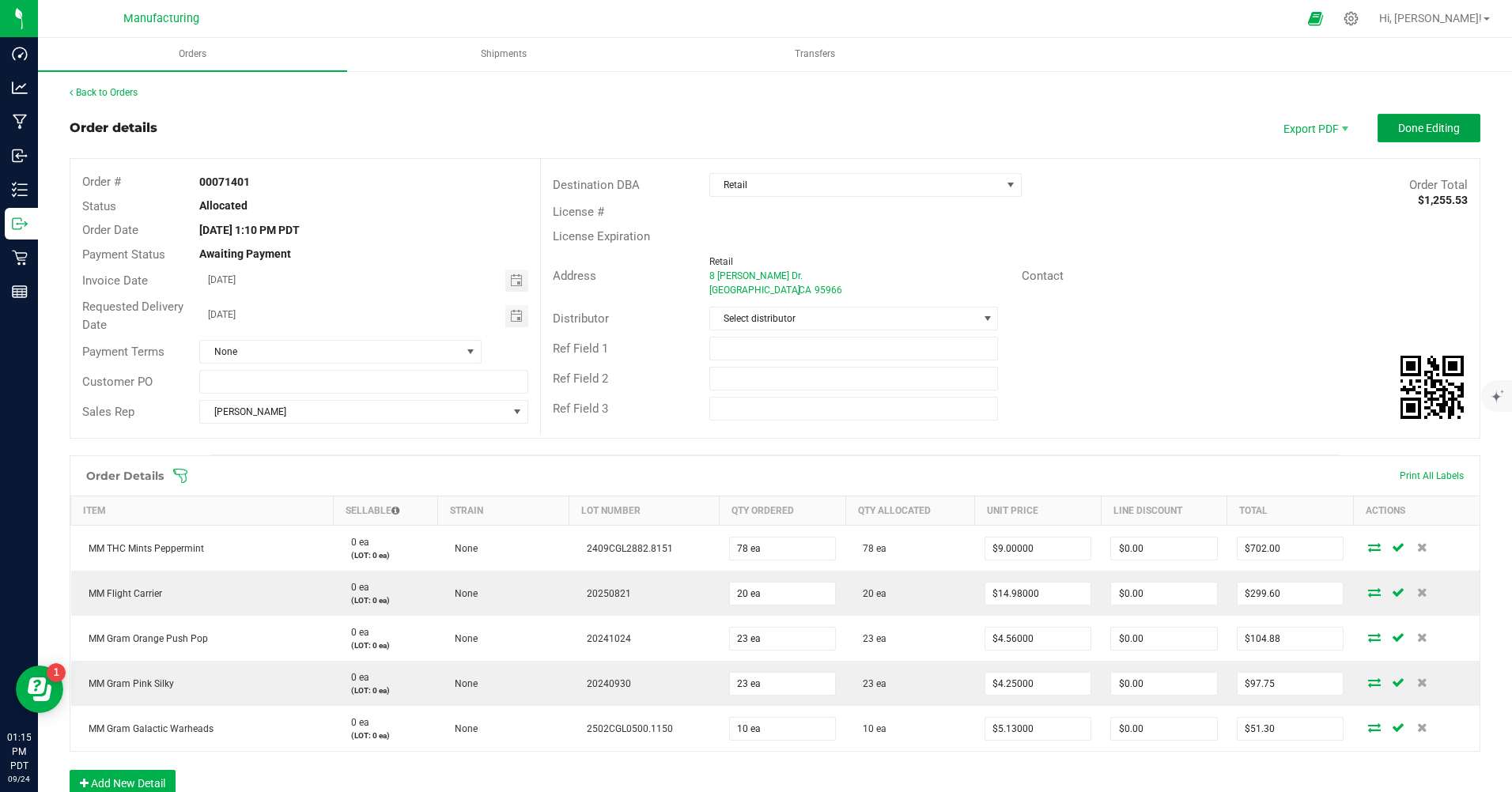
click at [1408, 135] on button "Done Editing" at bounding box center [1428, 128] width 102 height 29
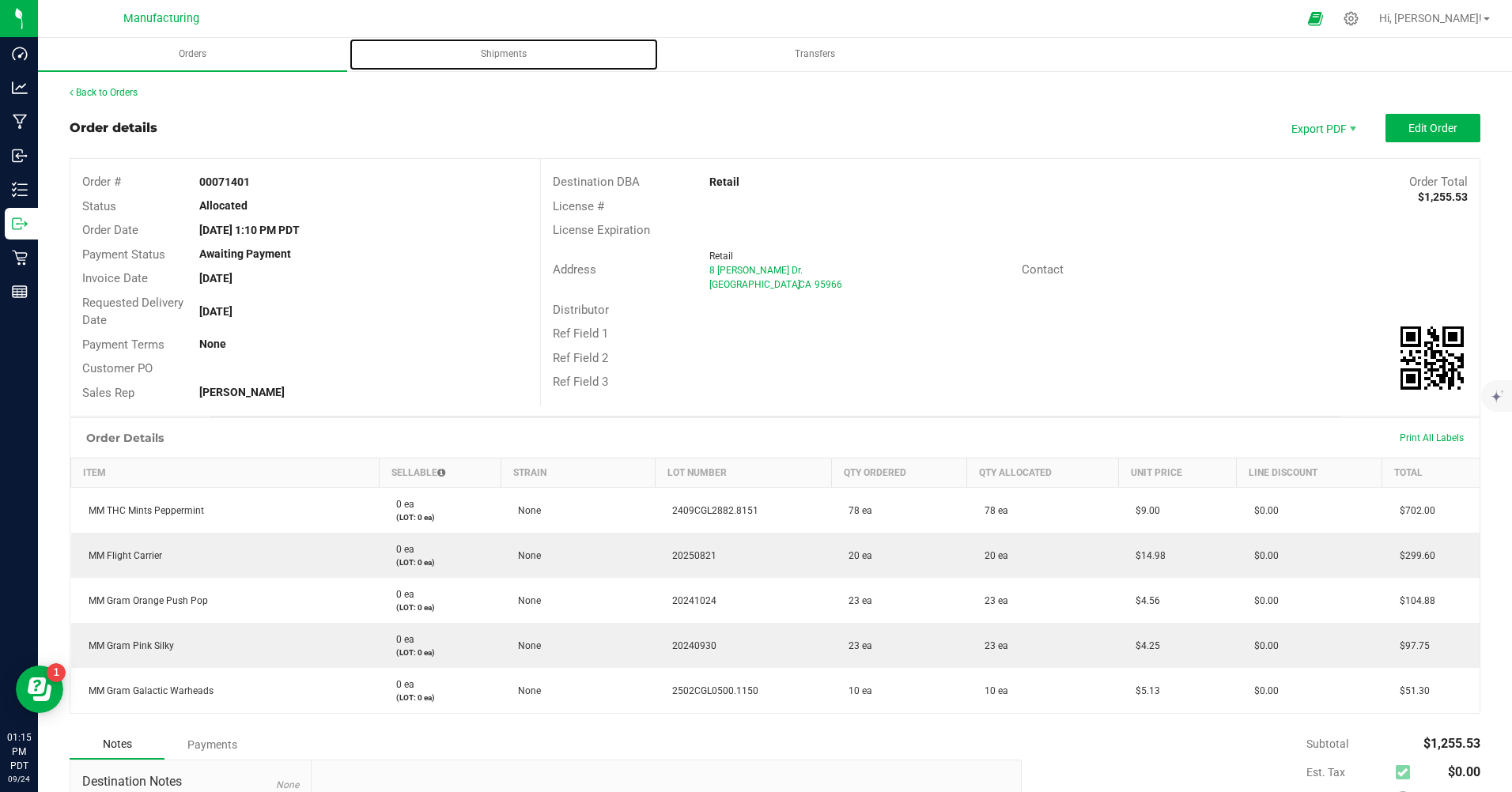
click at [514, 53] on span "Shipments" at bounding box center [504, 54] width 89 height 14
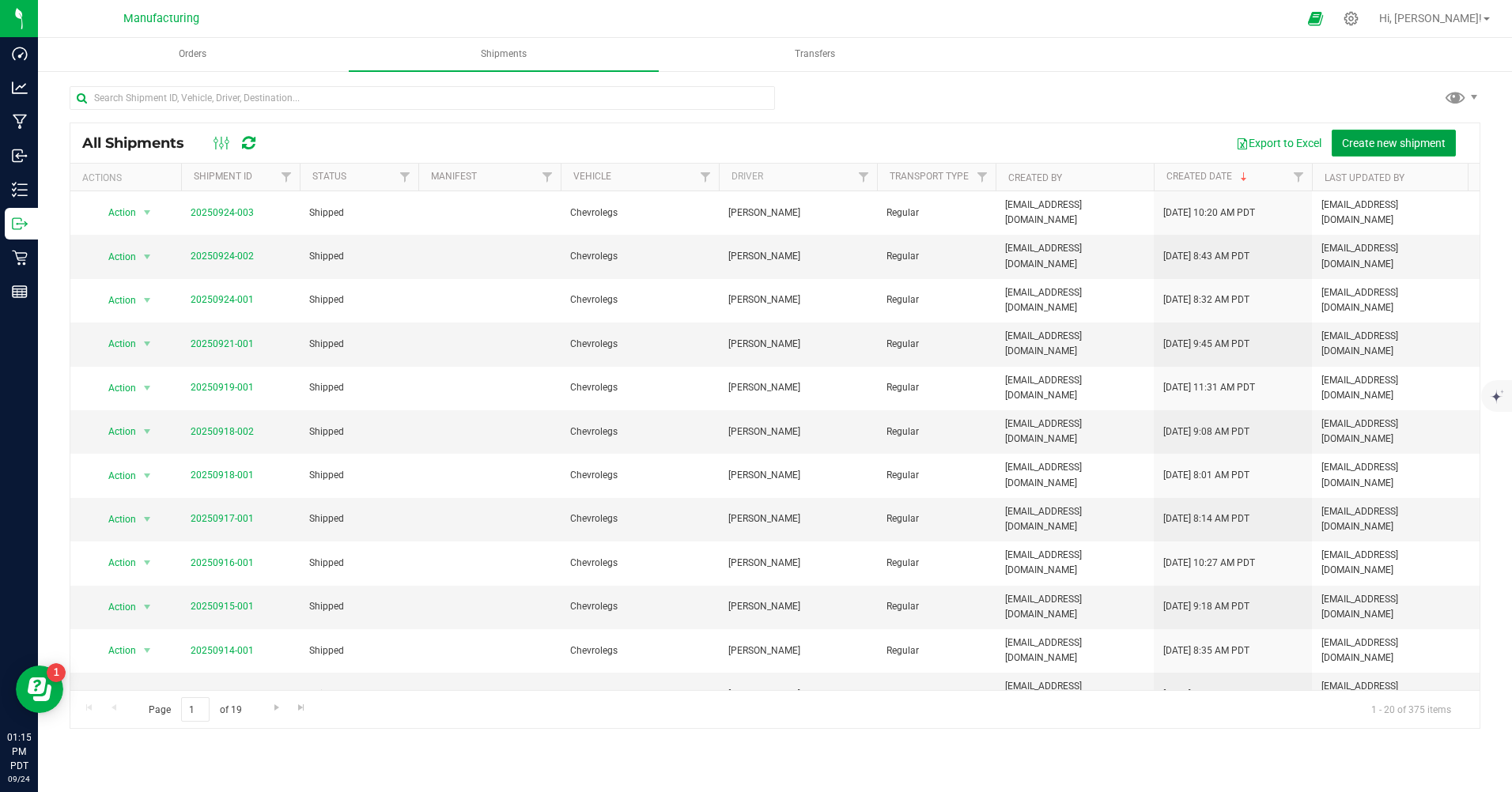
click at [1362, 135] on button "Create new shipment" at bounding box center [1393, 143] width 124 height 27
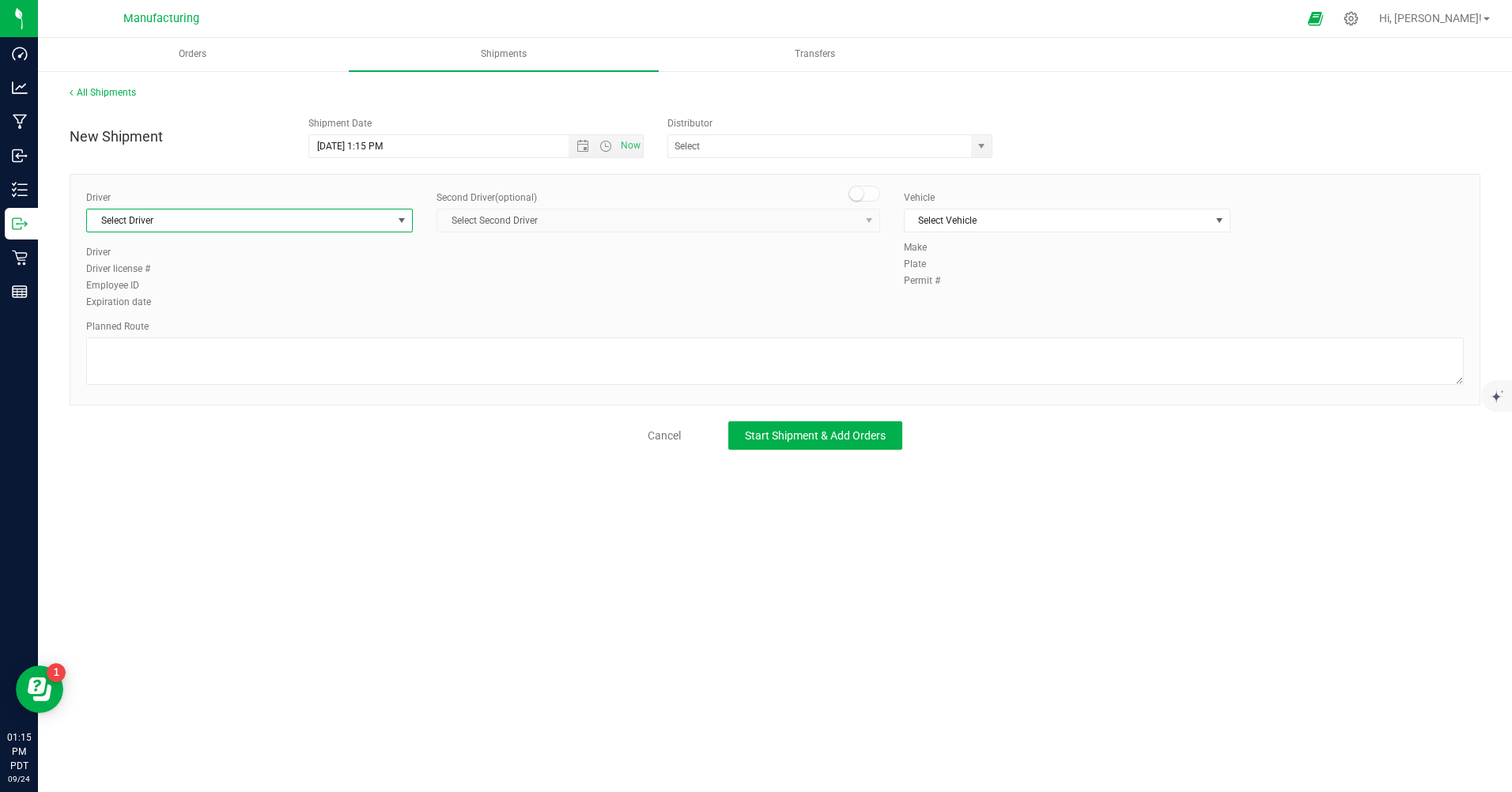
click at [285, 222] on span "Select Driver" at bounding box center [239, 220] width 305 height 23
click at [205, 330] on li "[PERSON_NAME]" at bounding box center [249, 334] width 325 height 24
click at [1032, 221] on span "Select Vehicle" at bounding box center [1057, 220] width 305 height 23
click at [953, 251] on li "Chevrolegs" at bounding box center [1066, 247] width 325 height 24
click at [825, 431] on span "Start Shipment & Add Orders" at bounding box center [815, 435] width 141 height 13
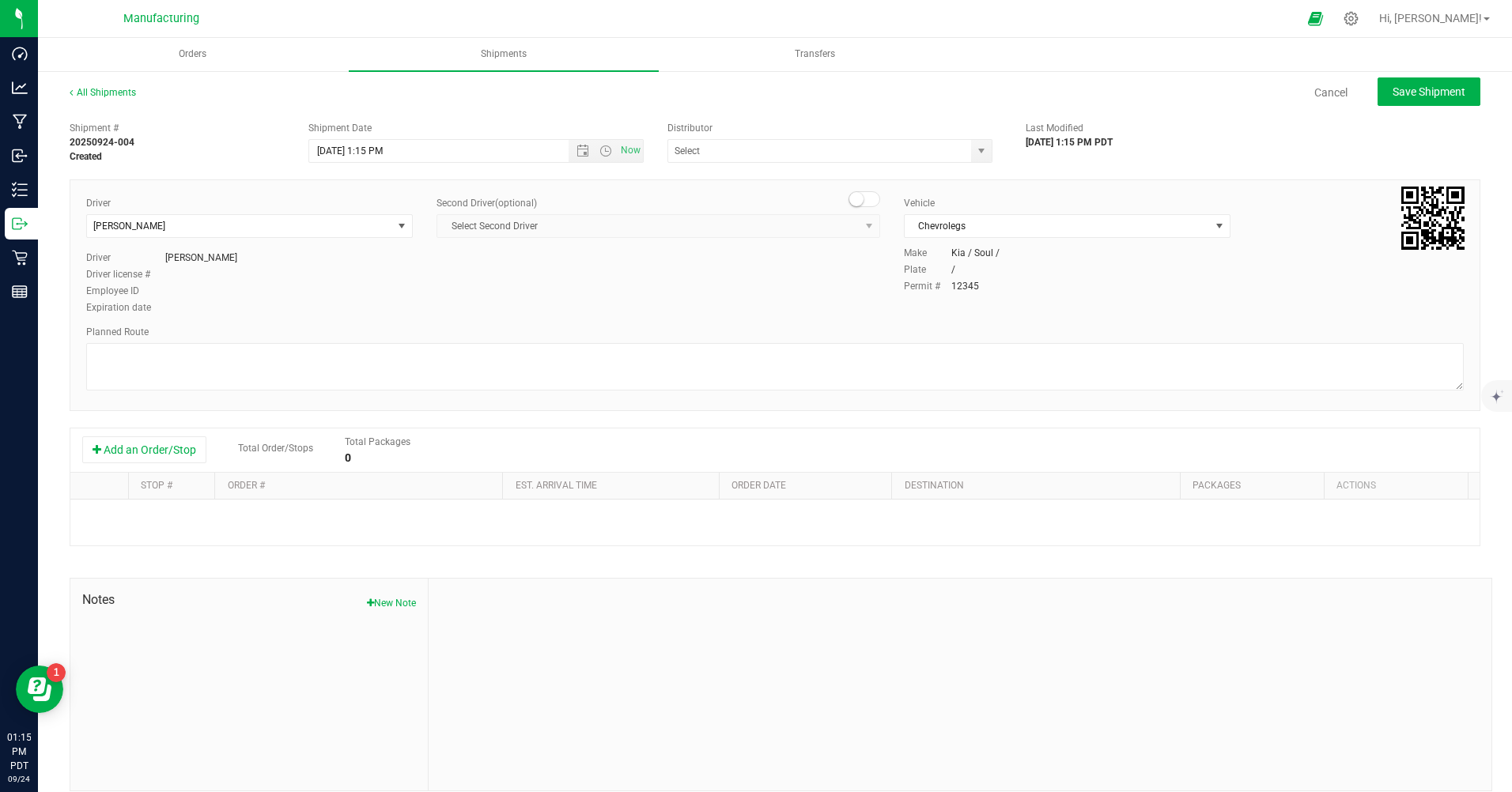
click at [124, 455] on button "Add an Order/Stop" at bounding box center [145, 450] width 124 height 27
click at [276, 522] on span "Select order" at bounding box center [351, 519] width 250 height 23
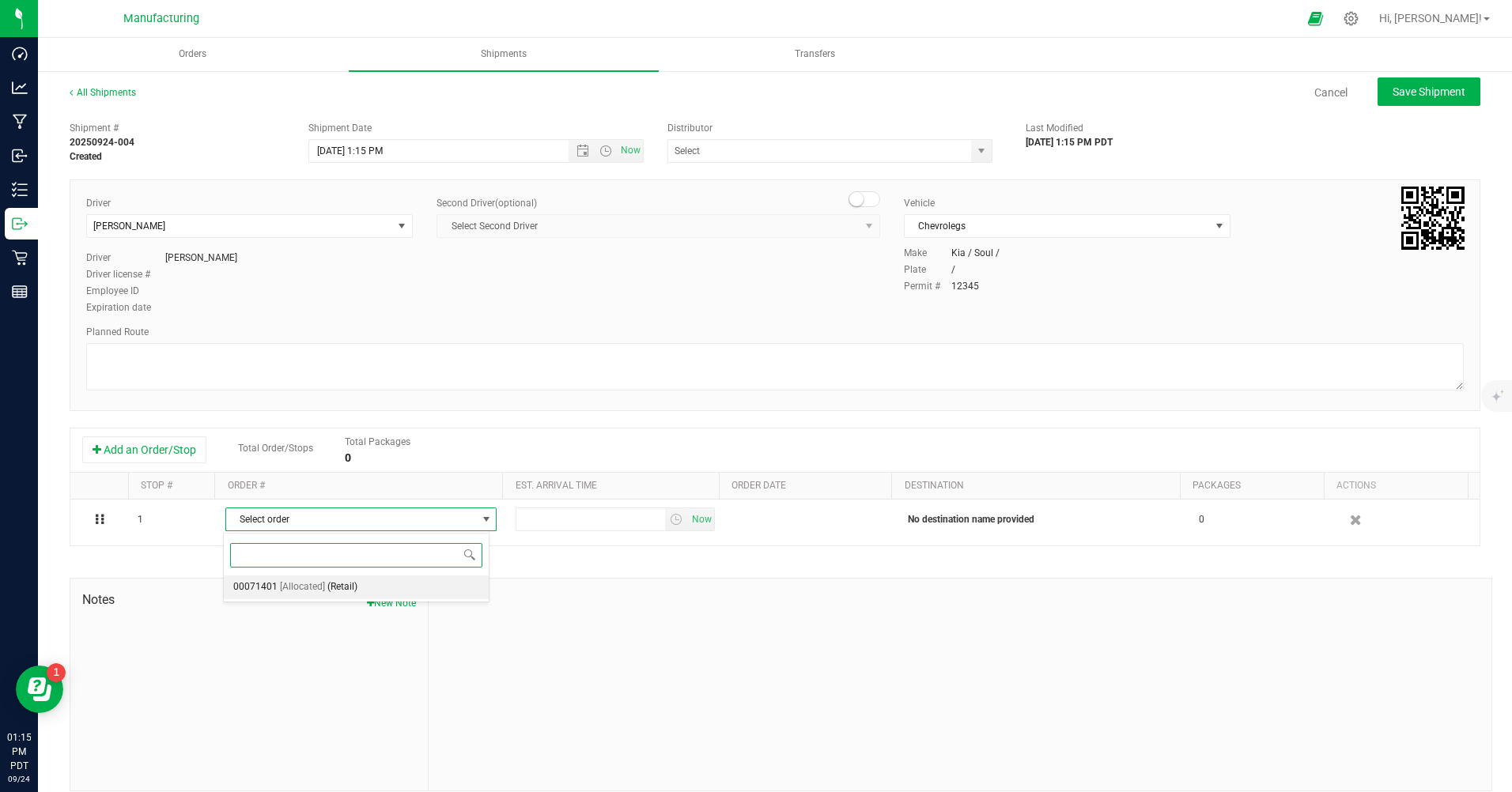
click at [272, 587] on span "00071401" at bounding box center [255, 587] width 44 height 21
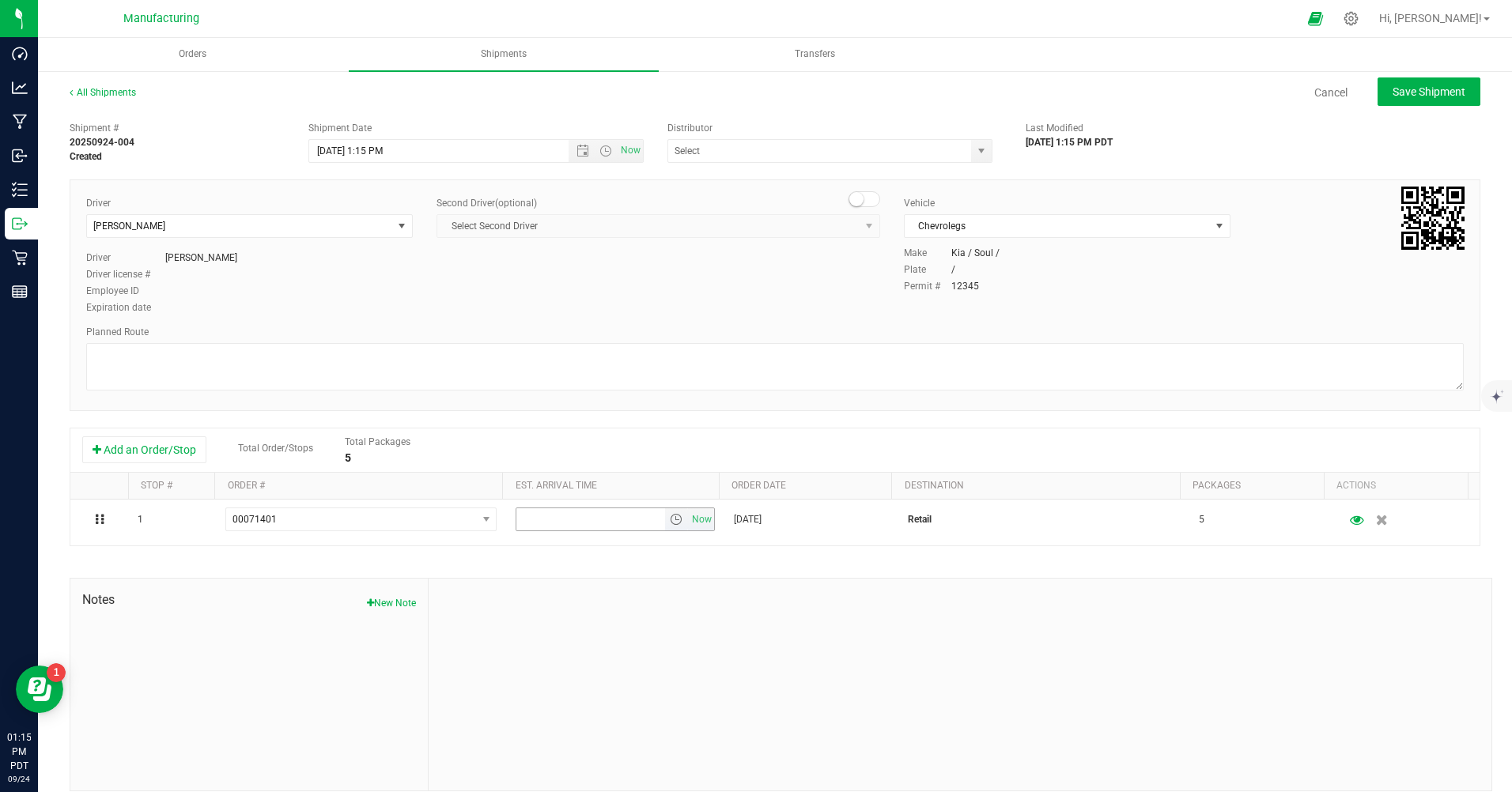
click at [695, 524] on span "Now" at bounding box center [700, 519] width 27 height 23
click at [1416, 94] on span "Save Shipment" at bounding box center [1428, 91] width 73 height 13
type input "[DATE] 8:15 PM"
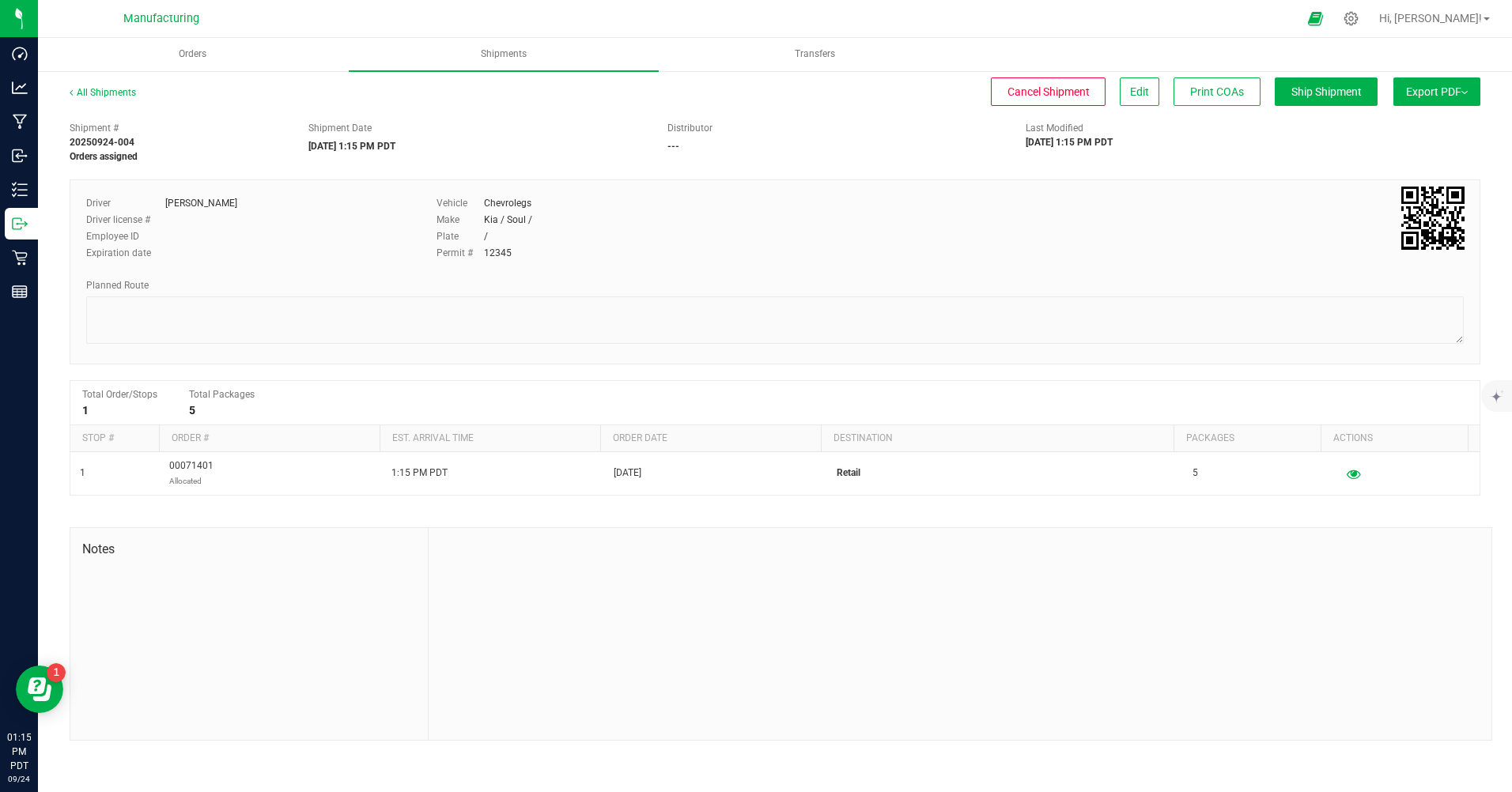
click at [1428, 90] on span "Export PDF" at bounding box center [1436, 91] width 62 height 13
click at [1432, 127] on span "Manifest by Package ID" at bounding box center [1414, 126] width 100 height 11
click at [1329, 94] on span "Ship Shipment" at bounding box center [1326, 91] width 71 height 13
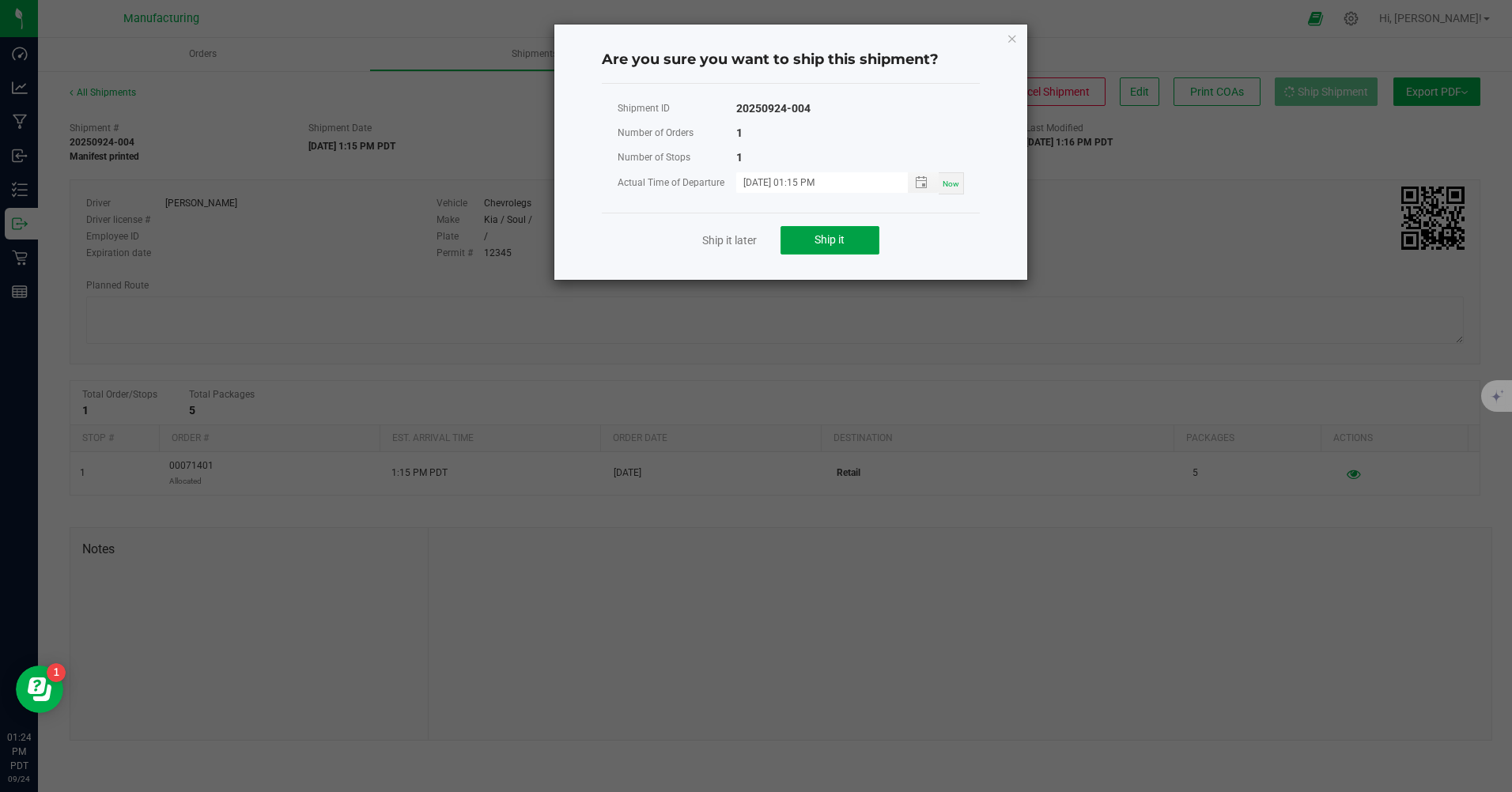
click at [820, 238] on span "Ship it" at bounding box center [829, 239] width 30 height 13
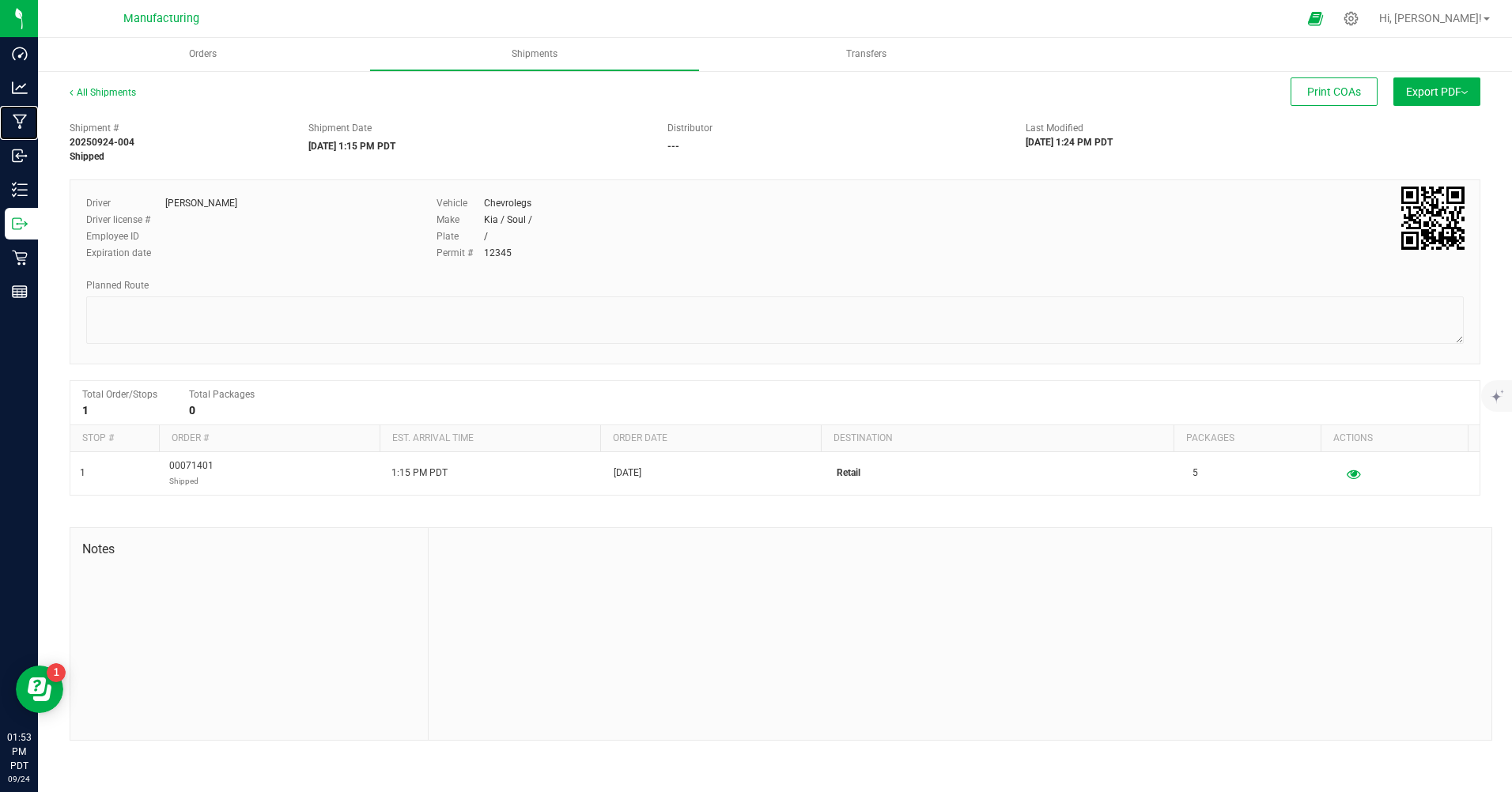
click at [0, 0] on p "Manufacturing" at bounding box center [0, 0] width 0 height 0
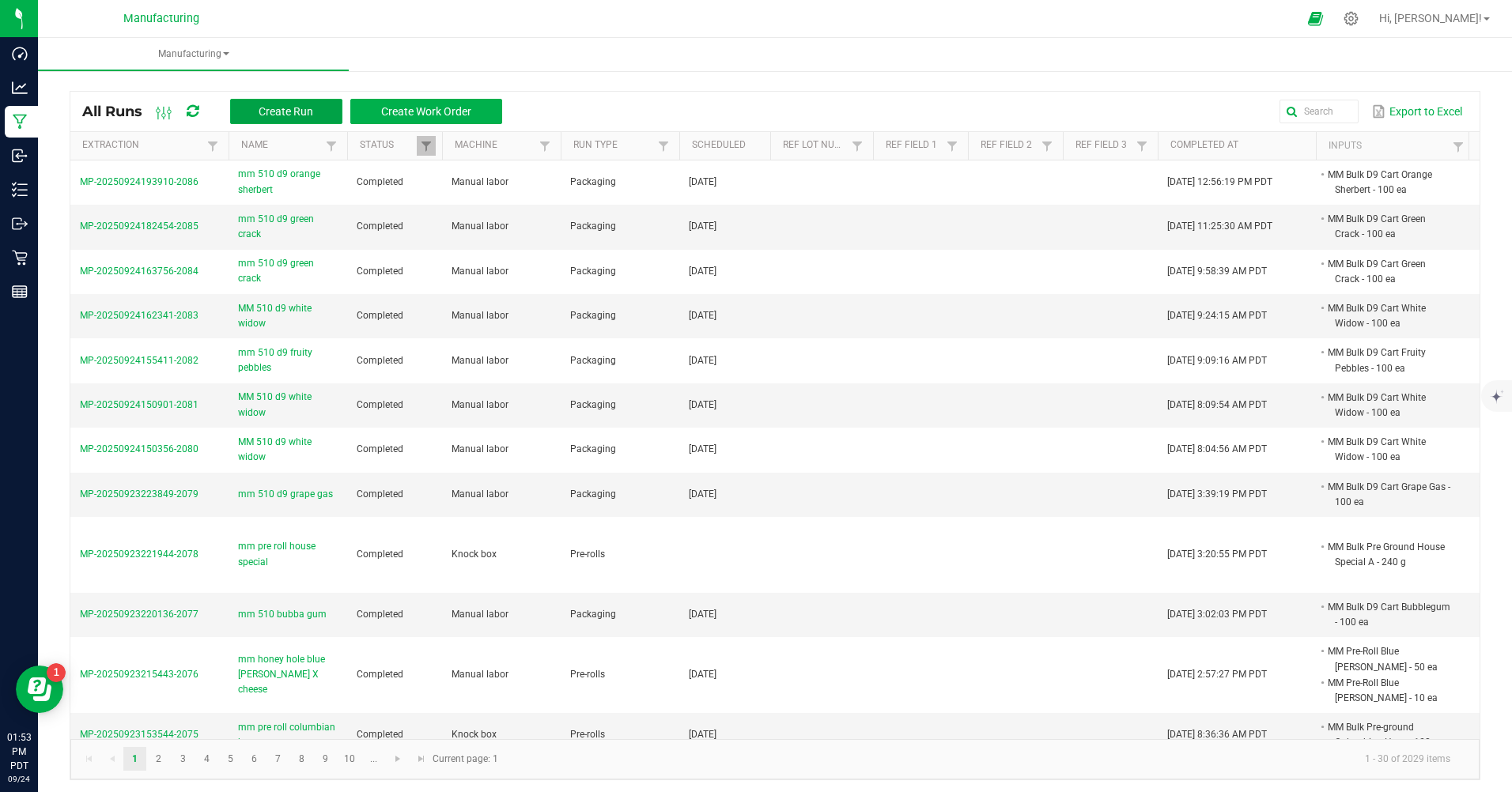
click at [285, 120] on button "Create Run" at bounding box center [286, 111] width 112 height 26
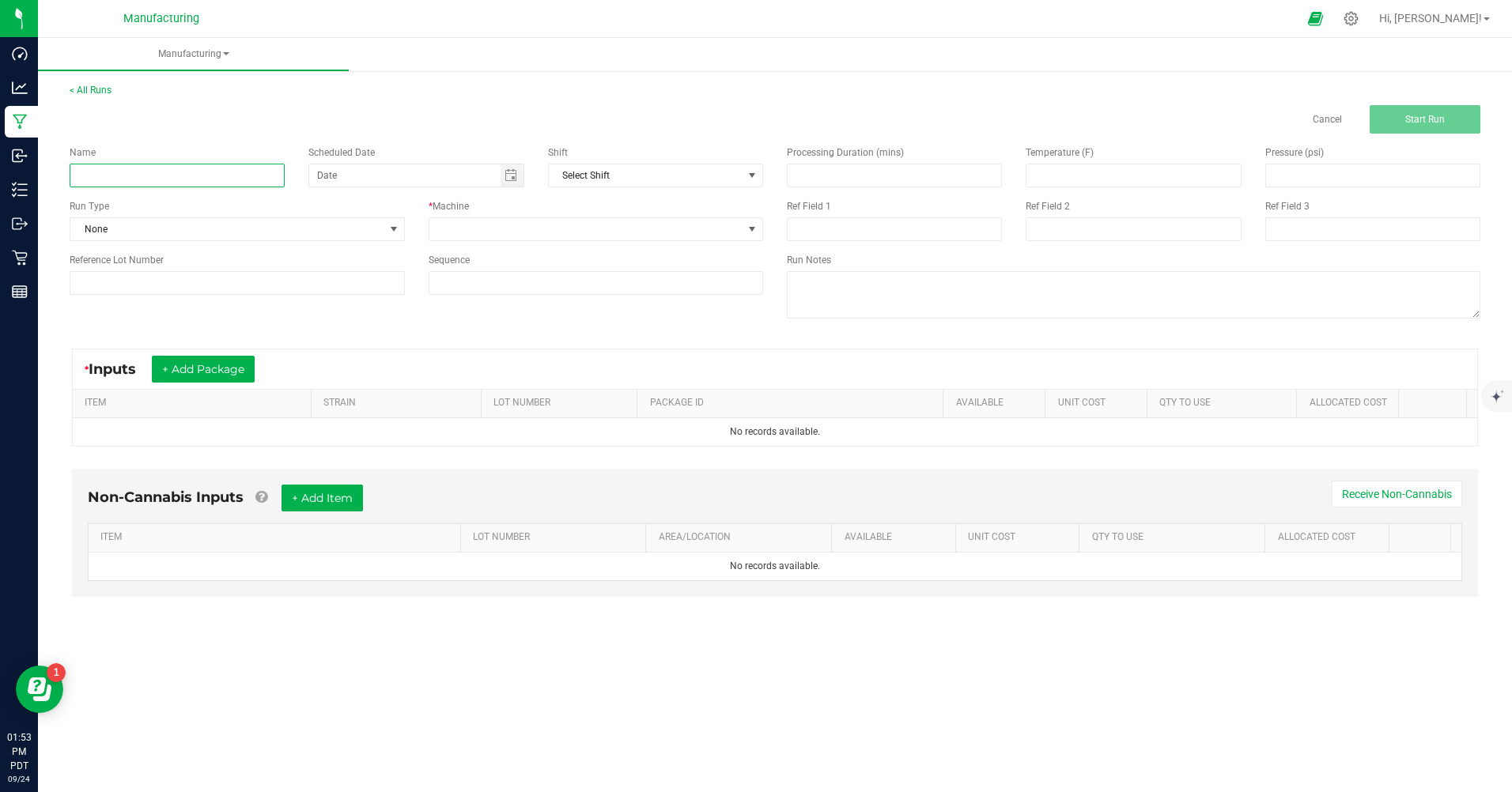
click at [243, 171] on input at bounding box center [177, 175] width 215 height 24
type input "mm 510 d9 grape gas"
click at [380, 211] on div "Run Type" at bounding box center [237, 207] width 335 height 14
click at [399, 232] on span at bounding box center [393, 229] width 13 height 13
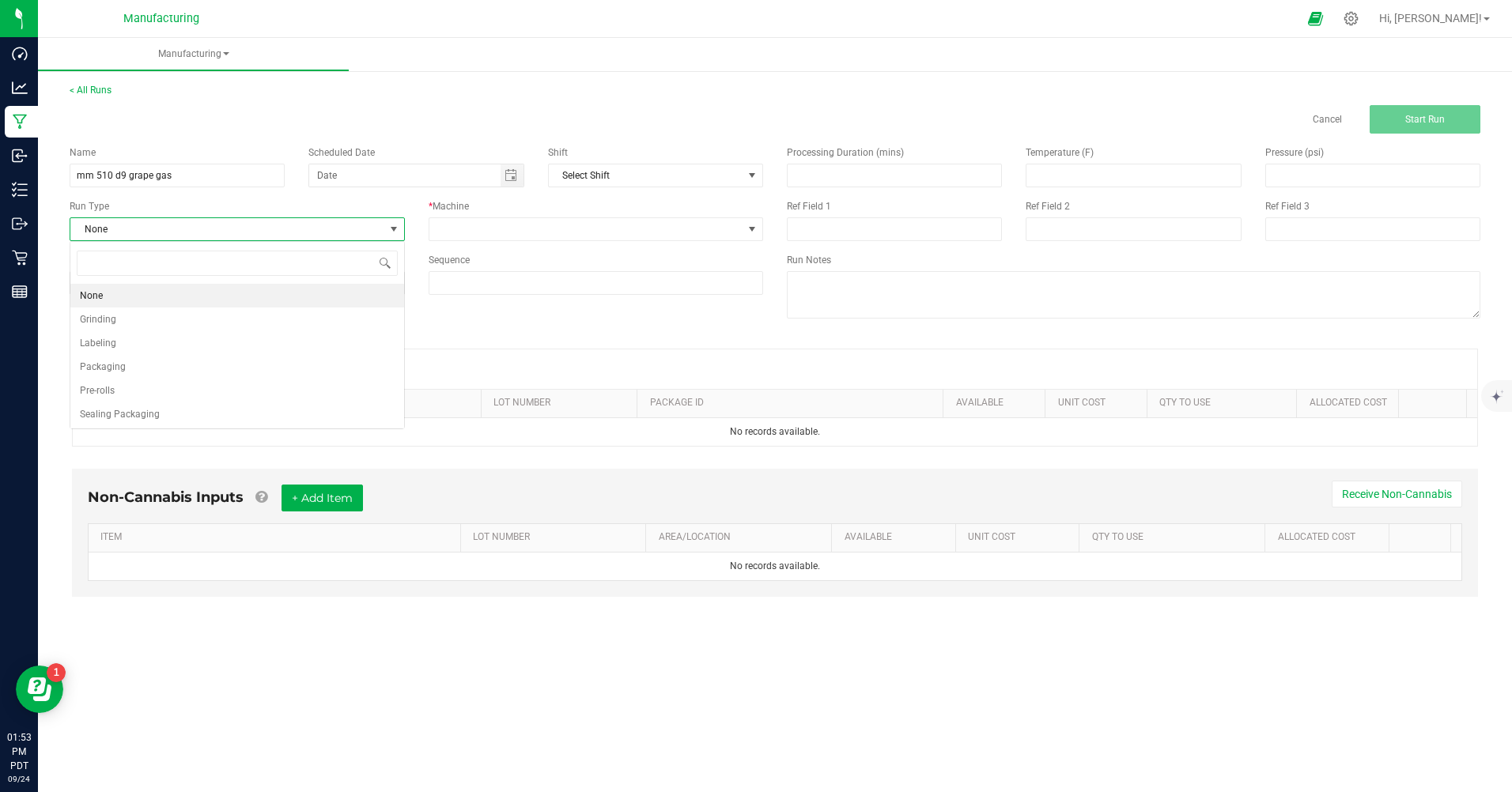
scroll to position [24, 334]
click at [127, 364] on li "Packaging" at bounding box center [237, 367] width 333 height 24
click at [511, 175] on span "Toggle calendar" at bounding box center [511, 175] width 13 height 13
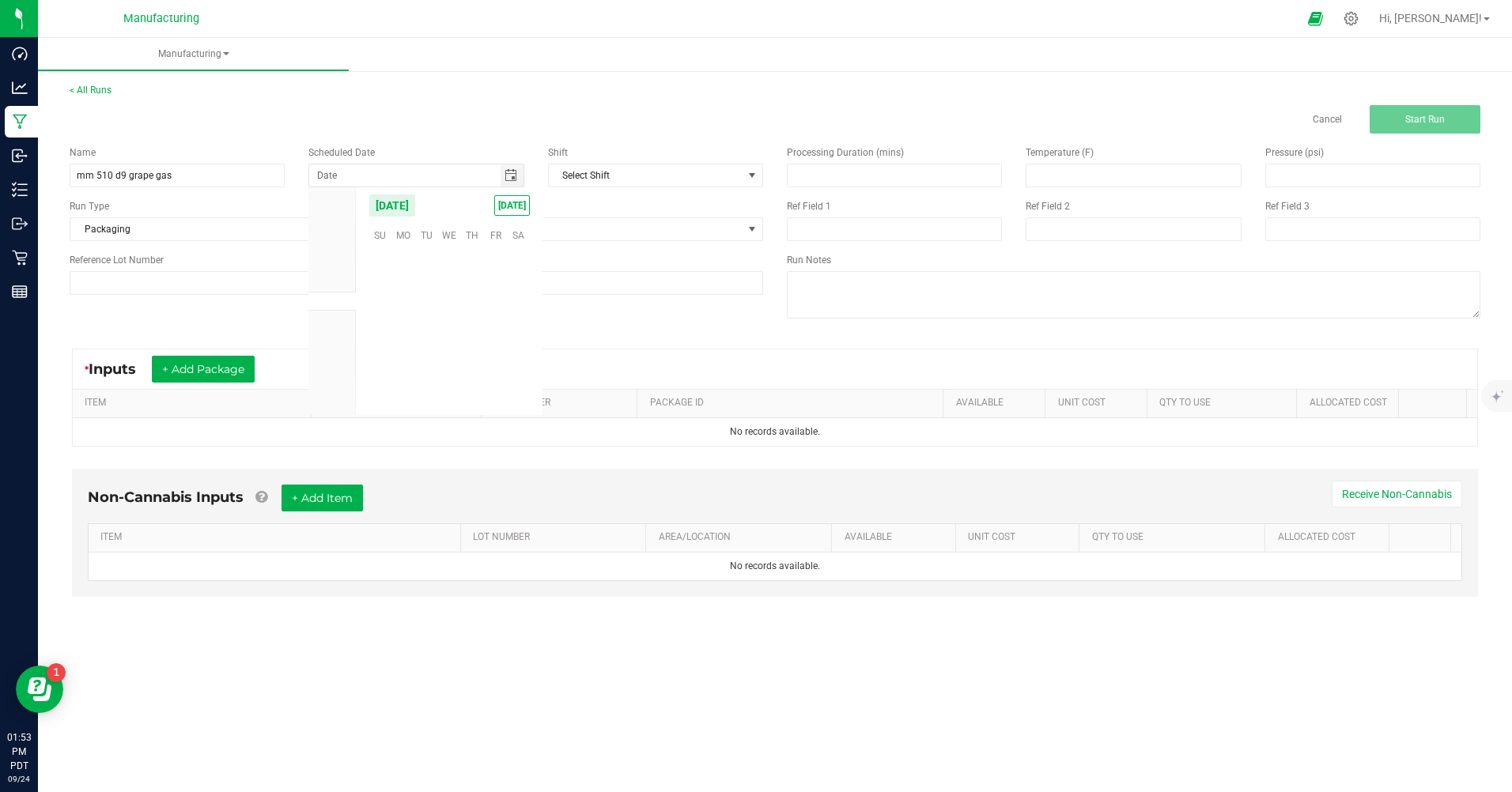
scroll to position [256490, 0]
click at [515, 211] on span "[DATE]" at bounding box center [512, 206] width 35 height 21
type input "[DATE]"
click at [751, 223] on span at bounding box center [752, 229] width 13 height 13
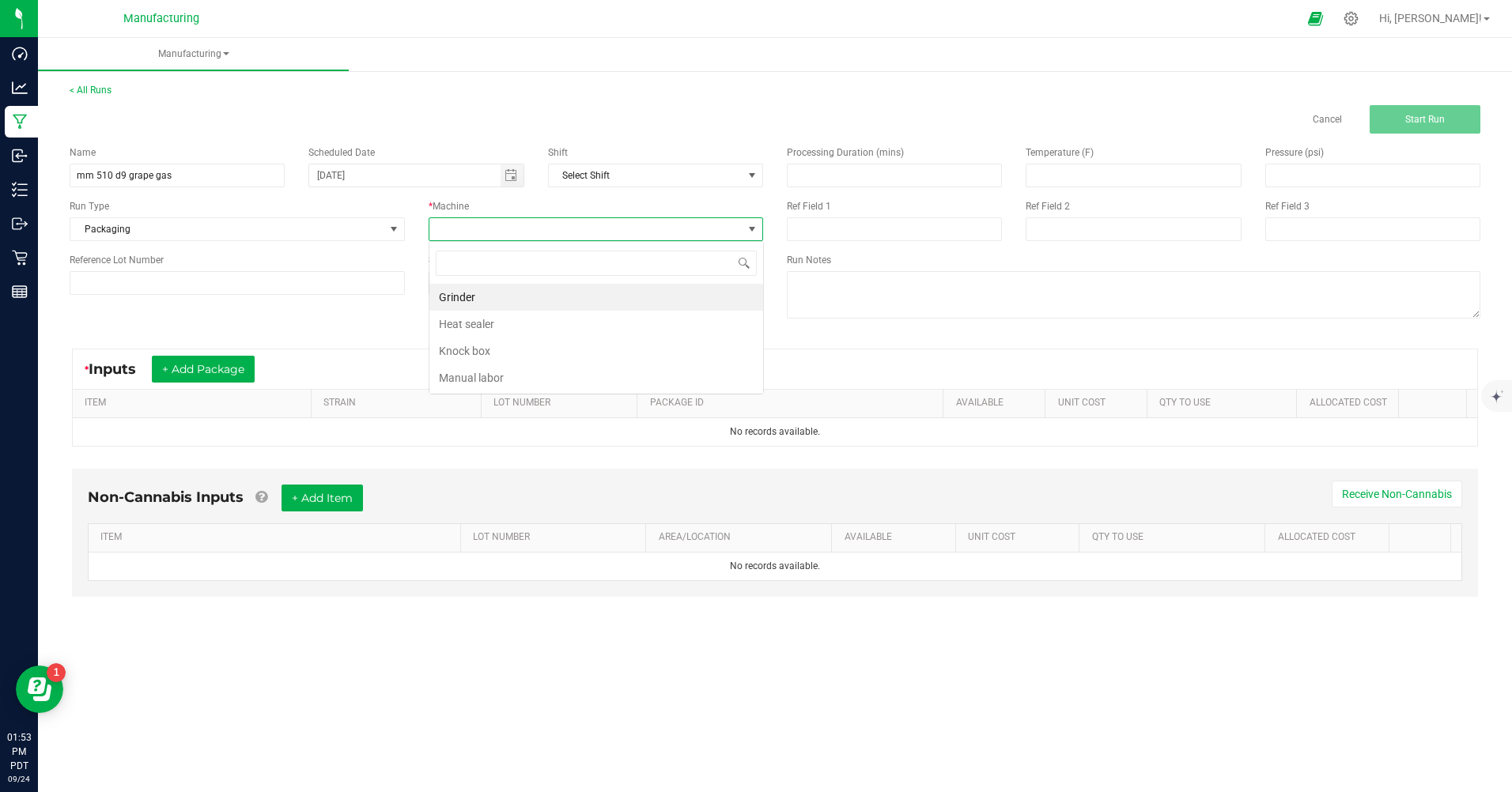
scroll to position [24, 334]
click at [472, 382] on li "Manual labor" at bounding box center [595, 377] width 333 height 27
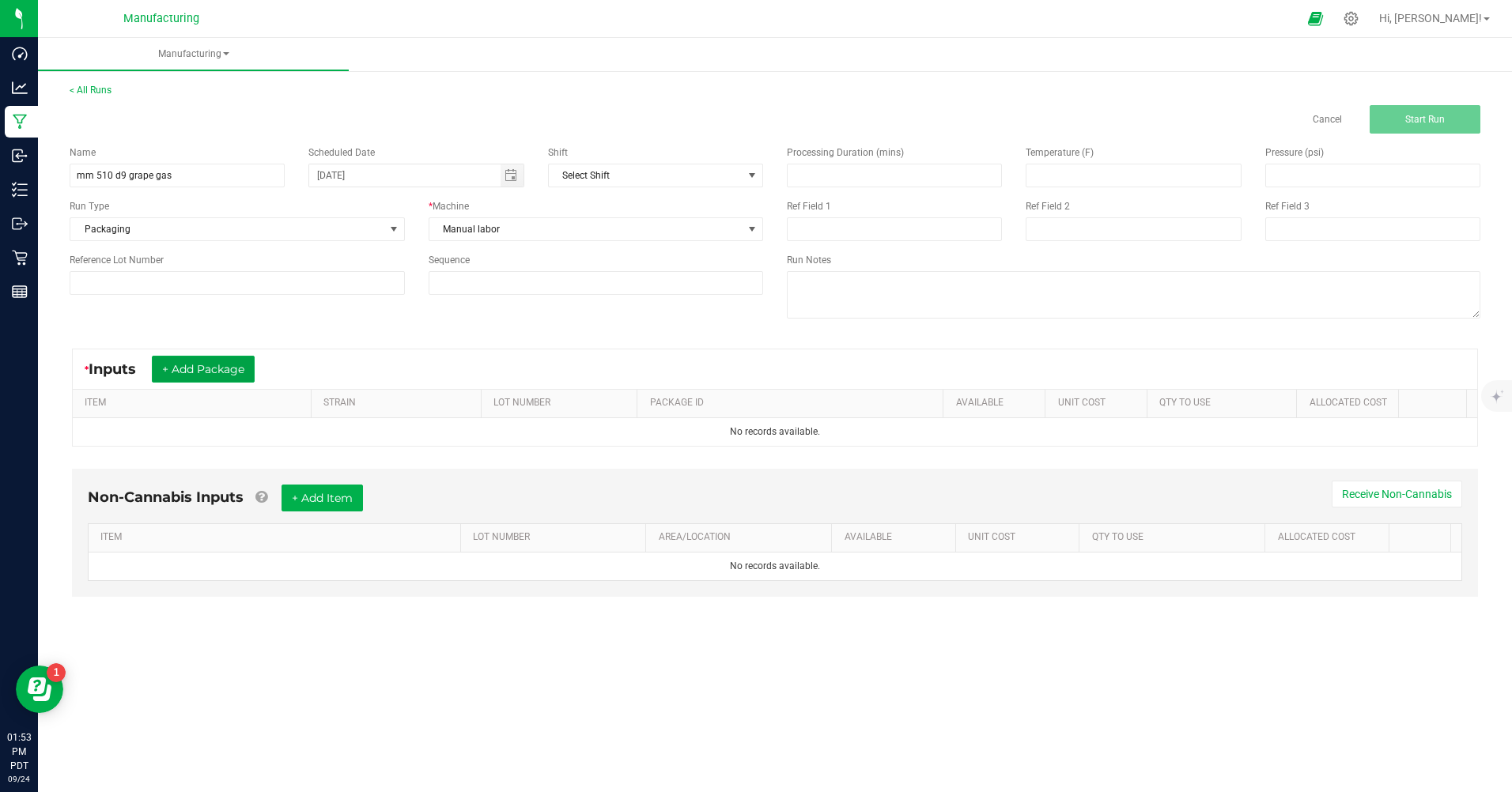
click at [206, 366] on button "+ Add Package" at bounding box center [203, 369] width 102 height 27
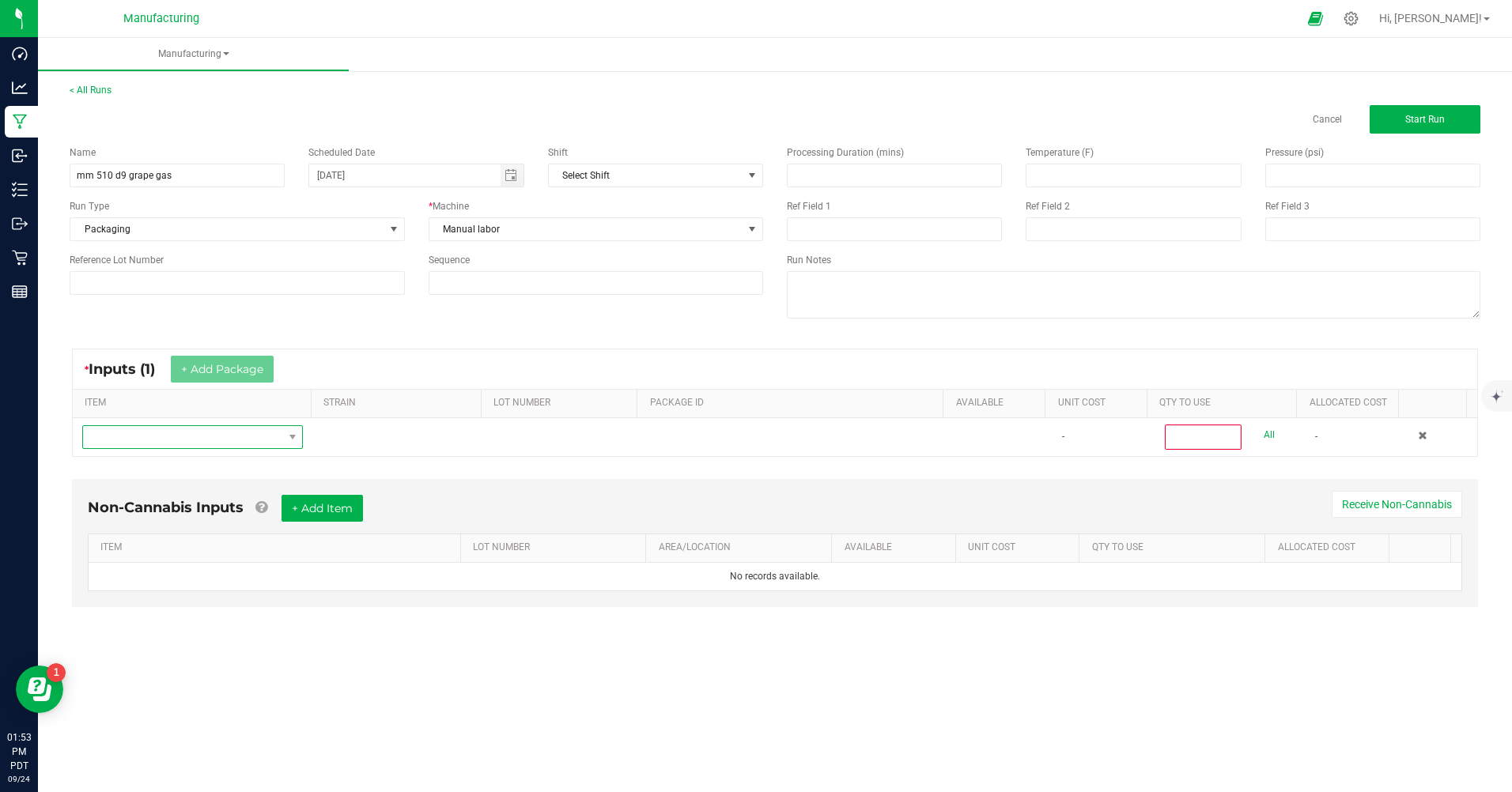
click at [197, 437] on span "NO DATA FOUND" at bounding box center [182, 437] width 200 height 23
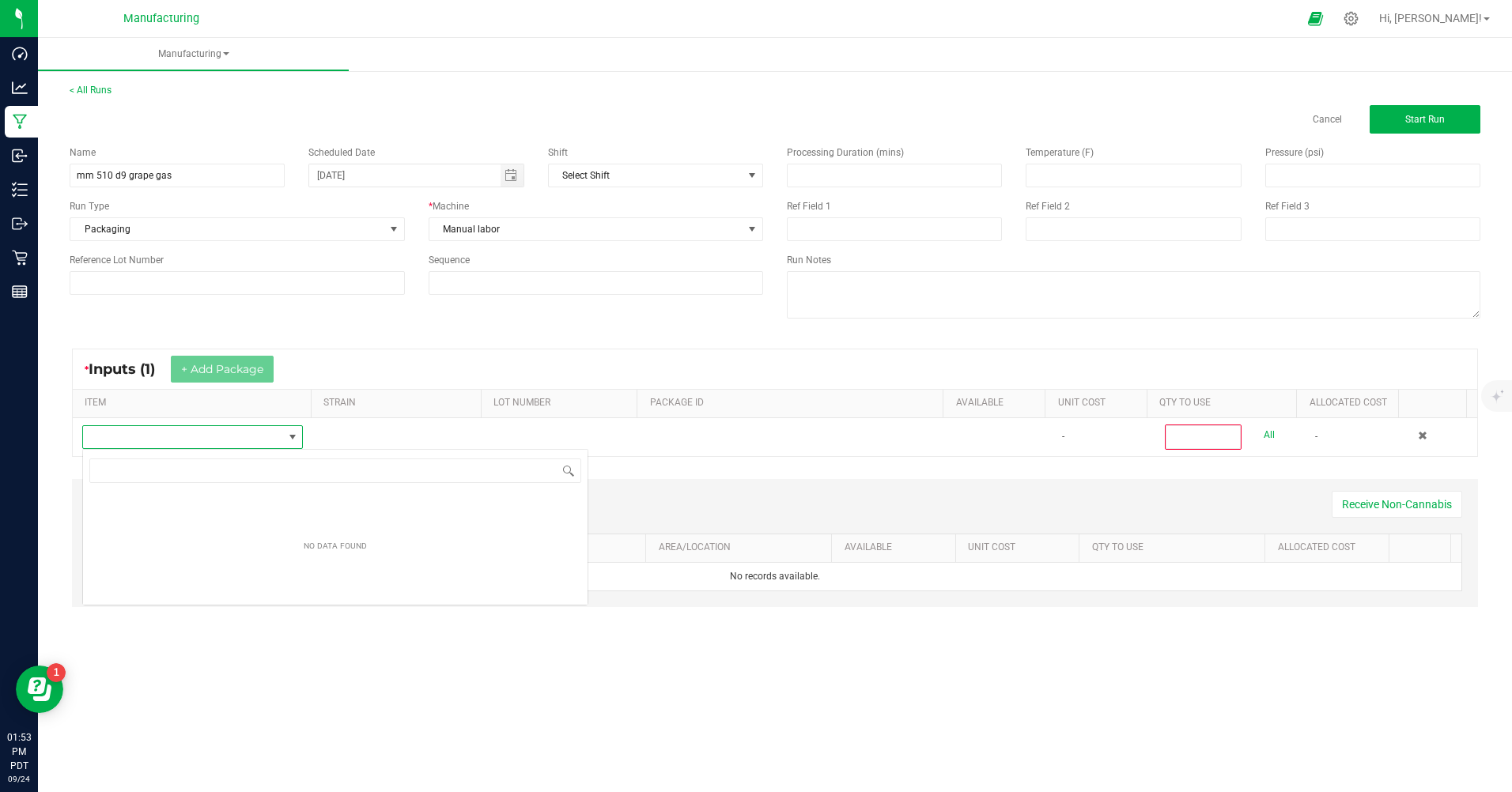
scroll to position [24, 219]
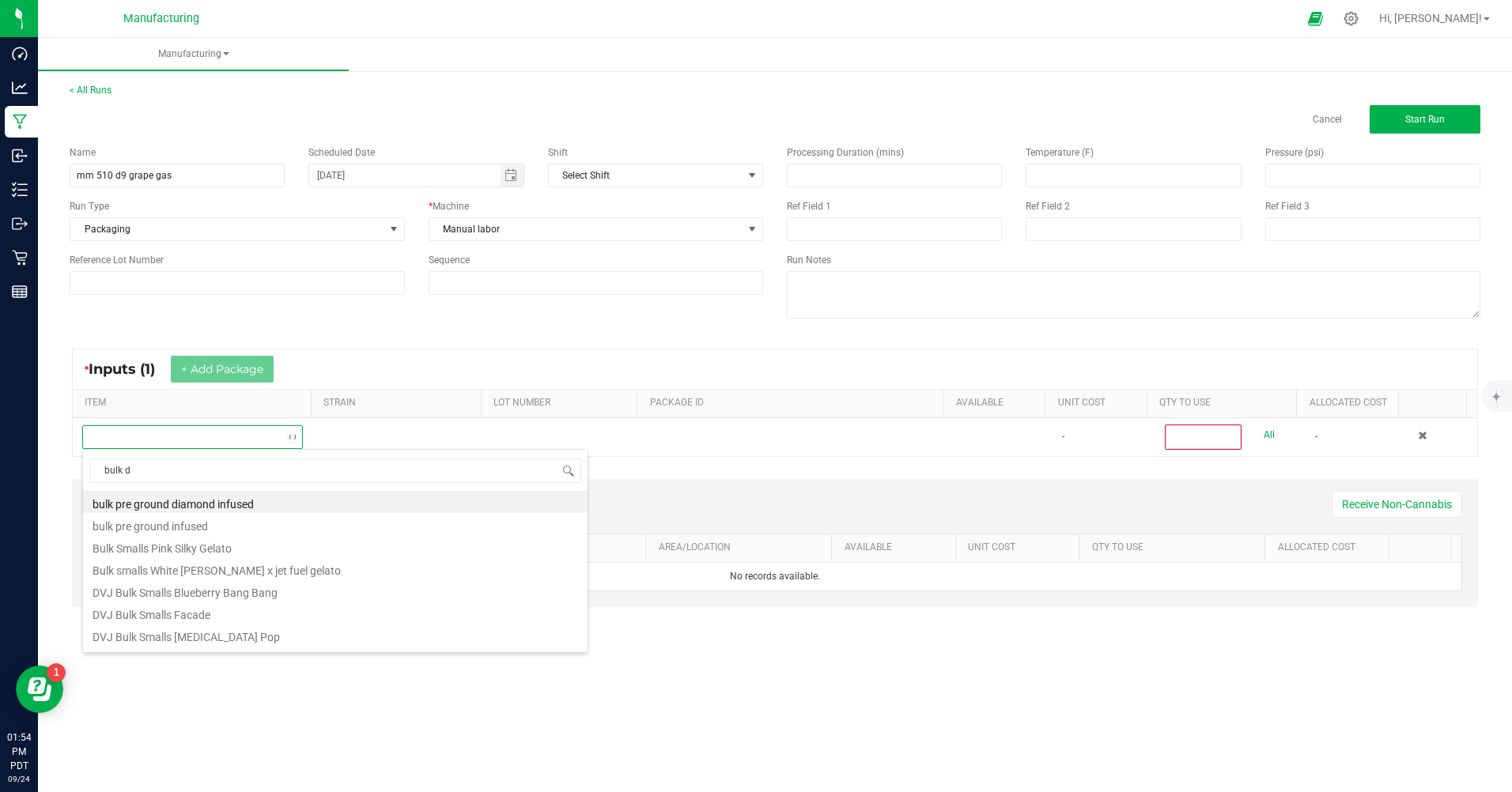
type input "bulk d9"
click at [240, 594] on li "MM Bulk D9 Cart Grape Gas" at bounding box center [334, 590] width 505 height 23
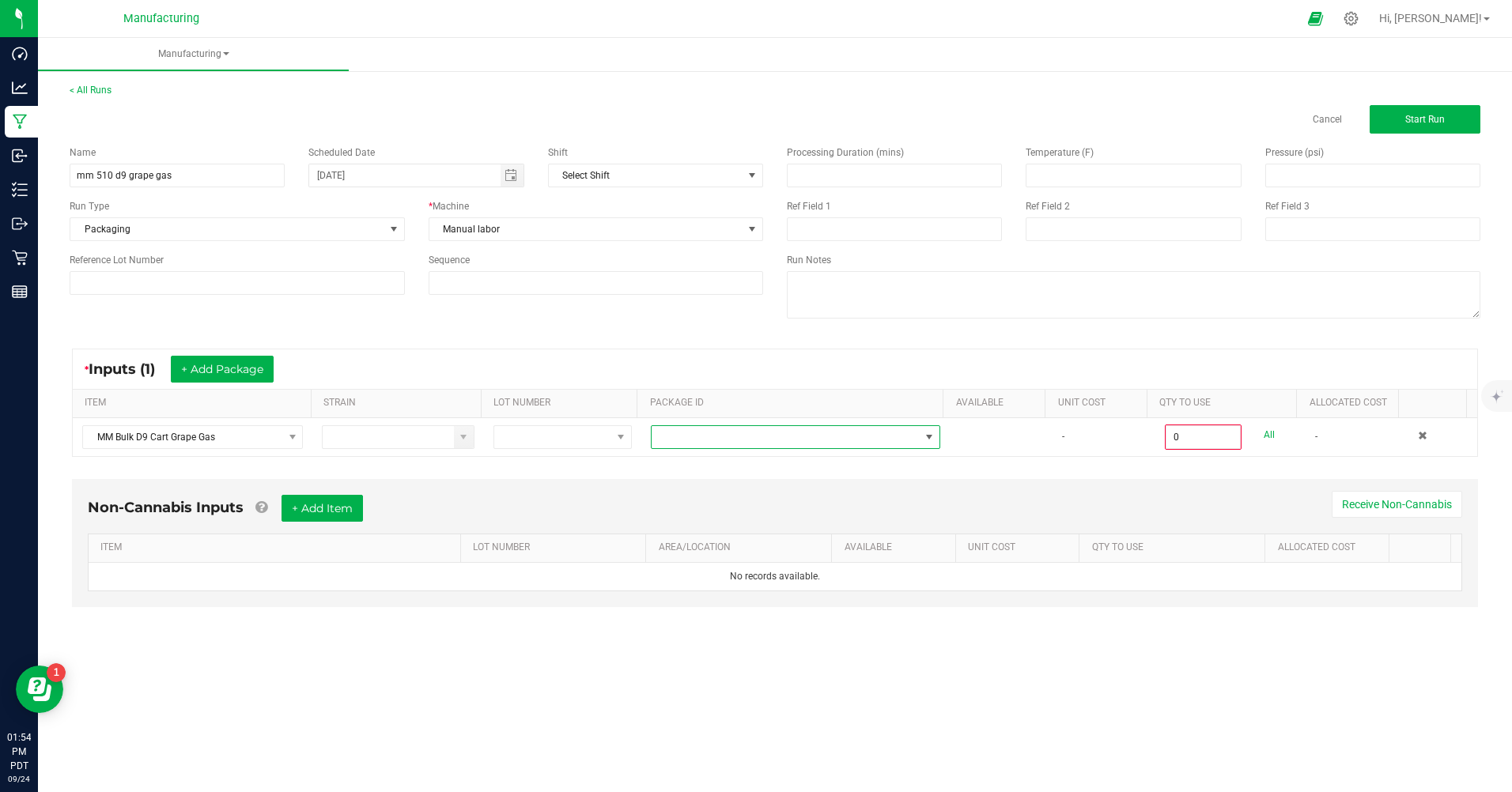
click at [924, 437] on span at bounding box center [929, 437] width 13 height 13
click at [784, 498] on li "CAMMCMF-20250822-158" at bounding box center [789, 504] width 285 height 27
click at [1263, 438] on link "All" at bounding box center [1268, 436] width 11 height 22
type input "100 ea"
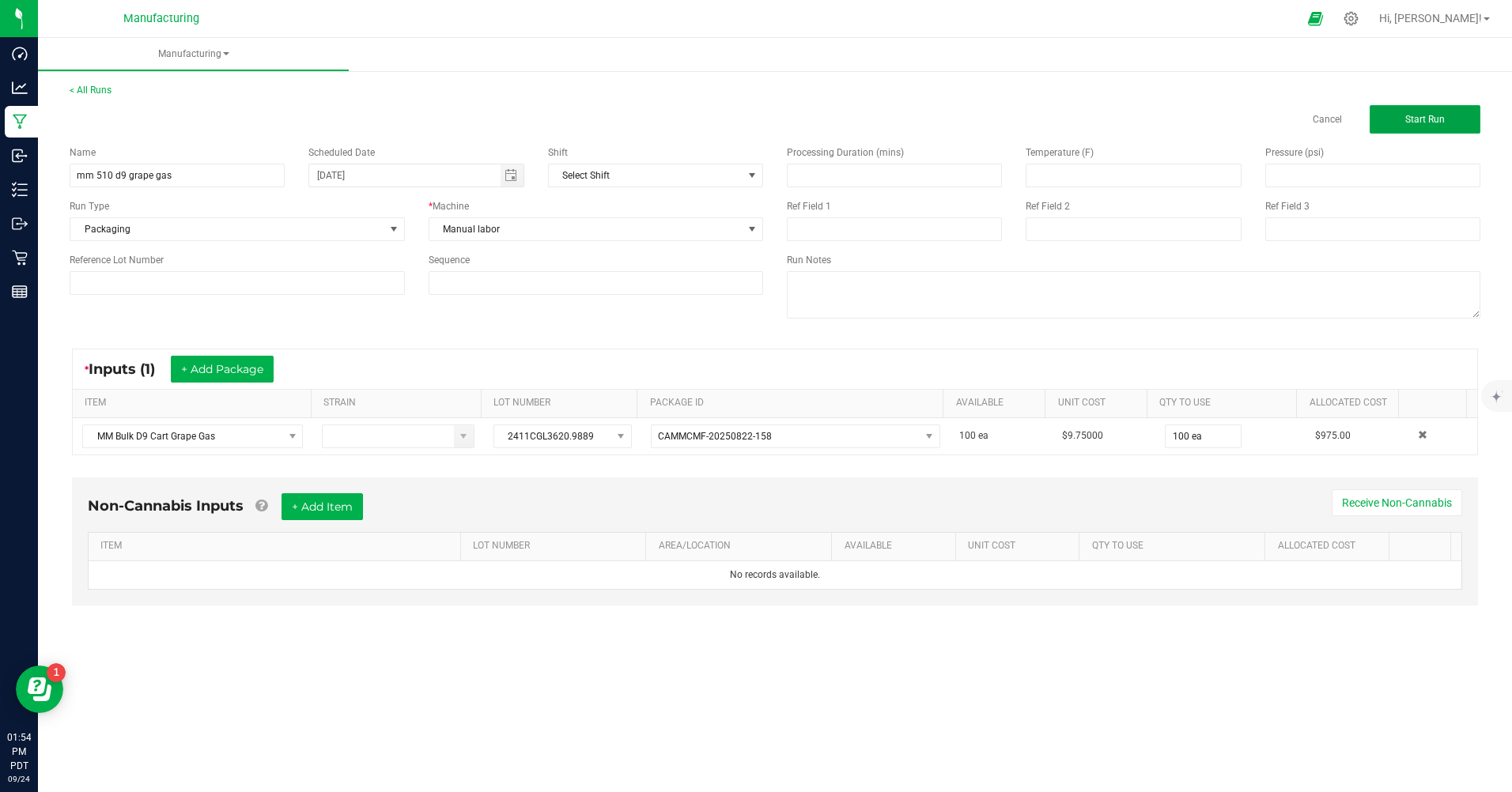
click at [1410, 126] on button "Start Run" at bounding box center [1424, 119] width 111 height 29
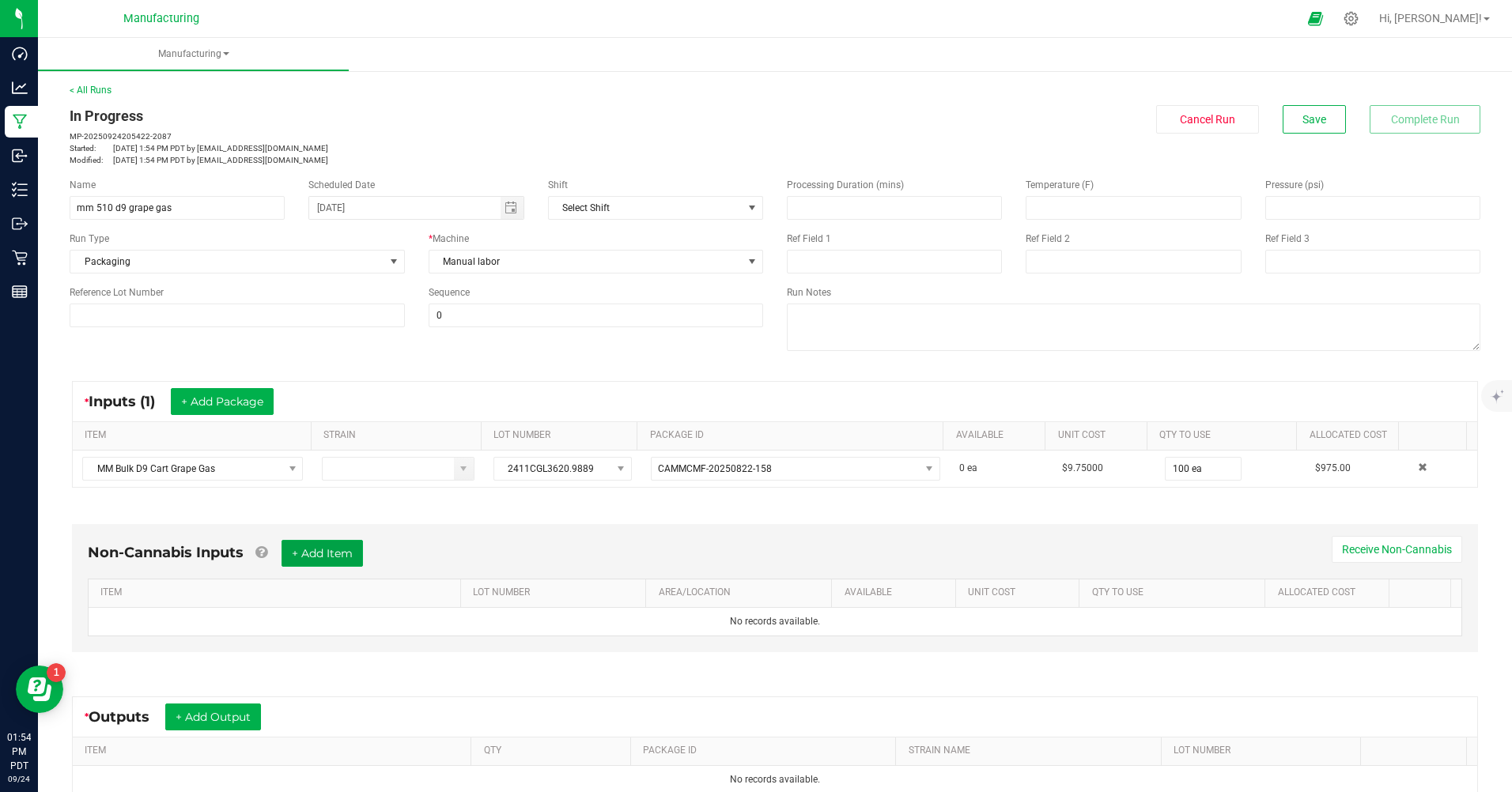
click at [356, 554] on button "+ Add Item" at bounding box center [322, 553] width 82 height 27
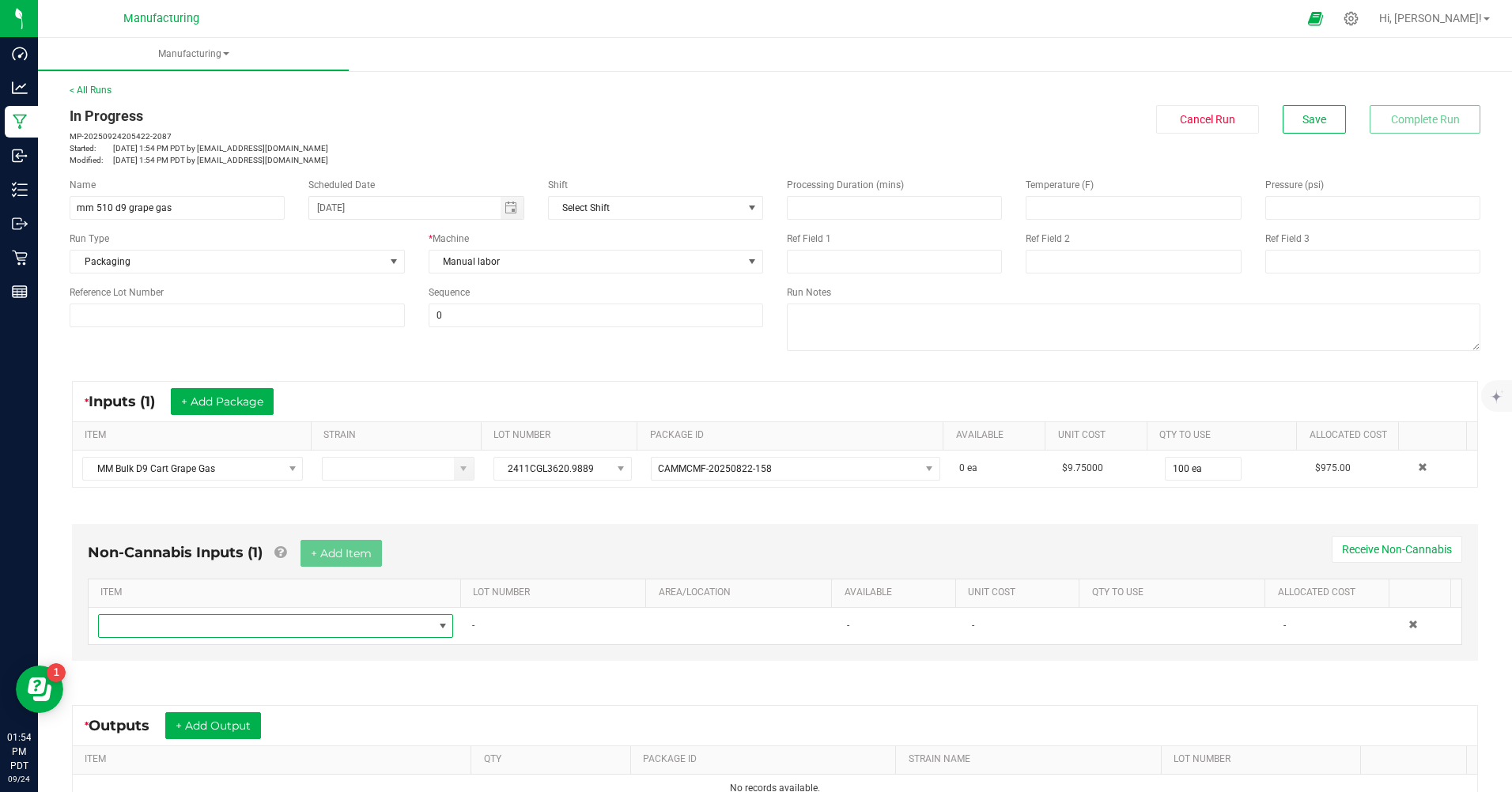
click at [155, 627] on span "NO DATA FOUND" at bounding box center [265, 626] width 333 height 23
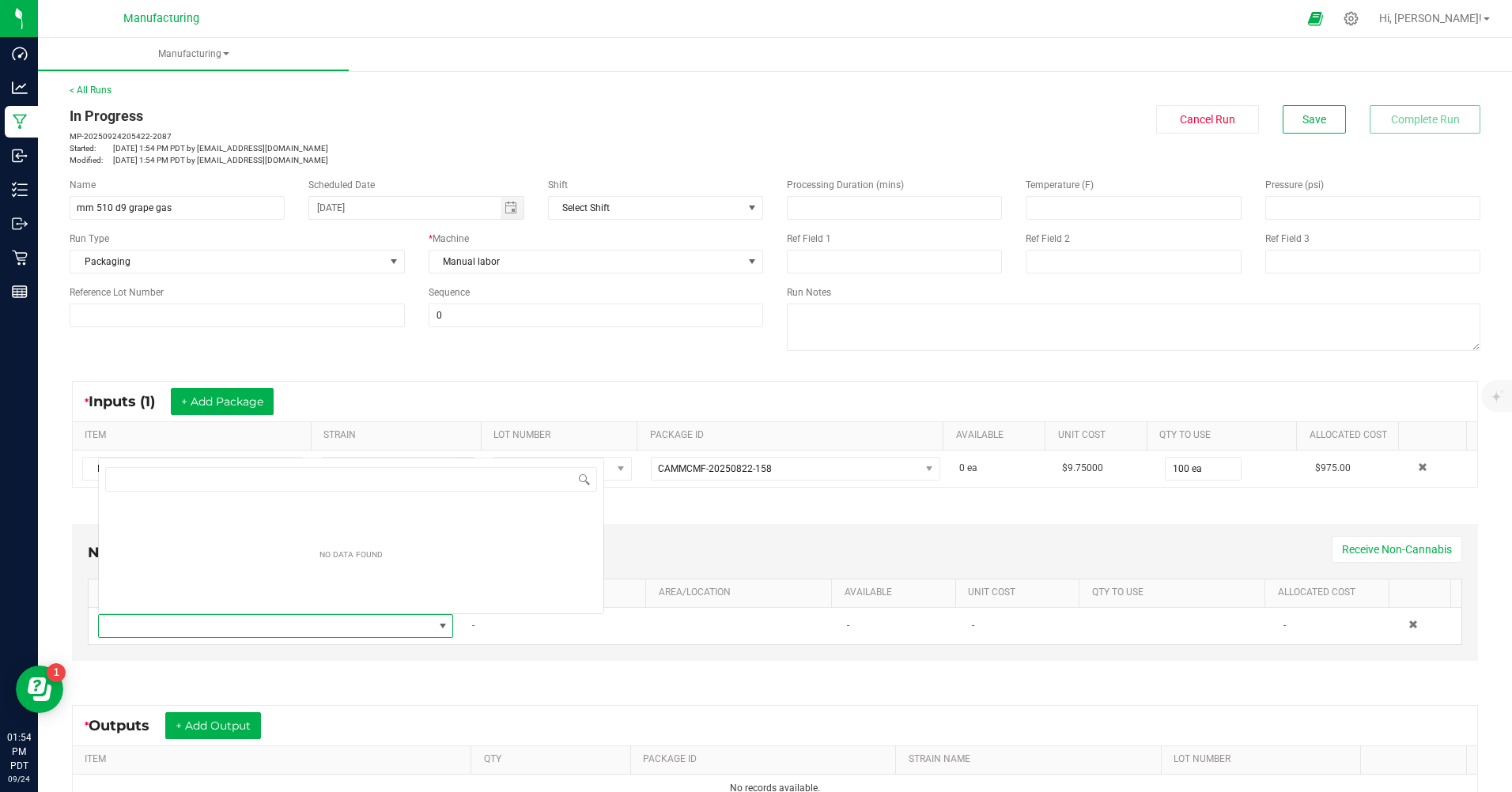
scroll to position [24, 345]
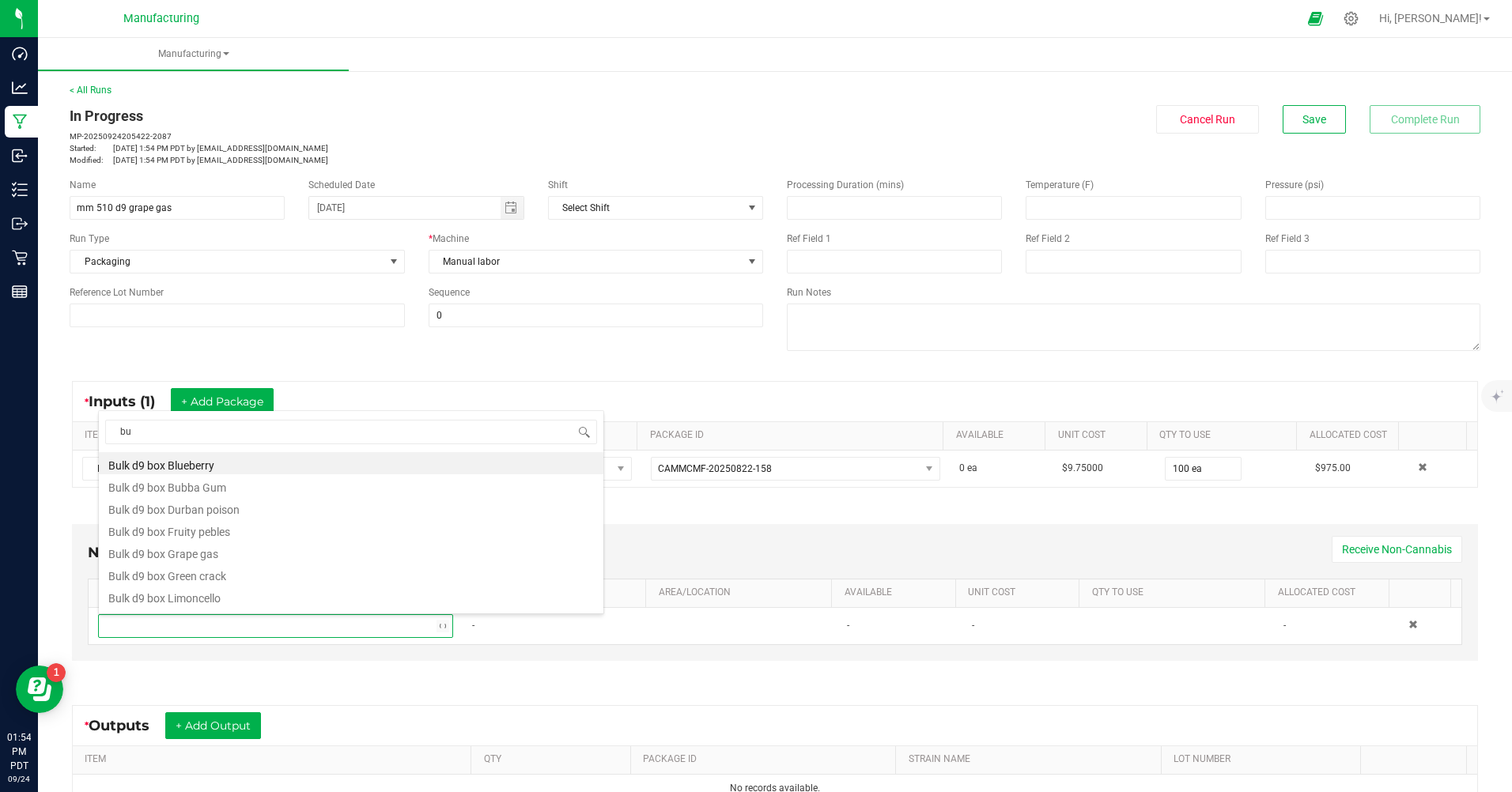
type input "b"
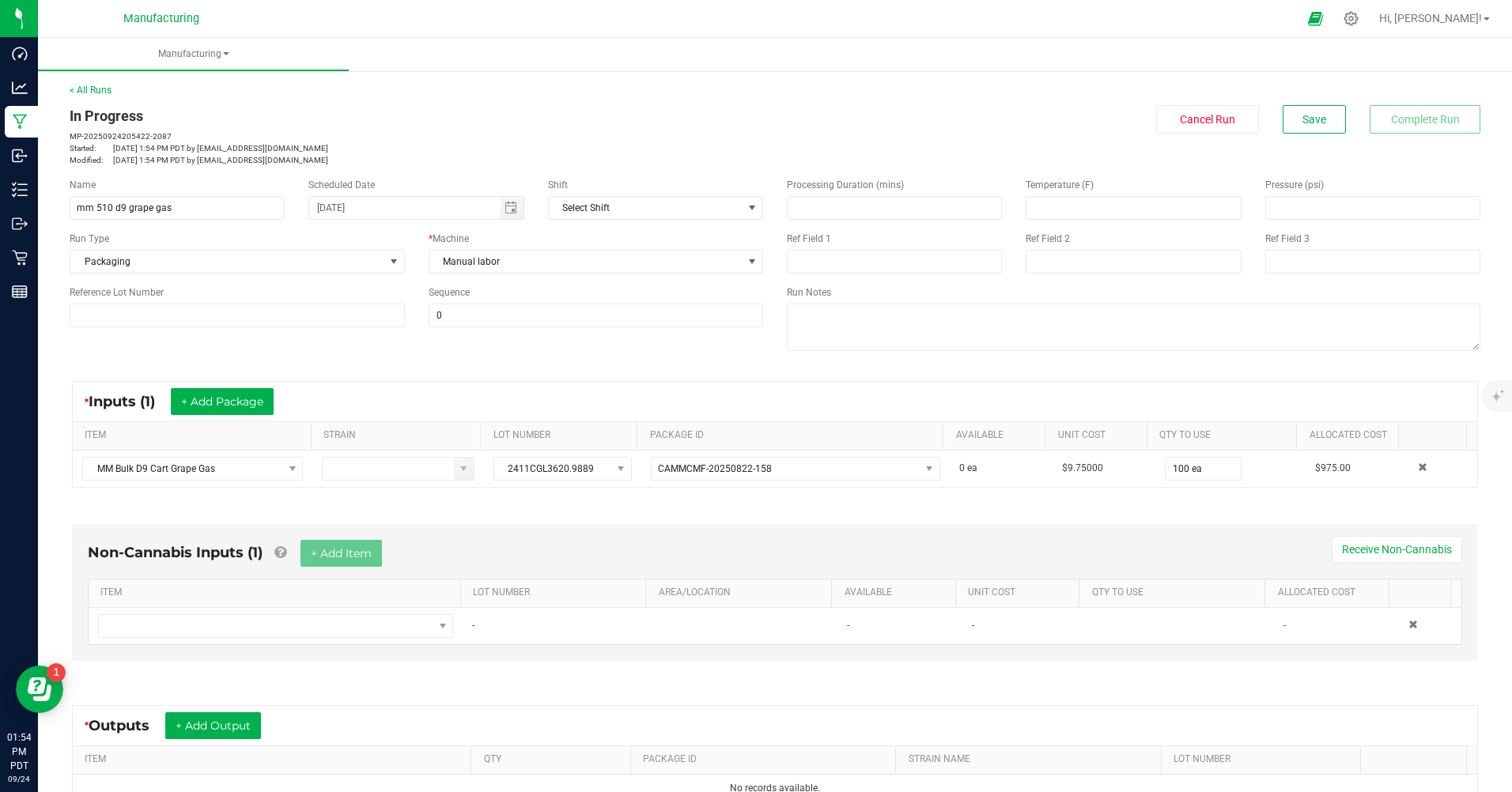
click at [608, 665] on div "Non-Cannabis Inputs (1) + Add Item Receive Non-Cannabis ITEM LOT NUMBER AREA/LO…" at bounding box center [775, 596] width 1434 height 189
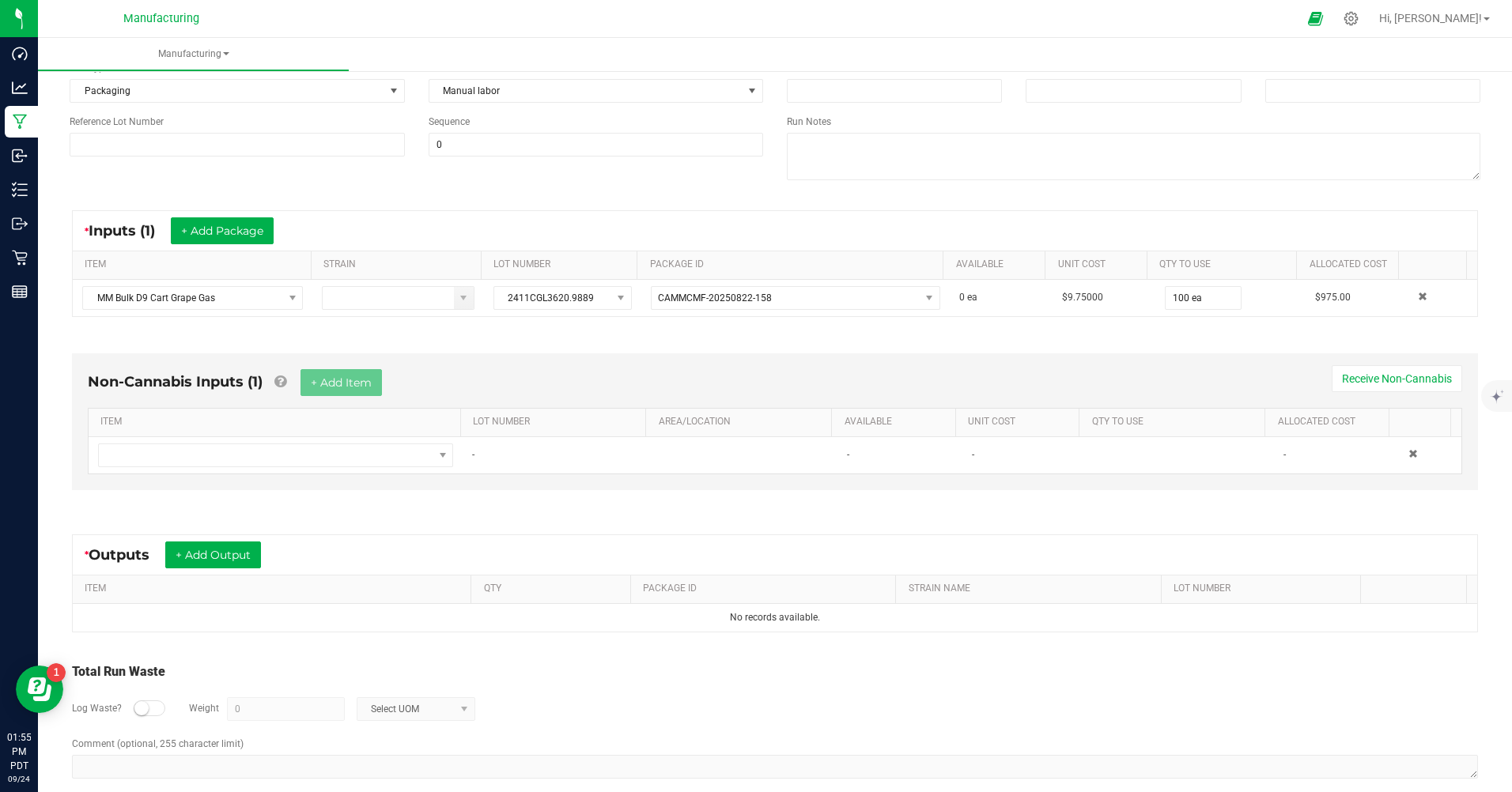
scroll to position [191, 0]
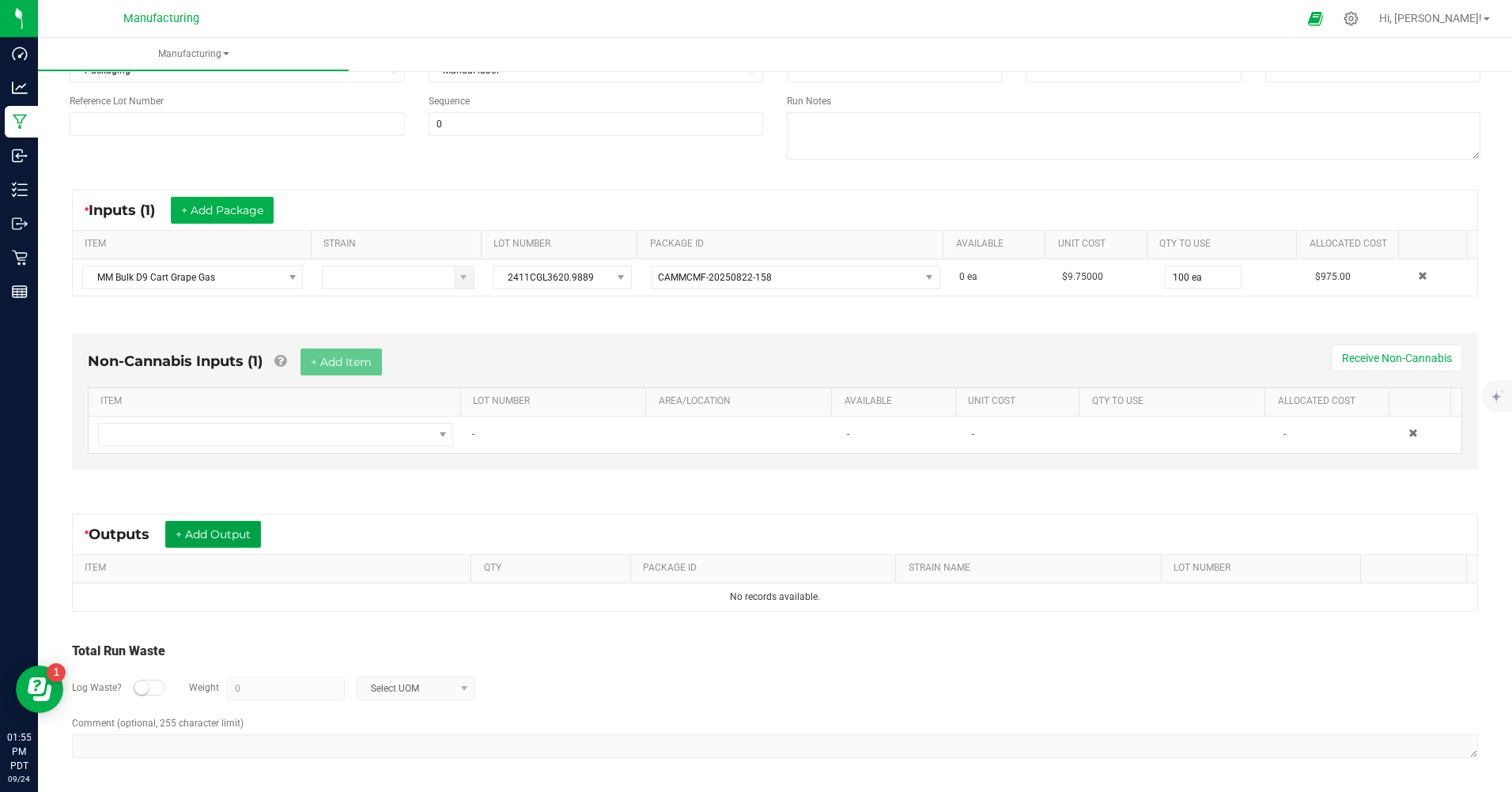
click at [224, 538] on button "+ Add Output" at bounding box center [212, 534] width 95 height 27
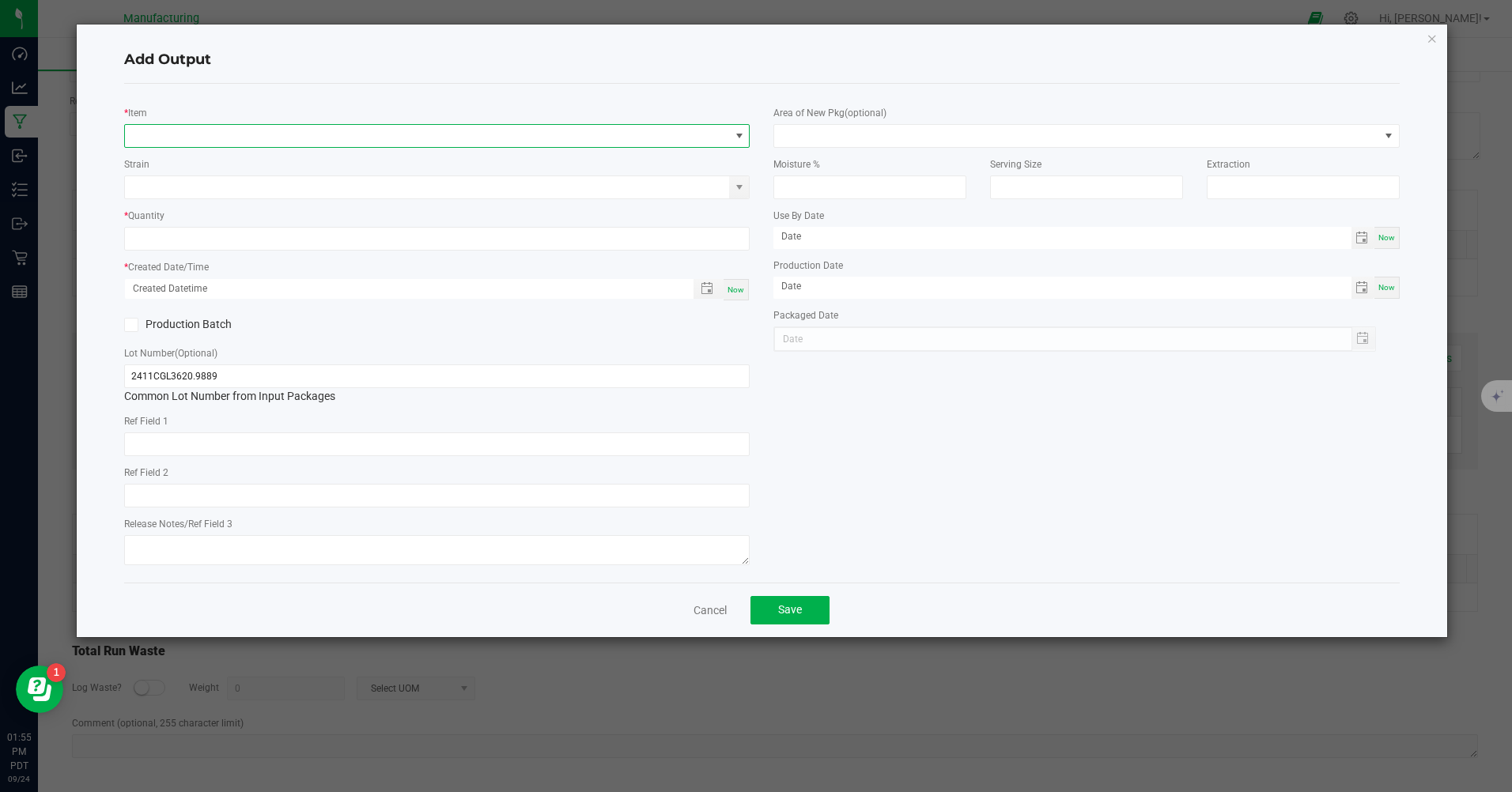
click at [357, 131] on span "NO DATA FOUND" at bounding box center [427, 136] width 604 height 23
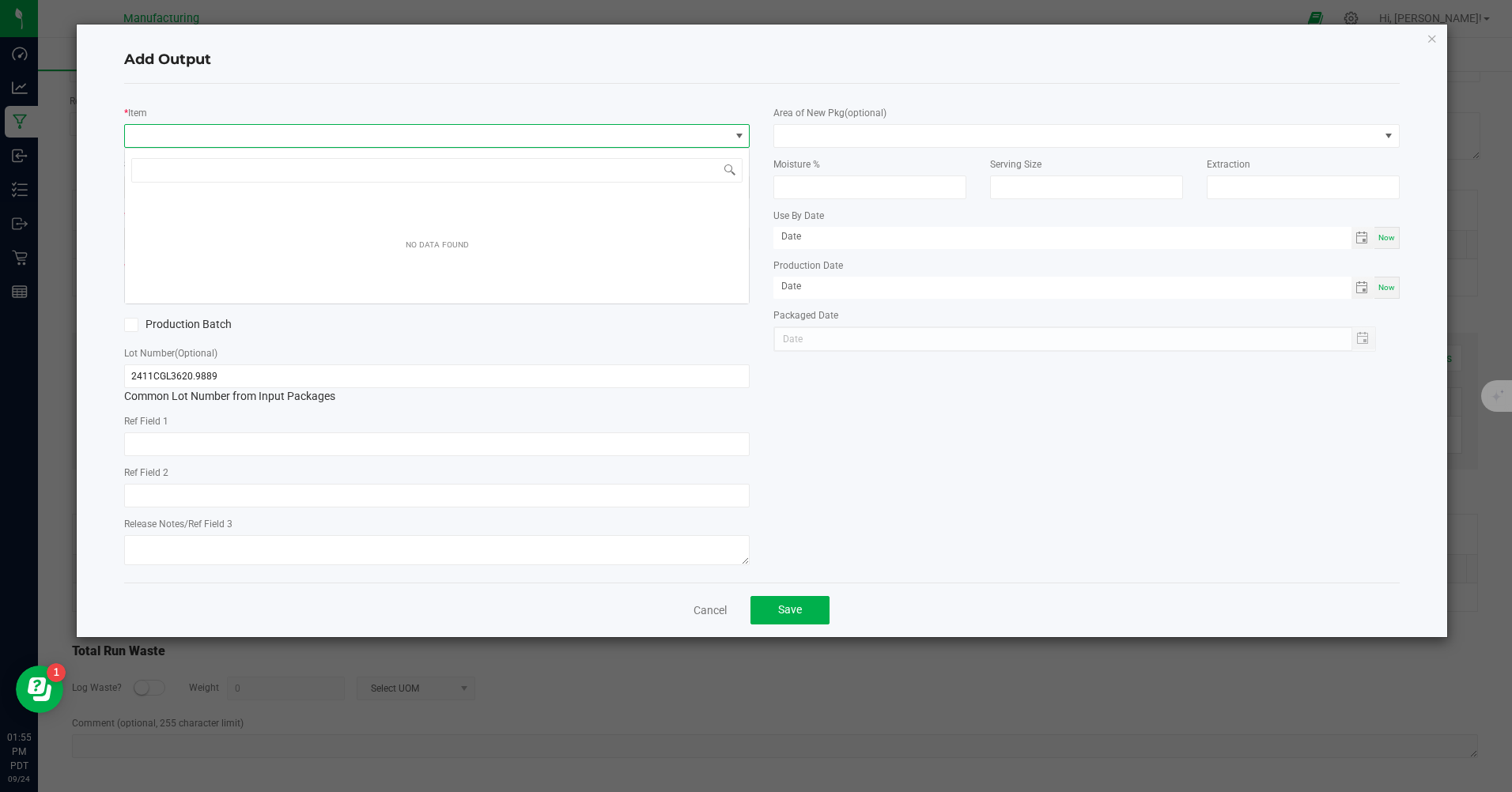
scroll to position [24, 626]
type input "mm 510"
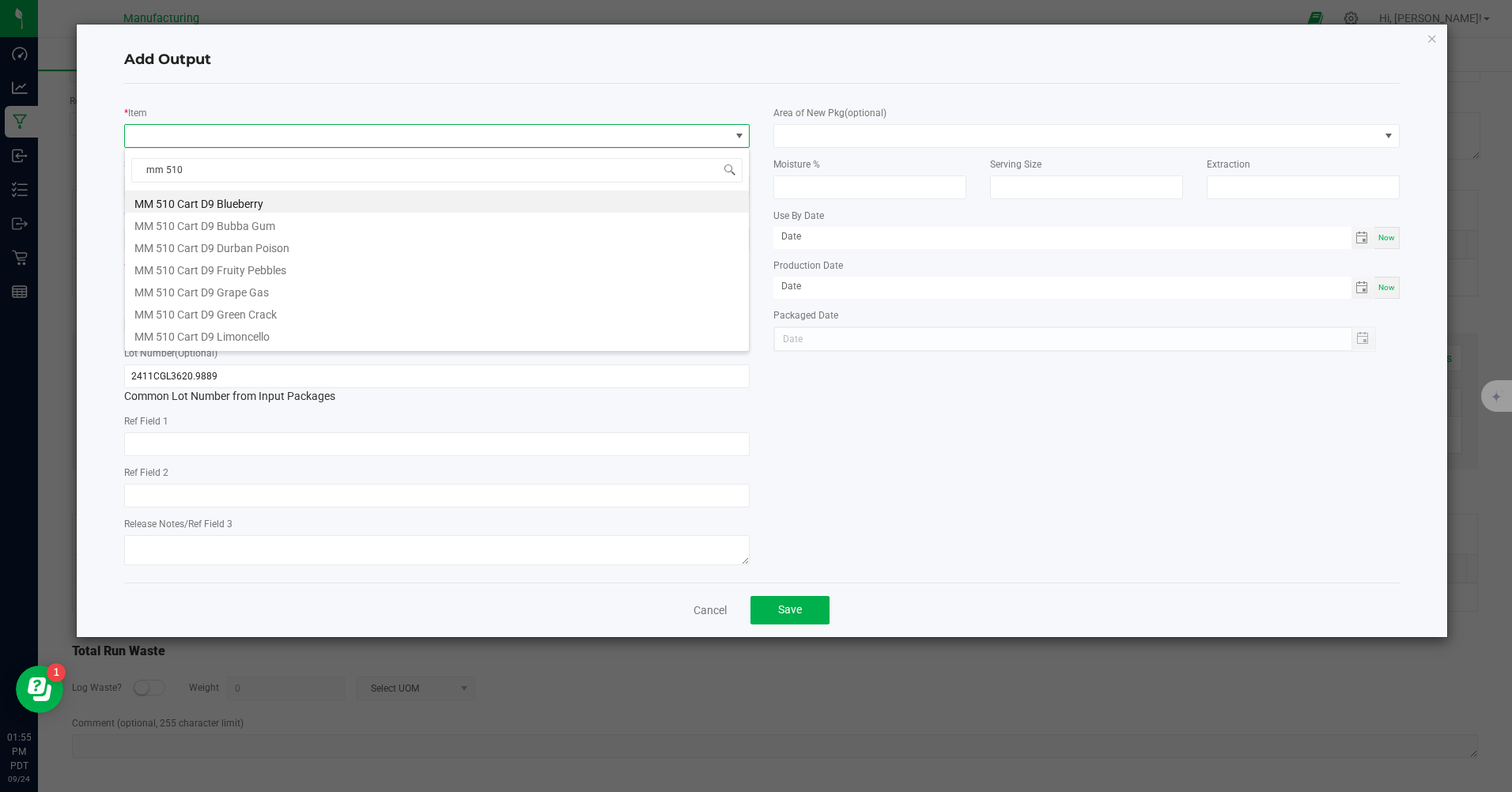
click at [187, 292] on li "MM 510 Cart D9 Grape Gas" at bounding box center [437, 290] width 624 height 23
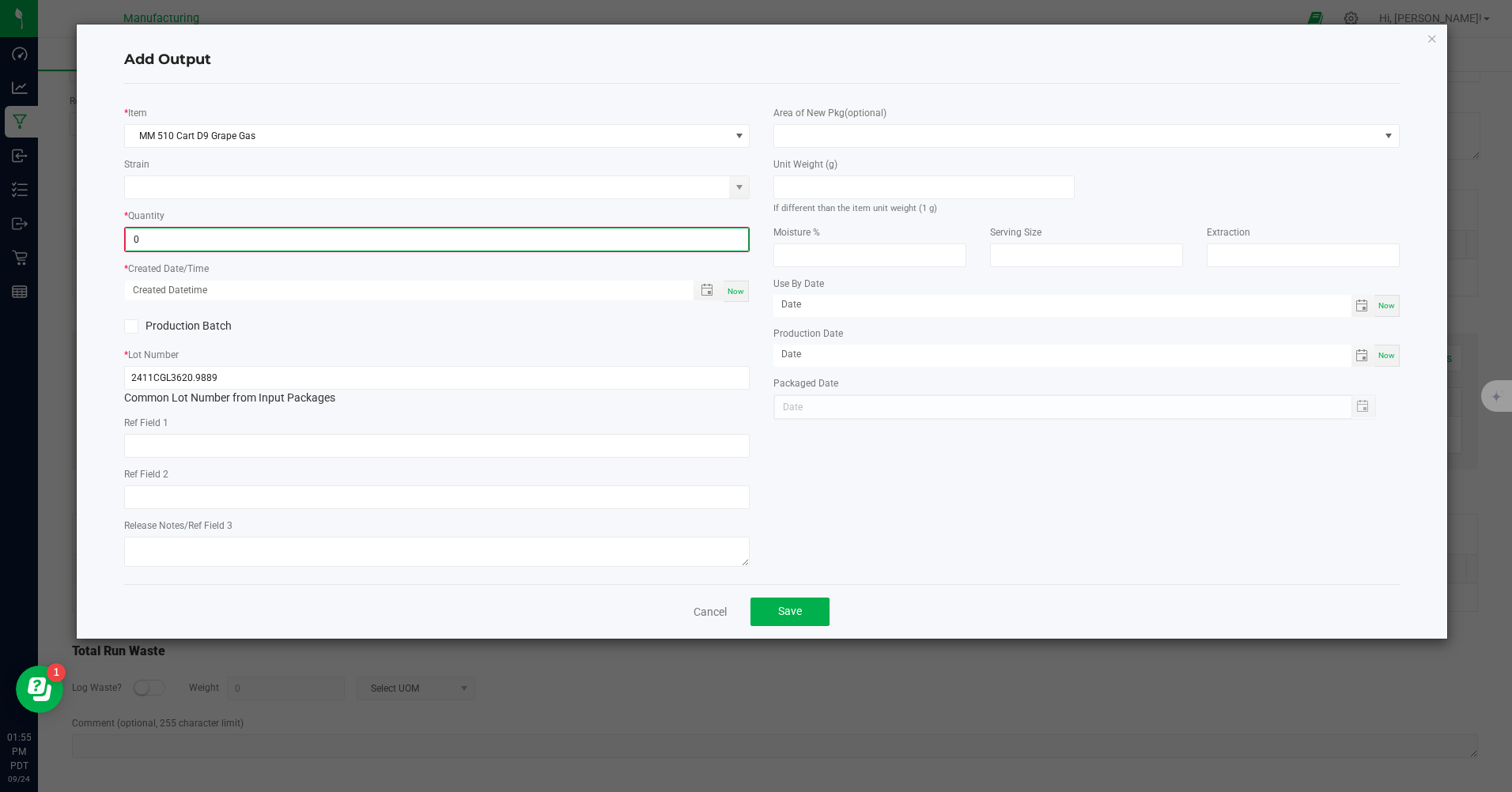
click at [635, 235] on input "0" at bounding box center [437, 239] width 622 height 23
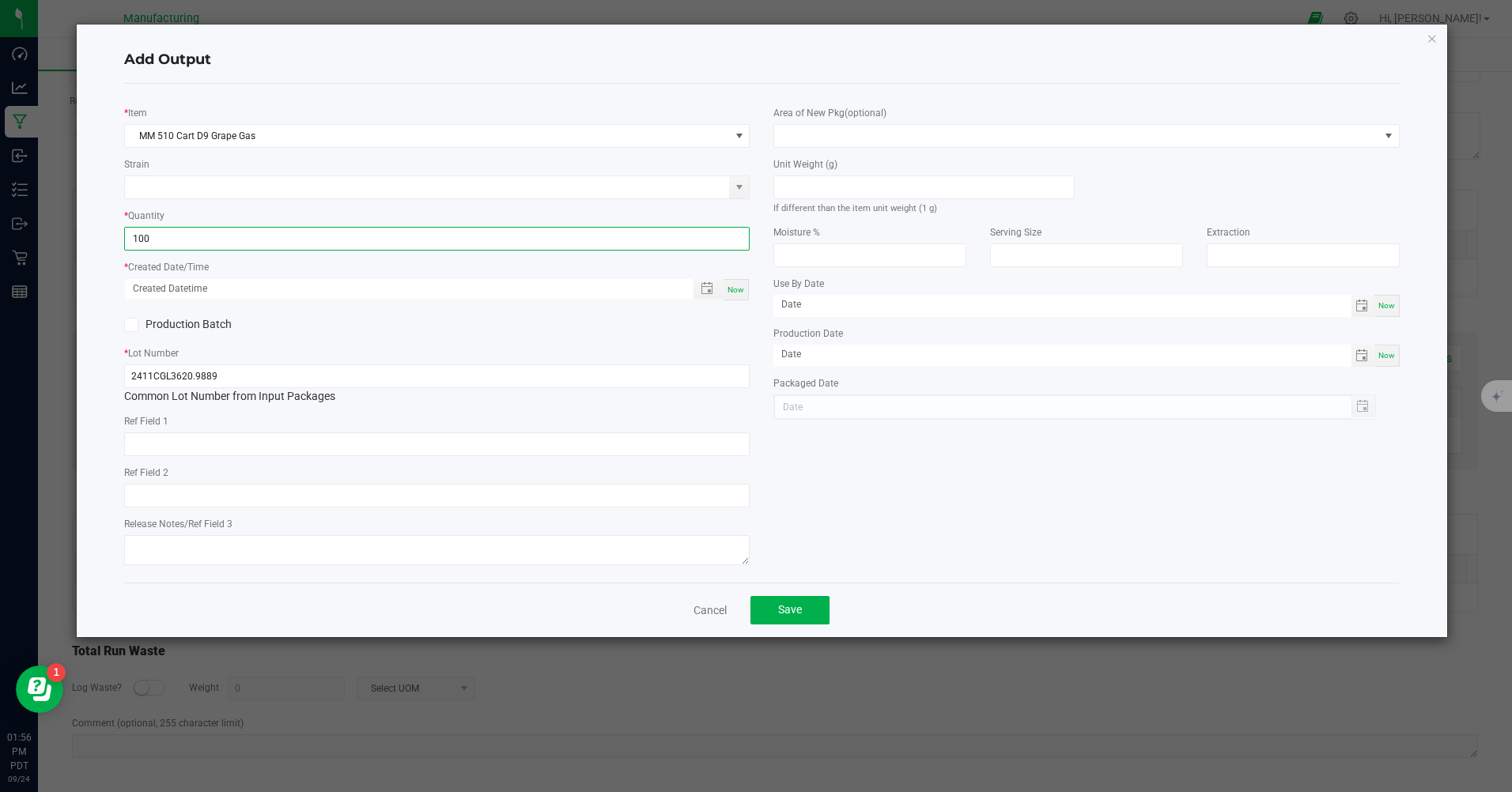
type input "100 ea"
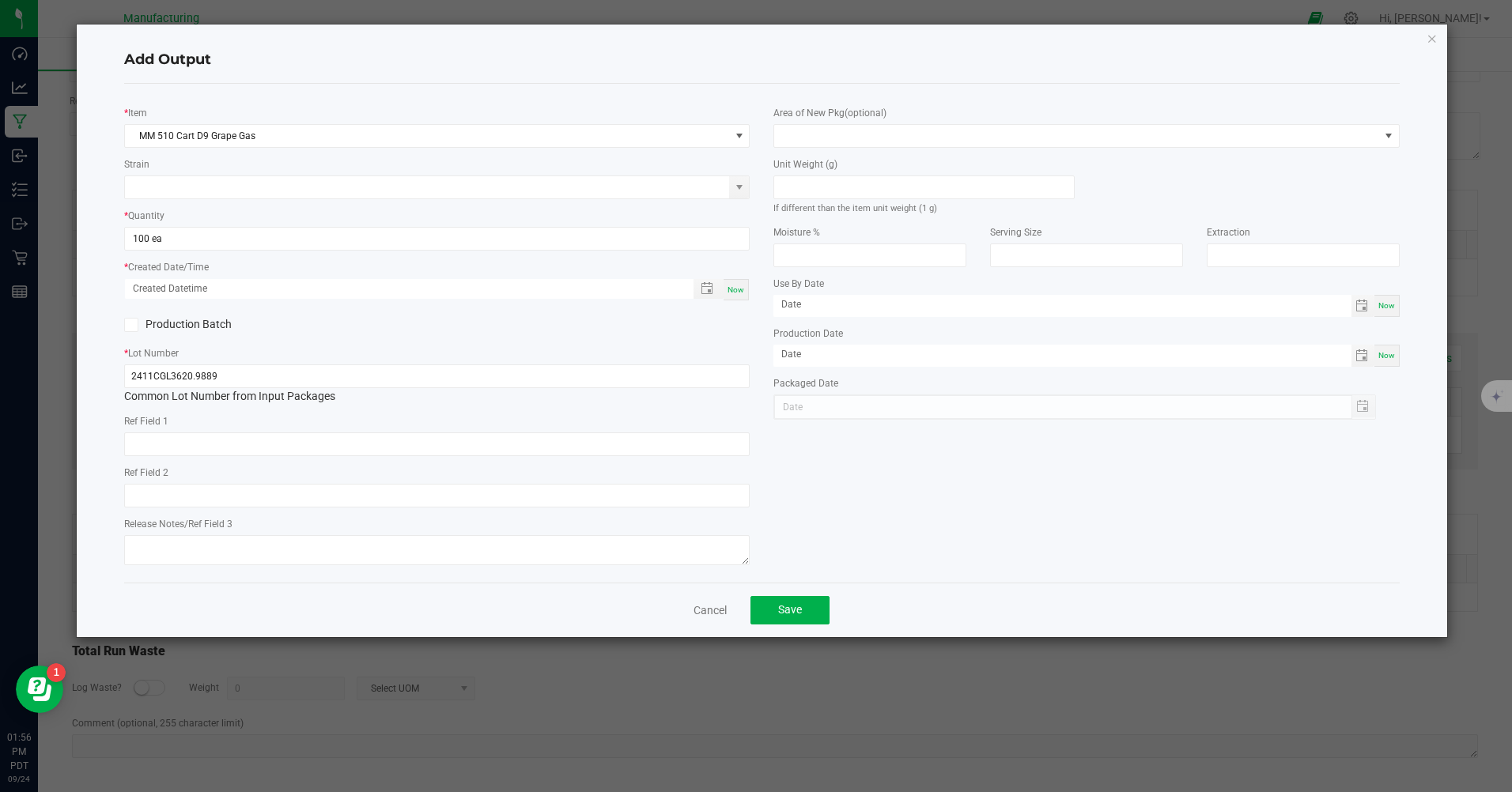
click at [412, 323] on label "Production Batch" at bounding box center [274, 324] width 301 height 17
click at [0, 0] on input "Production Batch" at bounding box center [0, 0] width 0 height 0
click at [637, 336] on div "Production Batch" at bounding box center [437, 325] width 649 height 24
click at [743, 281] on div "Now" at bounding box center [736, 290] width 26 height 22
type input "[DATE] 1:56 PM"
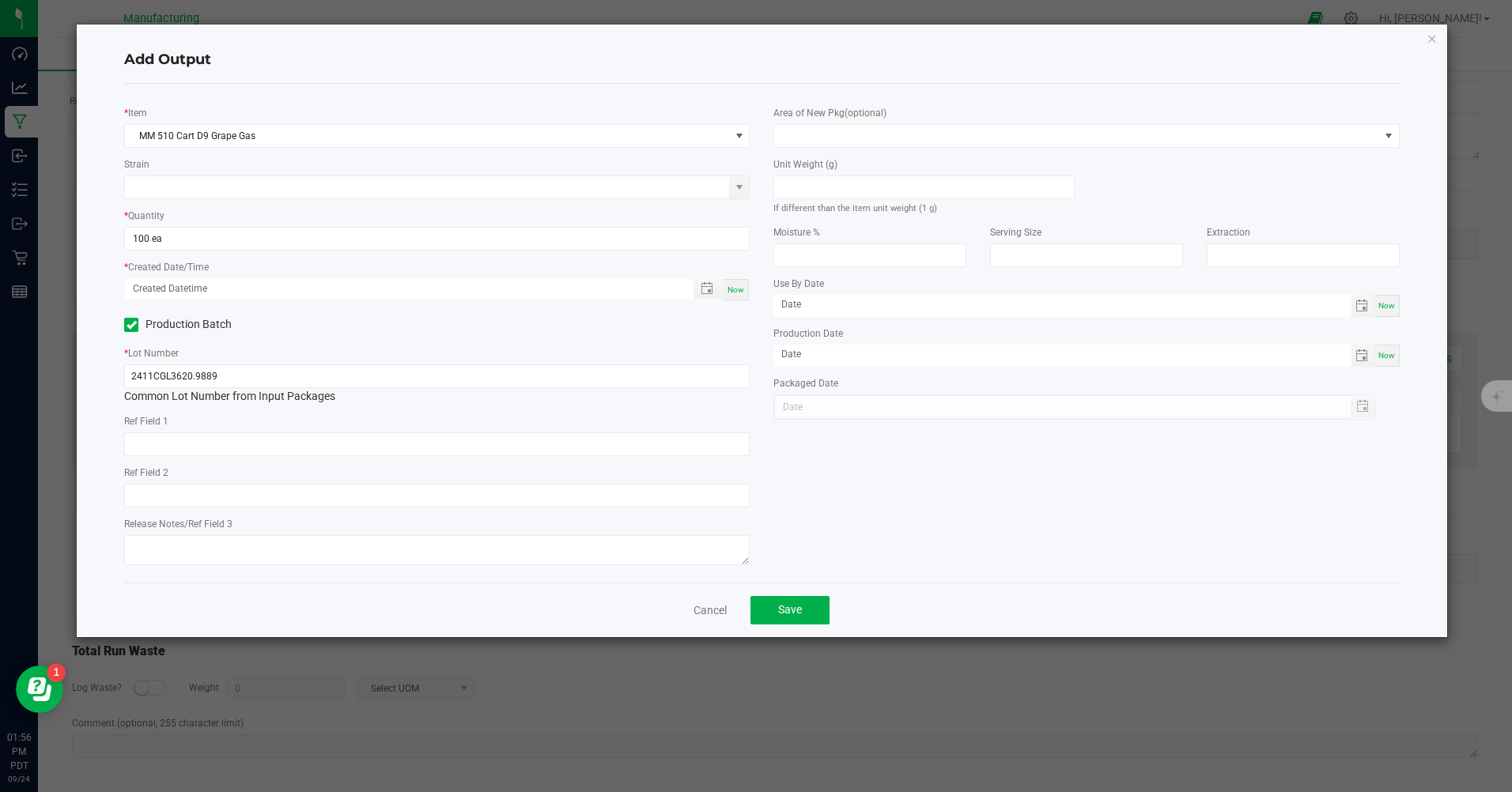
type input "[DATE]"
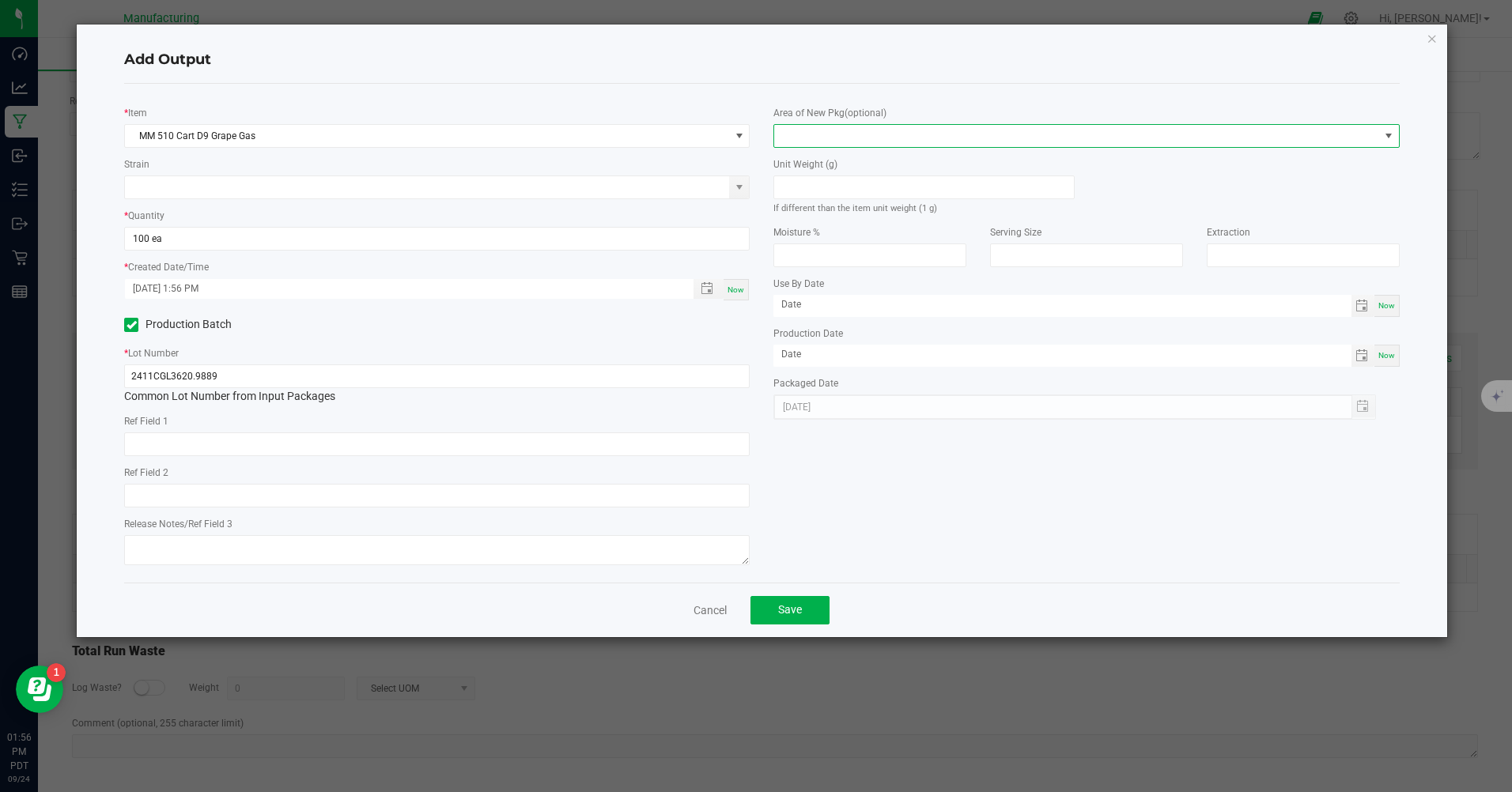
click at [970, 142] on span at bounding box center [1076, 136] width 604 height 23
click at [827, 338] on li "Inventory Room" at bounding box center [1087, 337] width 624 height 27
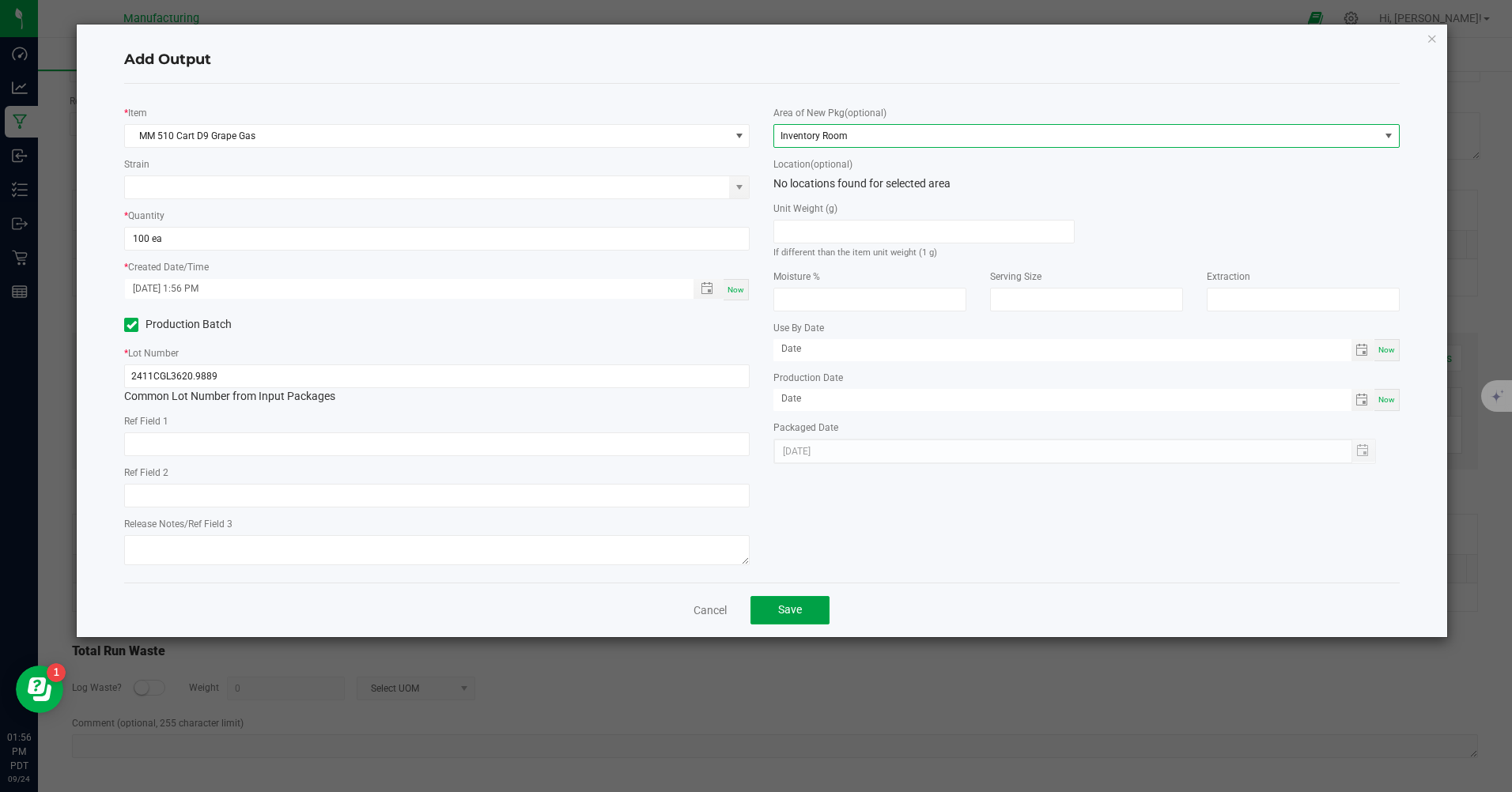
click at [798, 607] on span "Save" at bounding box center [790, 609] width 24 height 13
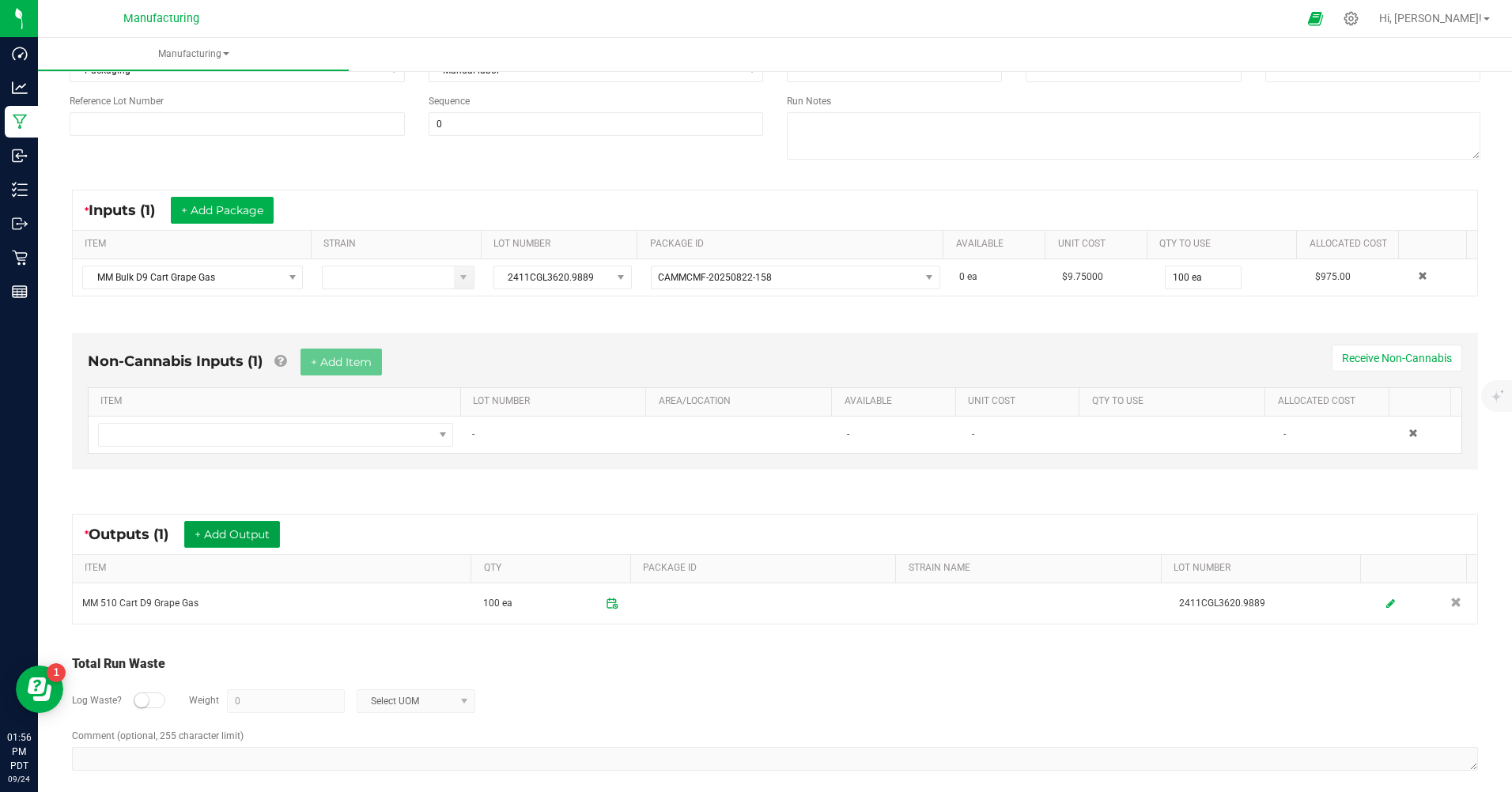
scroll to position [0, 0]
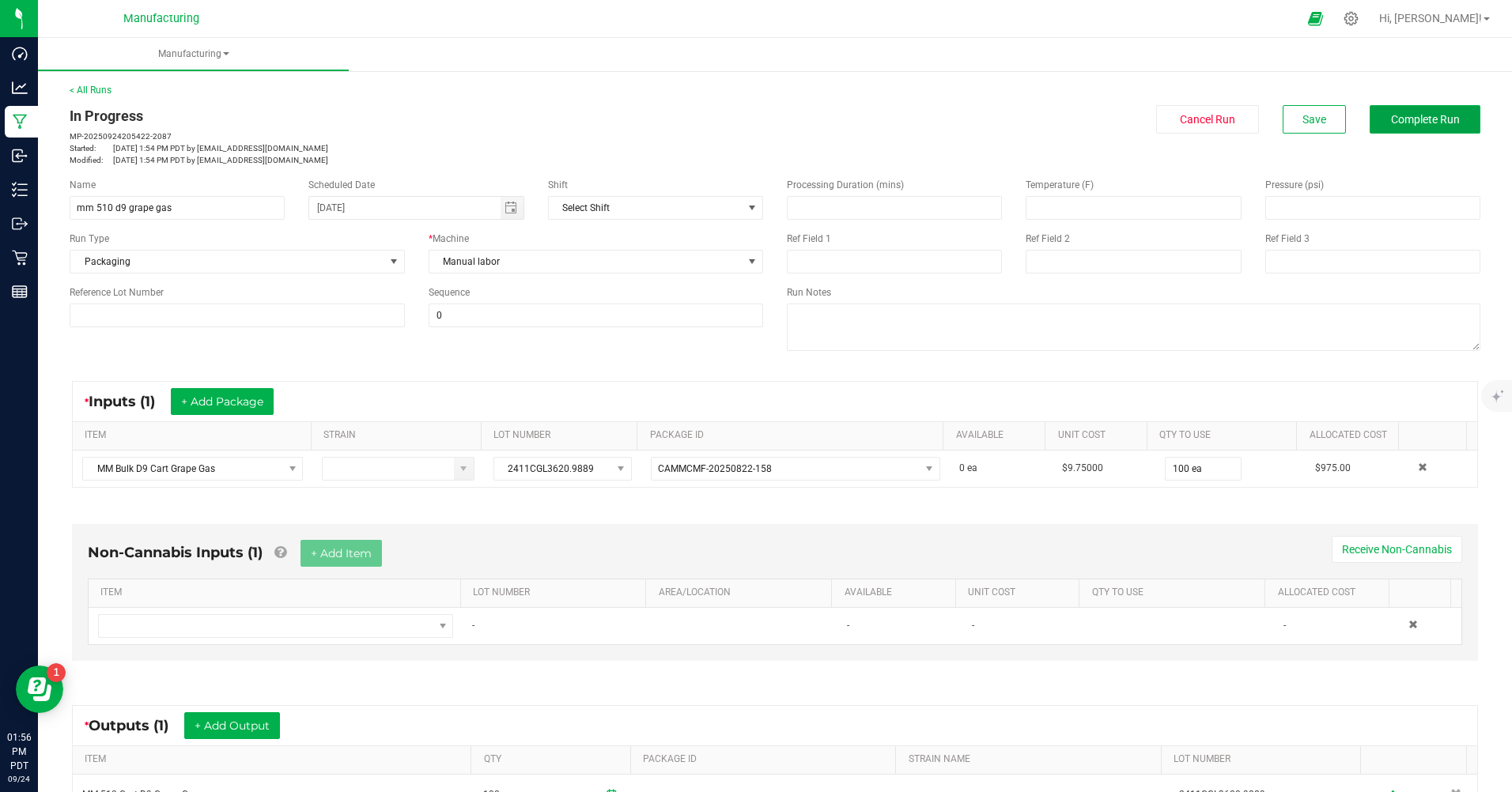
click at [1421, 119] on span "Complete Run" at bounding box center [1425, 119] width 69 height 13
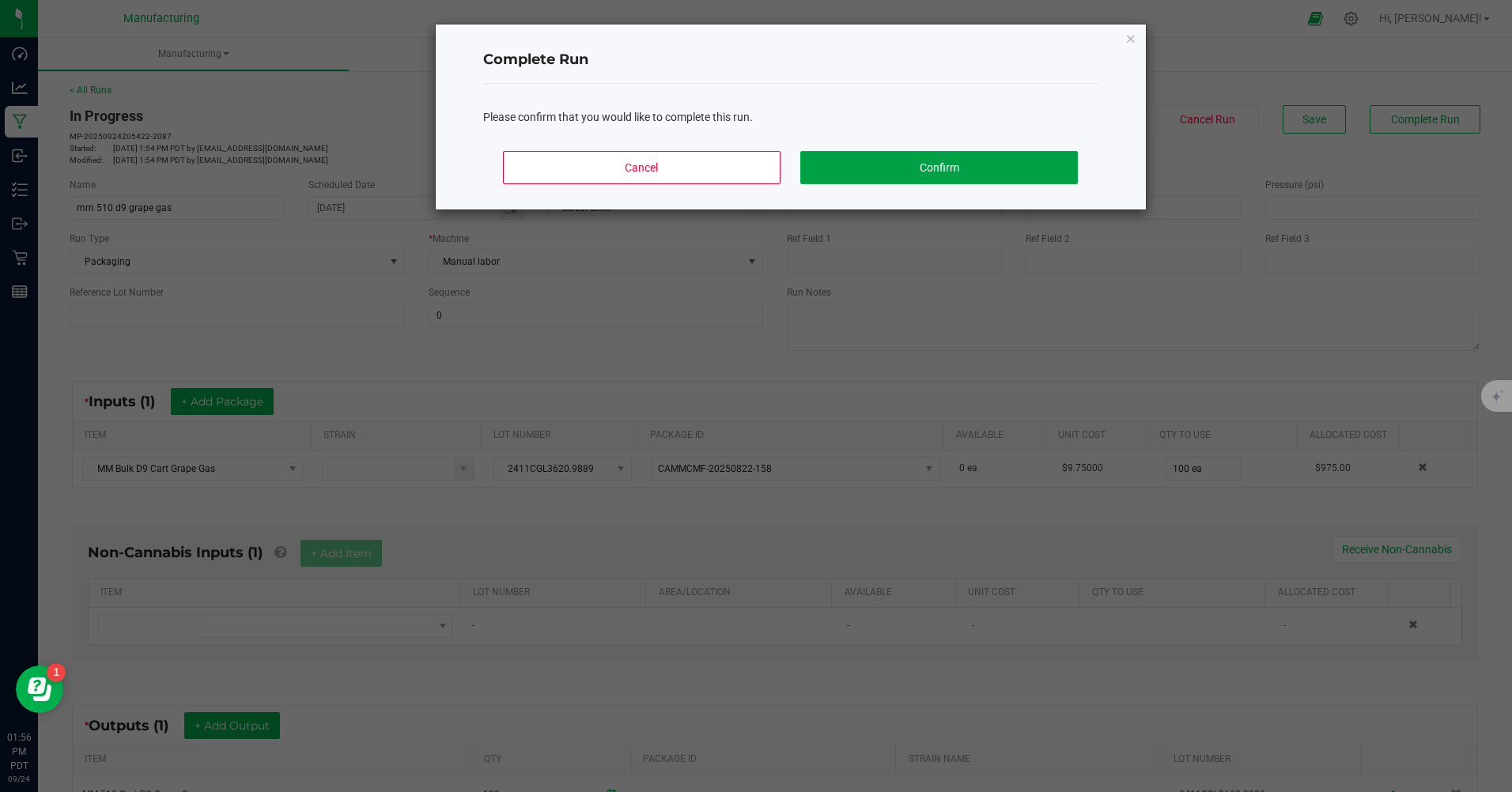
click at [917, 167] on button "Confirm" at bounding box center [937, 168] width 276 height 33
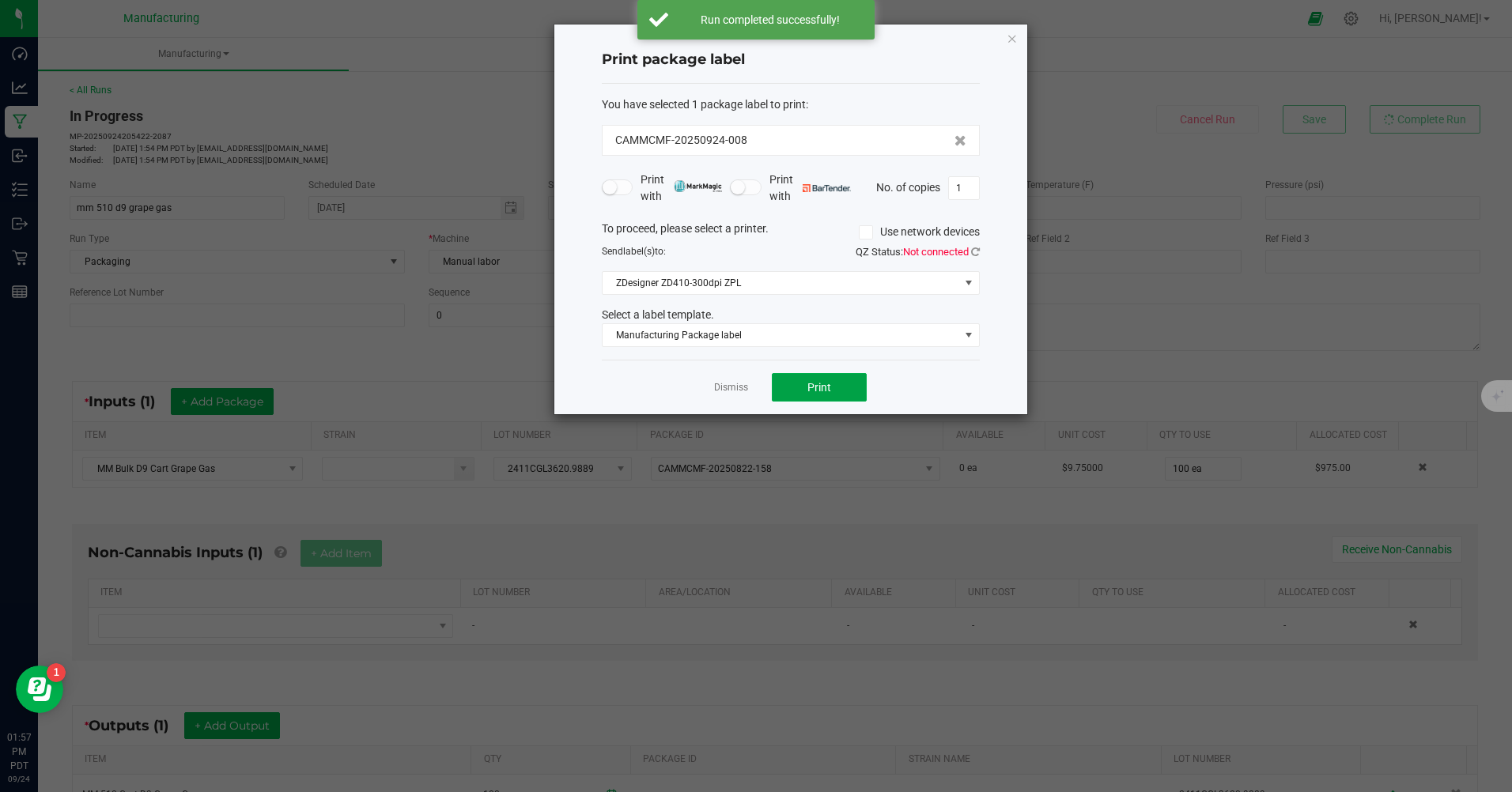
click at [807, 395] on button "Print" at bounding box center [818, 387] width 94 height 29
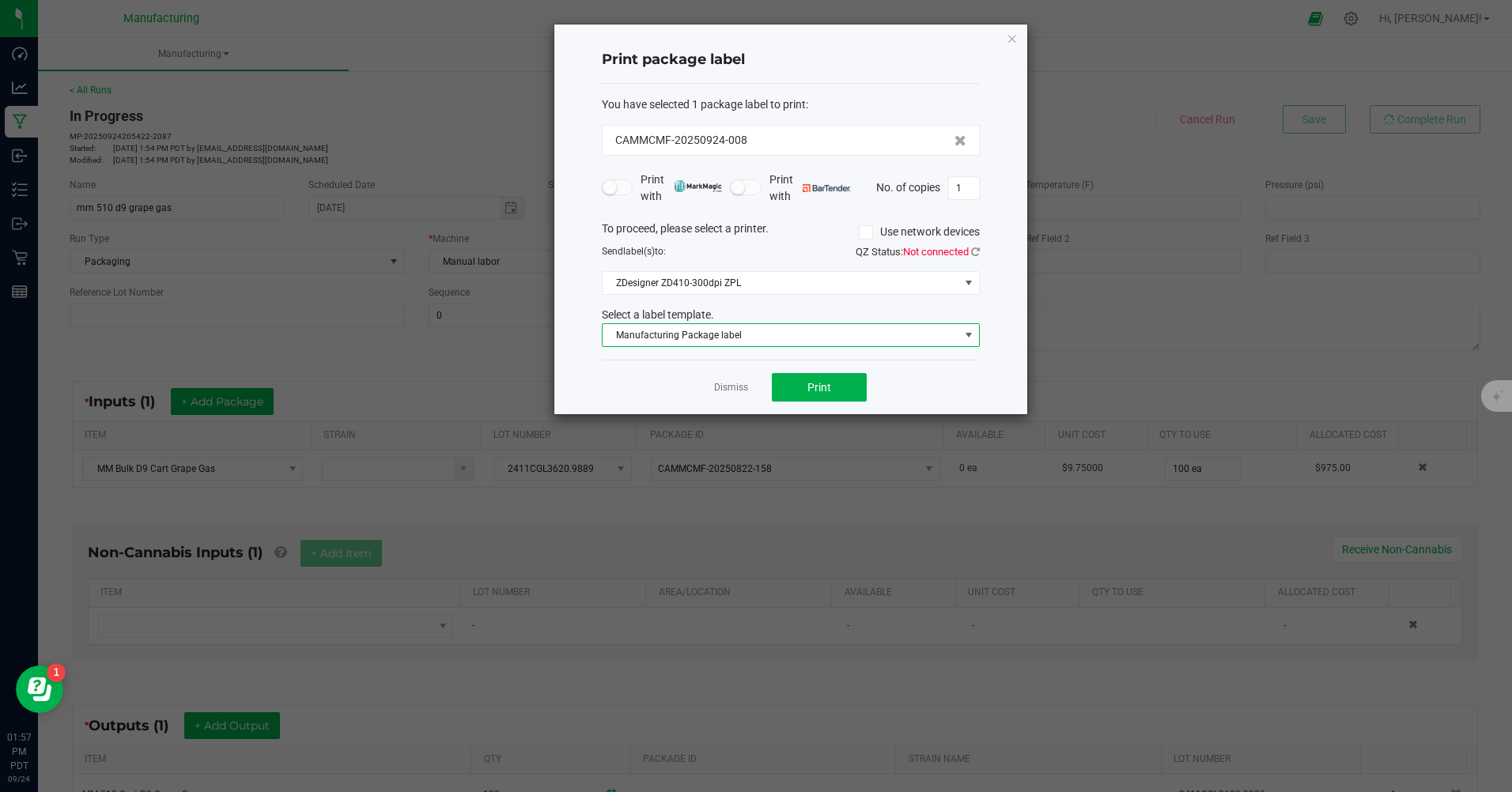
click at [969, 335] on span at bounding box center [968, 335] width 13 height 13
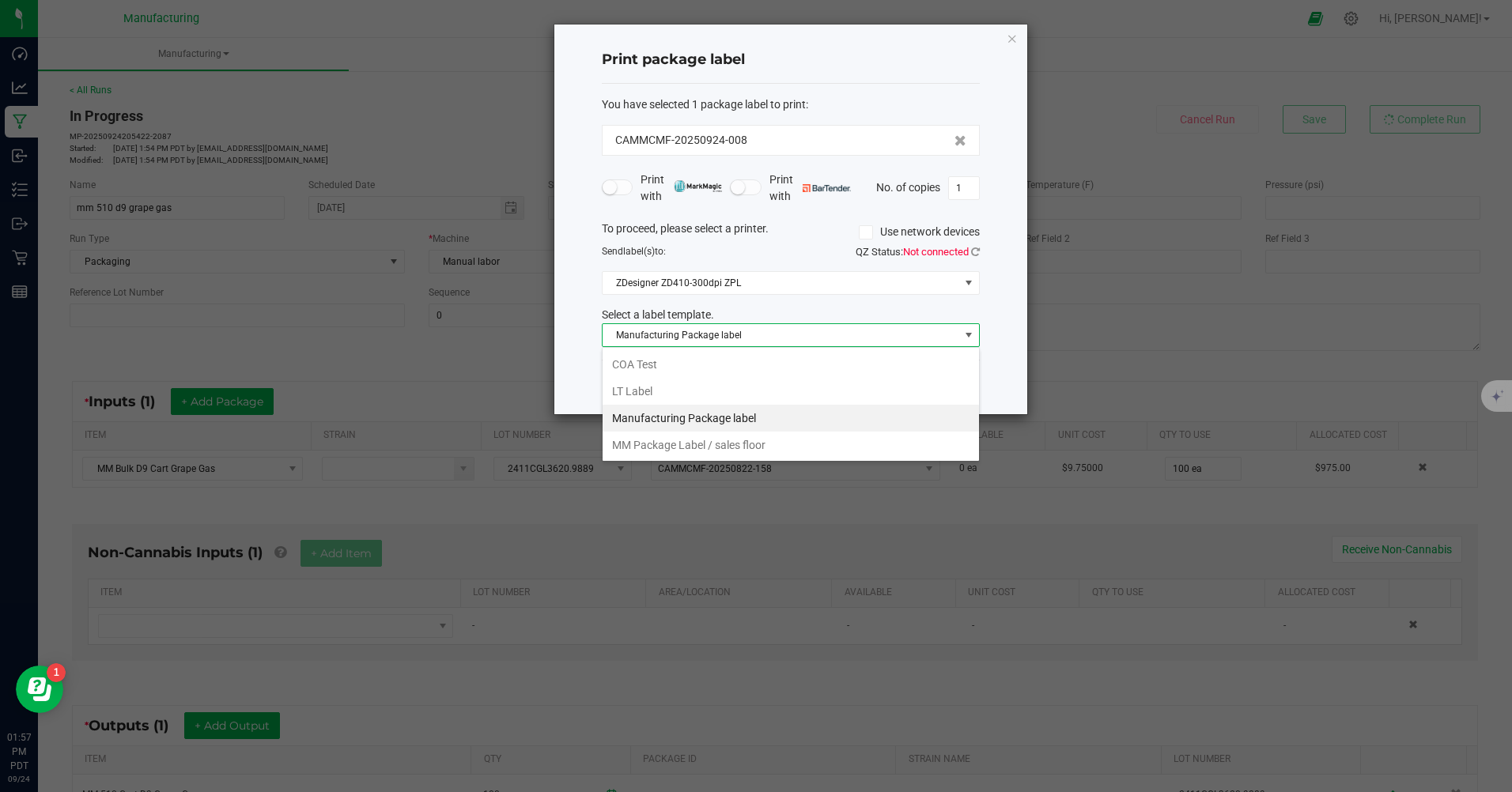
scroll to position [24, 378]
click at [646, 445] on li "MM Package Label / sales floor" at bounding box center [790, 445] width 377 height 27
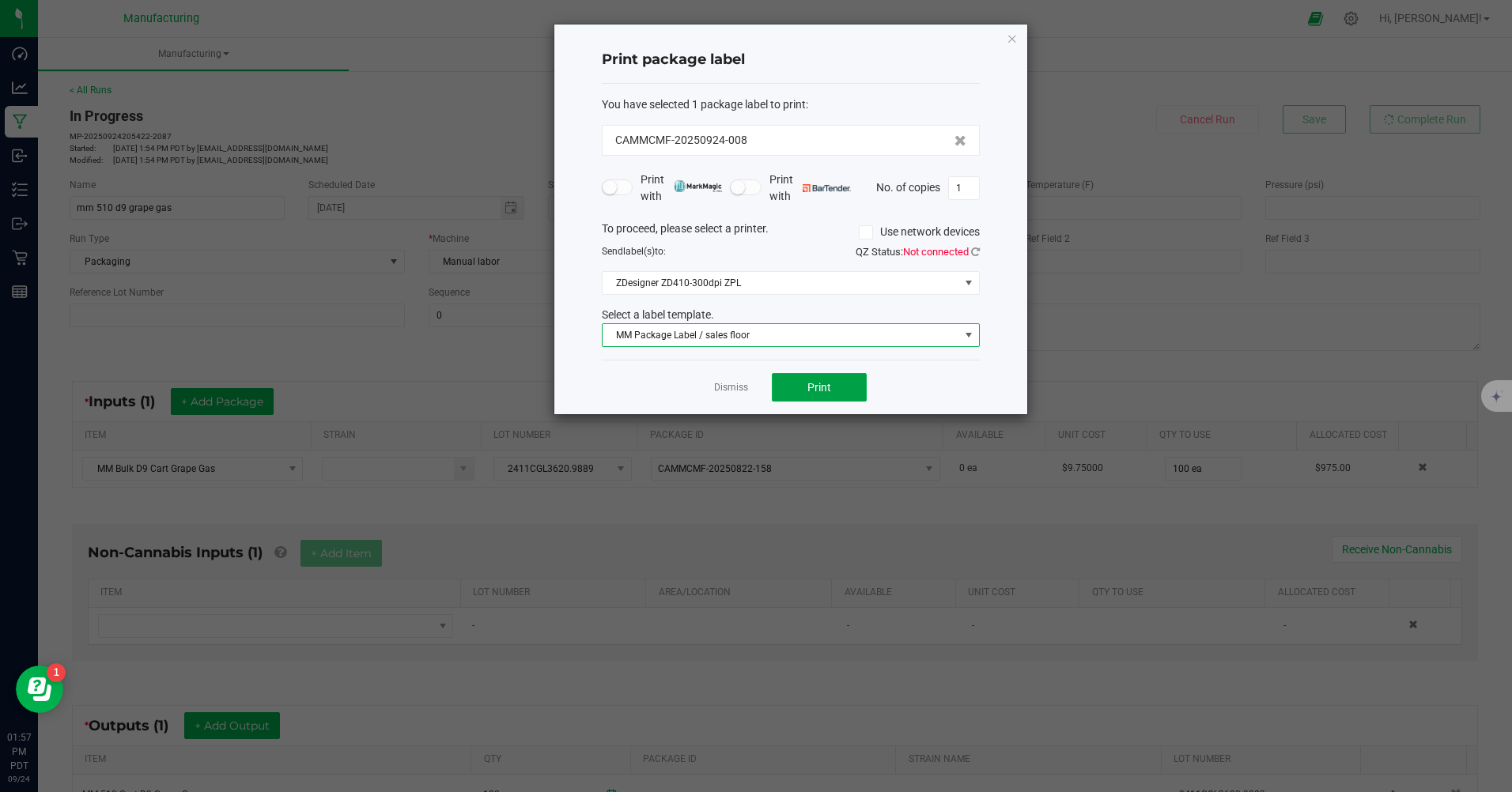
click at [835, 383] on button "Print" at bounding box center [818, 387] width 94 height 29
click at [964, 192] on input "1" at bounding box center [963, 188] width 30 height 23
type input "100"
click at [930, 381] on div "Dismiss Print" at bounding box center [791, 387] width 378 height 54
click at [816, 389] on span "Print" at bounding box center [819, 387] width 24 height 13
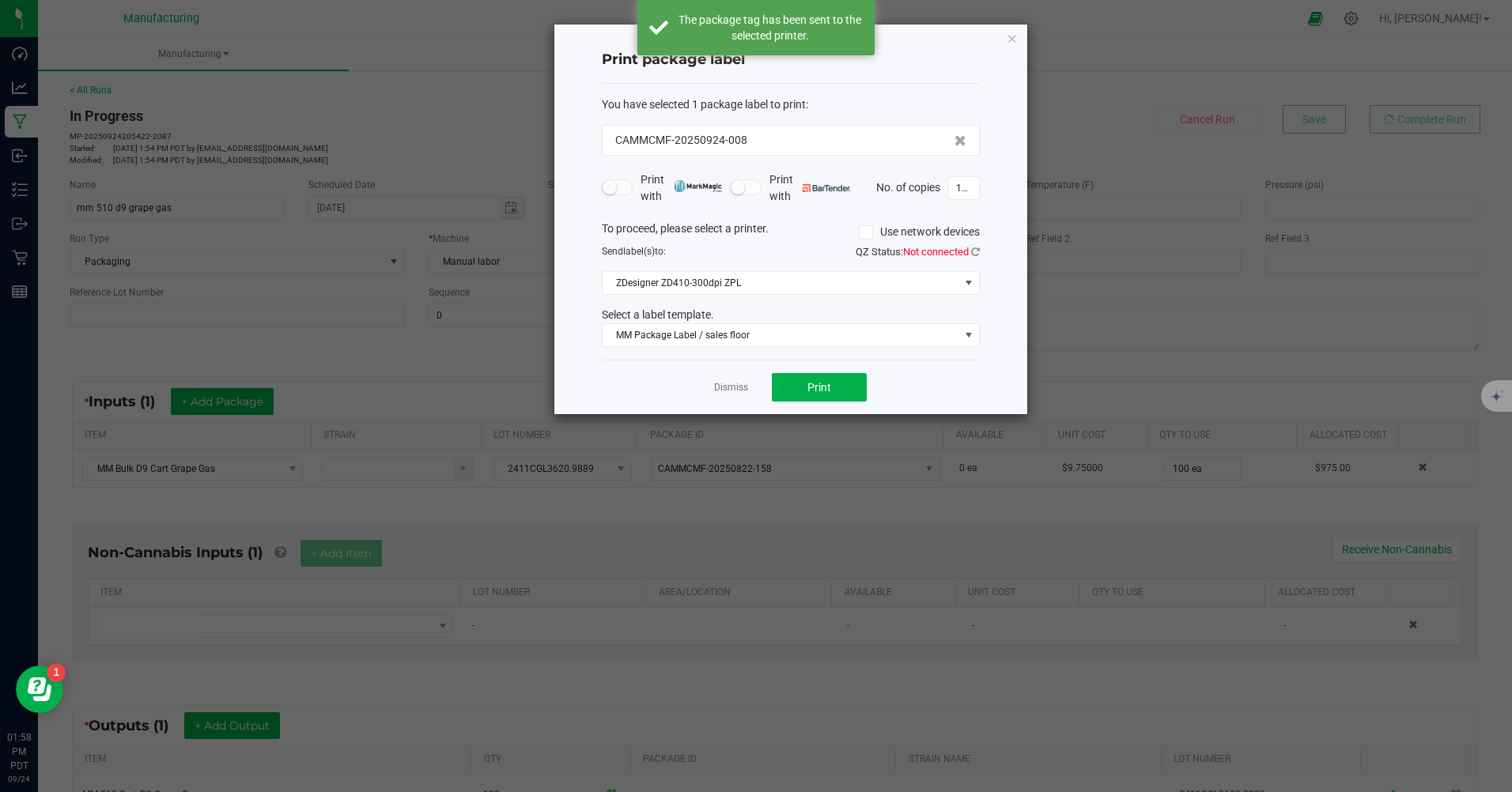
click at [735, 387] on link "Dismiss" at bounding box center [731, 388] width 34 height 14
